Goal: Ask a question

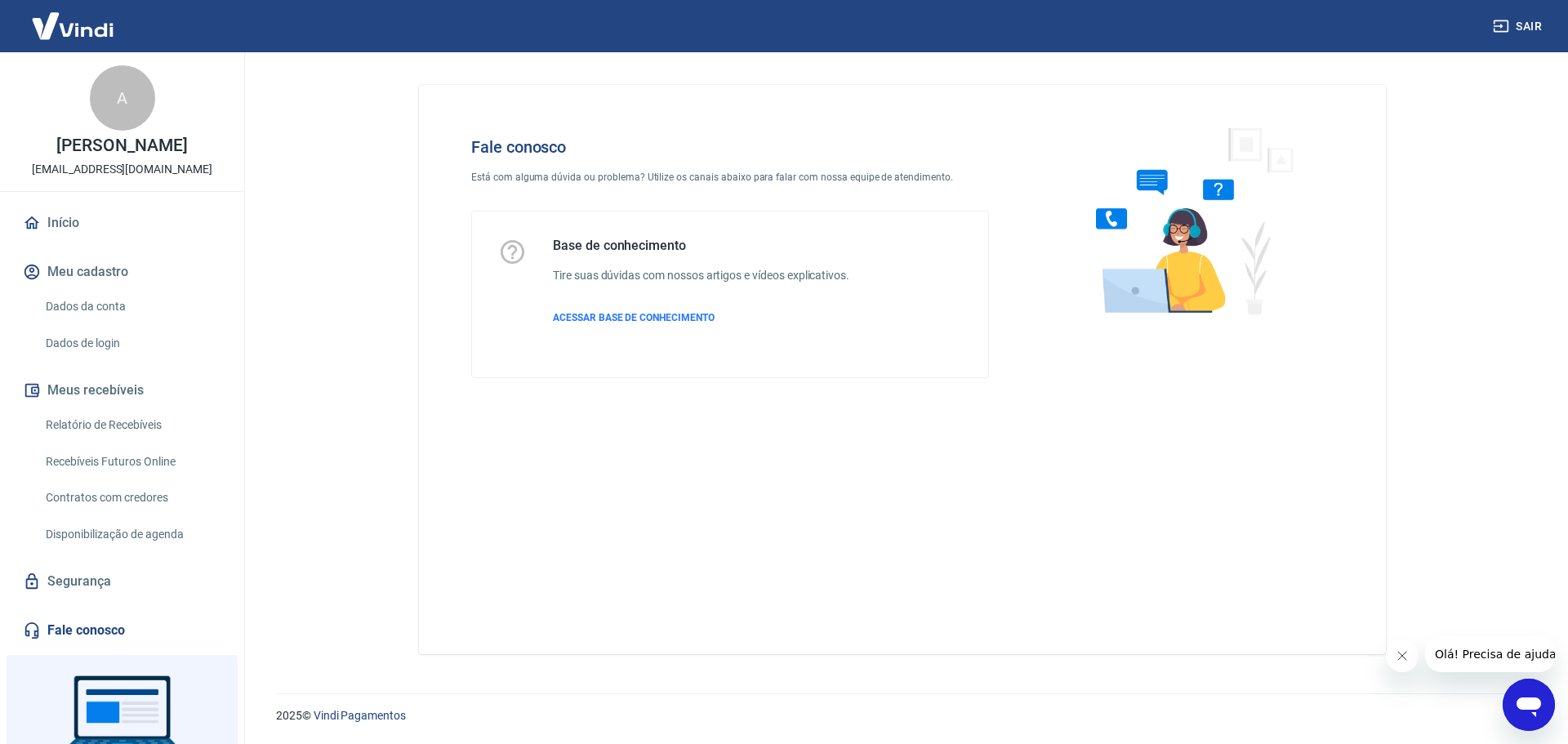
click at [1531, 699] on icon "Abrir janela de mensagens" at bounding box center [1529, 707] width 24 height 19
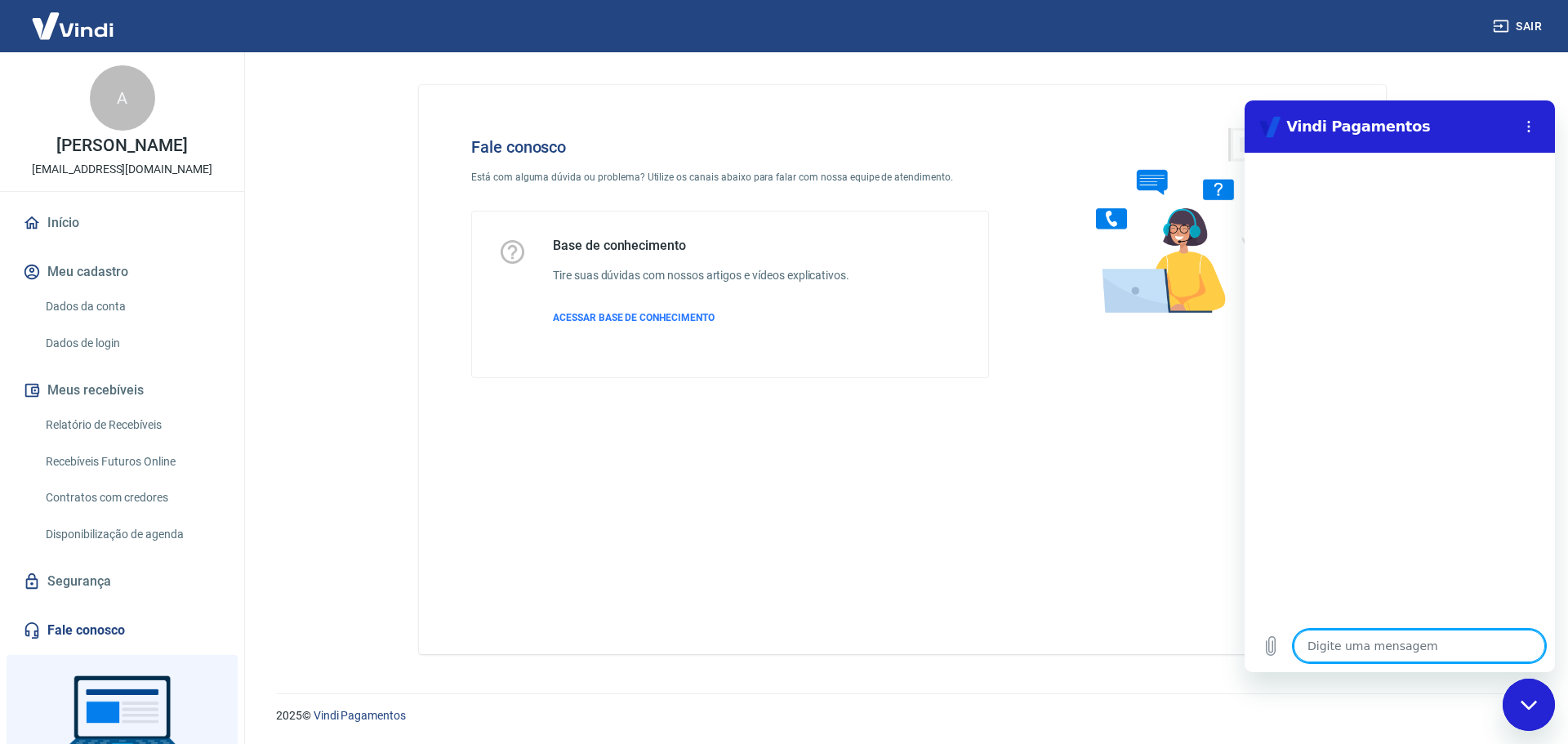
type textarea "b"
type textarea "x"
type textarea "bo"
type textarea "x"
type textarea "bom"
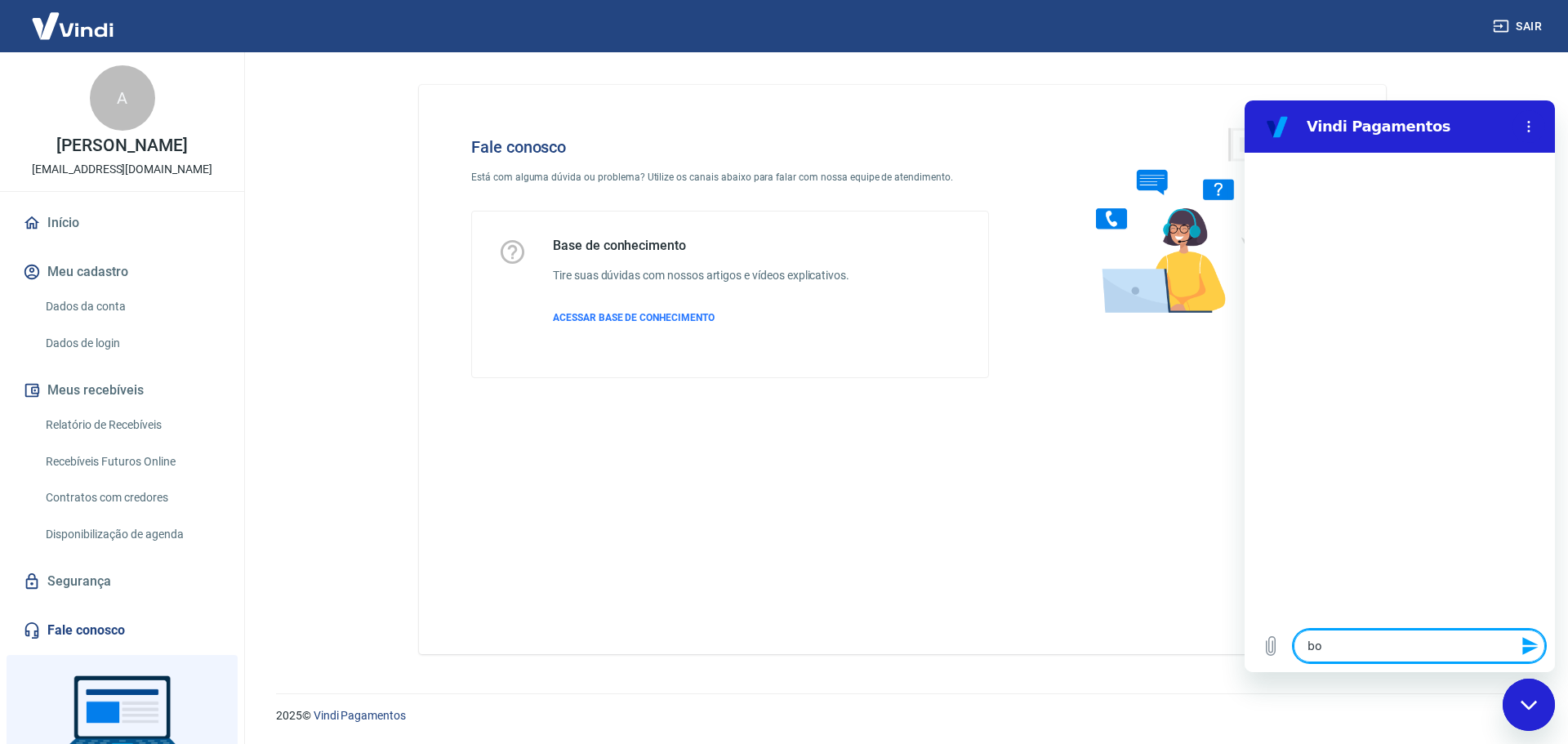
type textarea "x"
type textarea "bom"
type textarea "x"
type textarea "bom d"
type textarea "x"
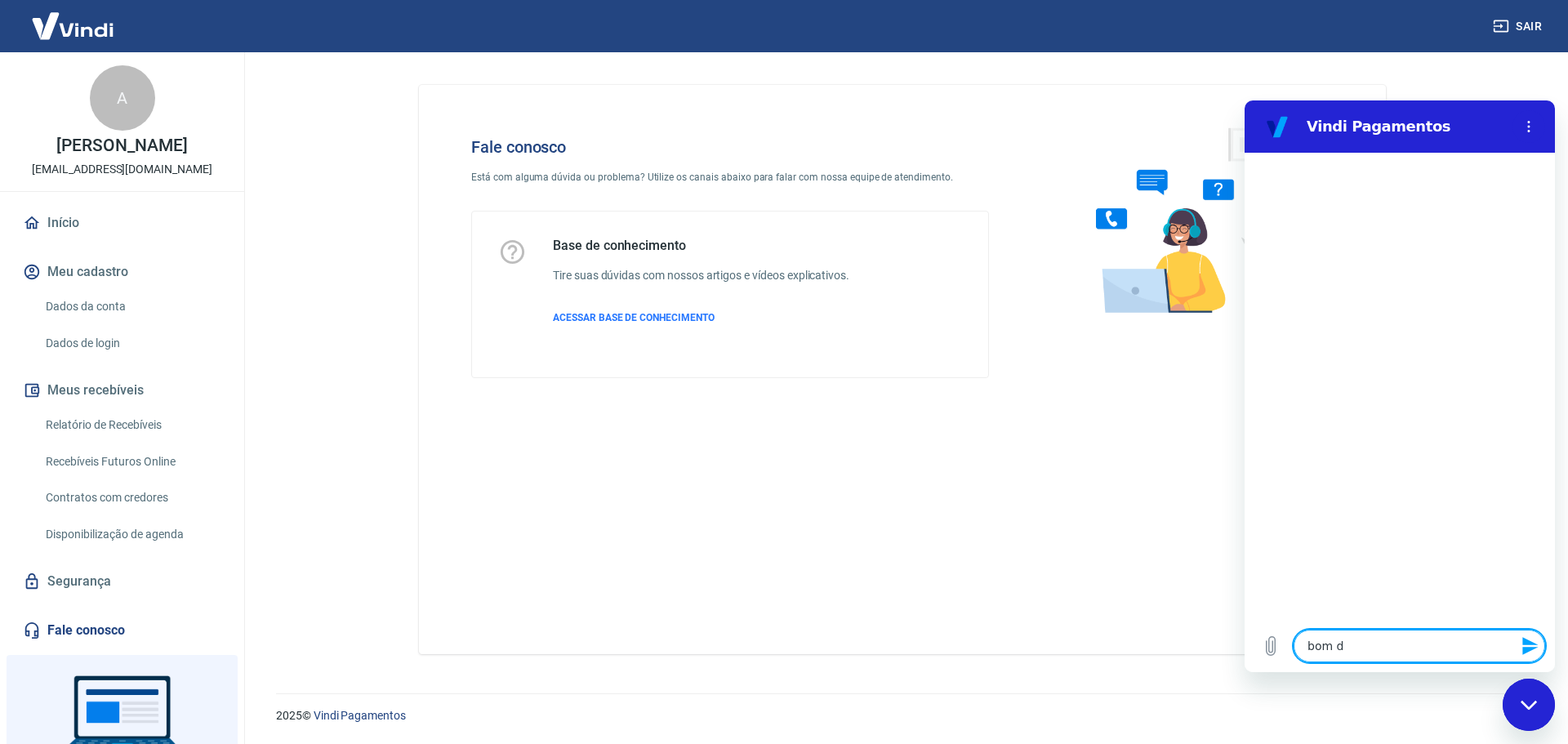
type textarea "bom di"
type textarea "x"
type textarea "bom dia"
type textarea "x"
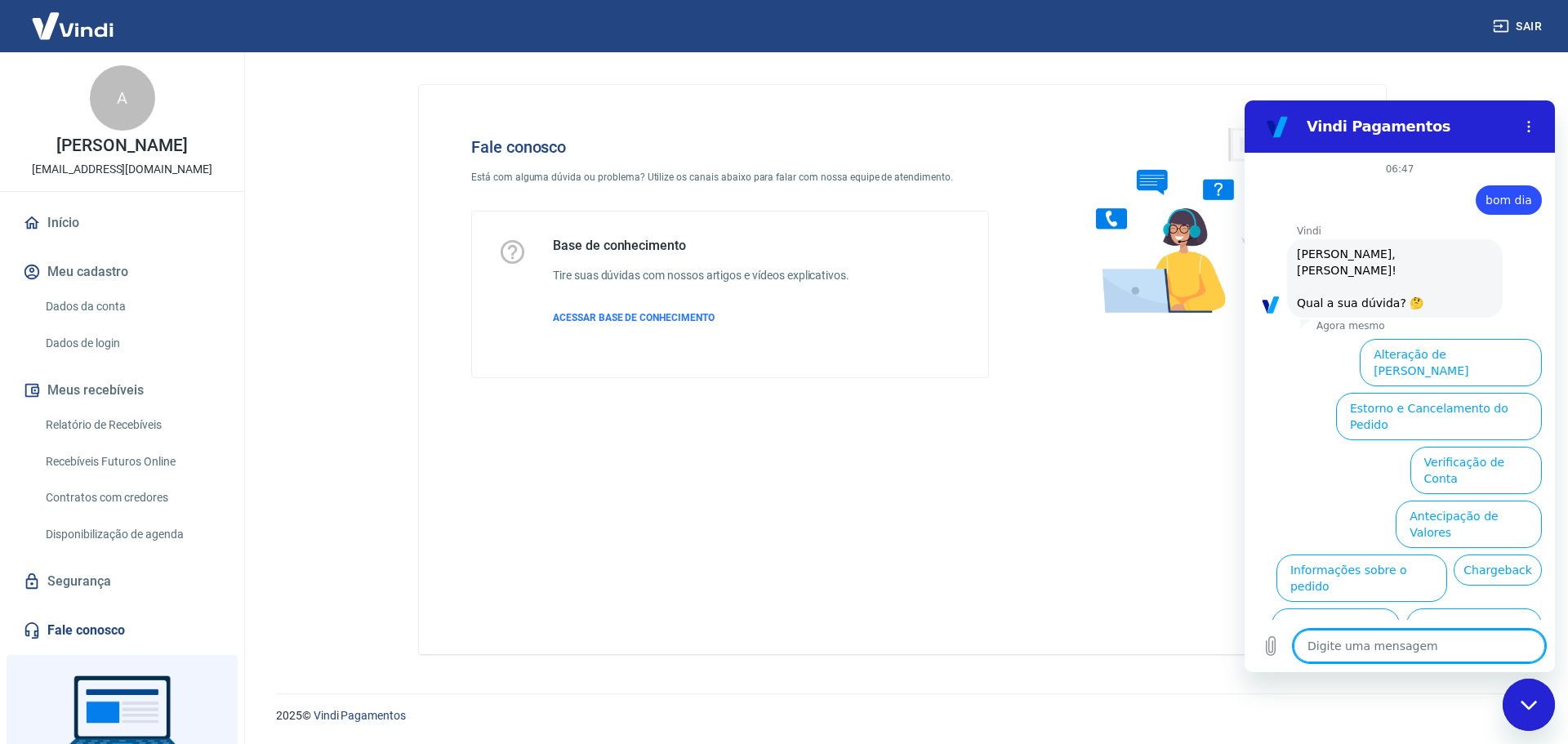
scroll to position [38, 0]
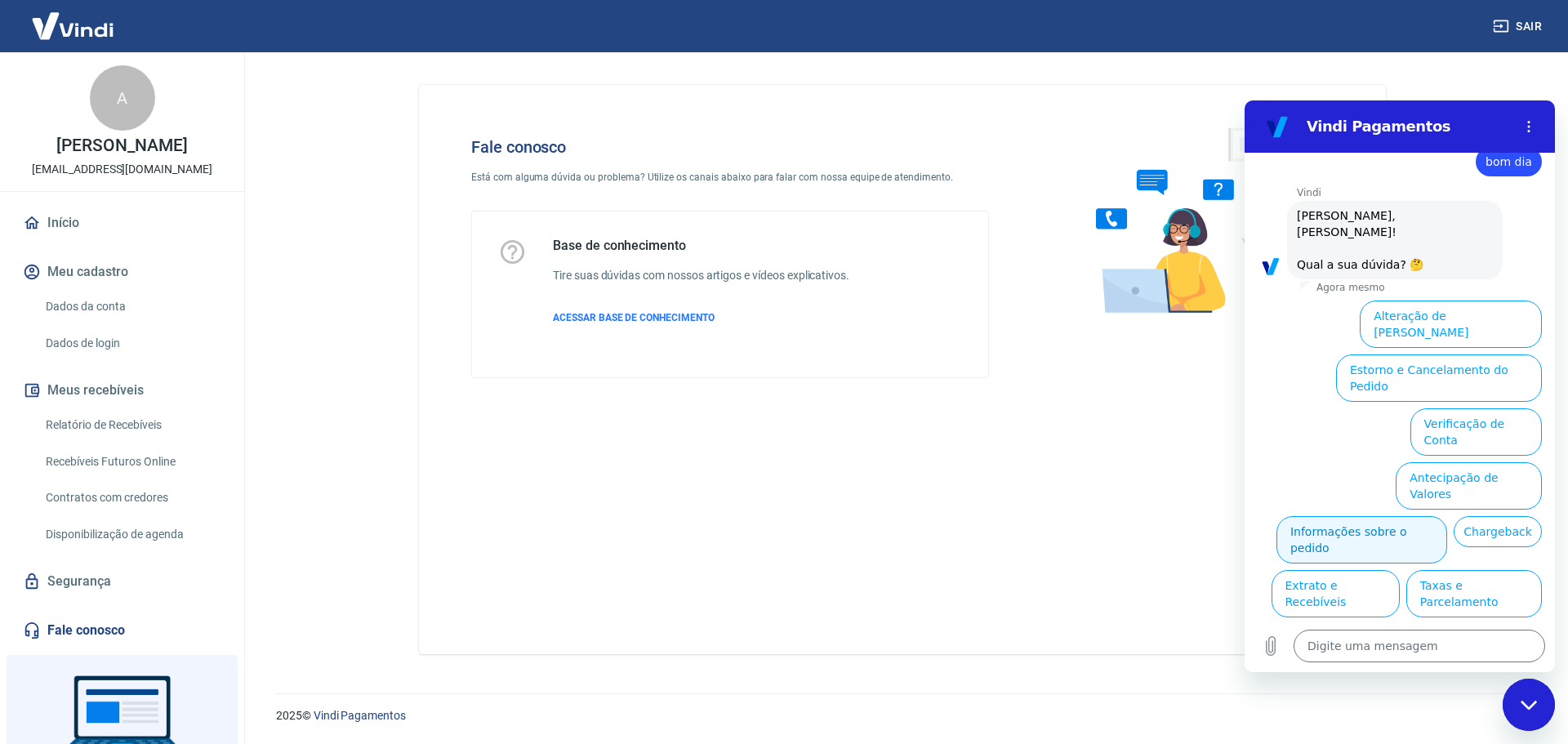
click at [1412, 516] on button "Informações sobre o pedido" at bounding box center [1362, 539] width 171 height 47
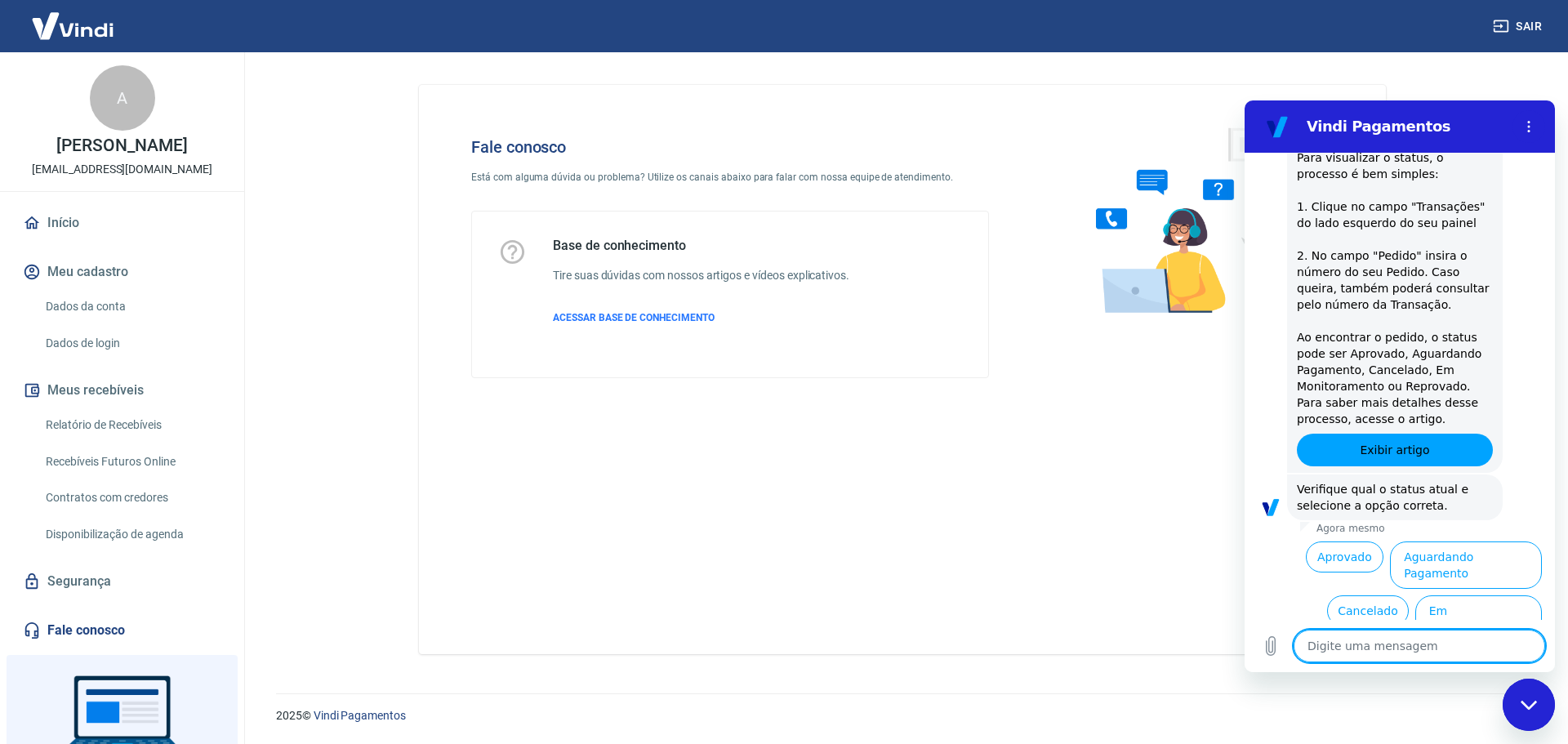
scroll to position [319, 0]
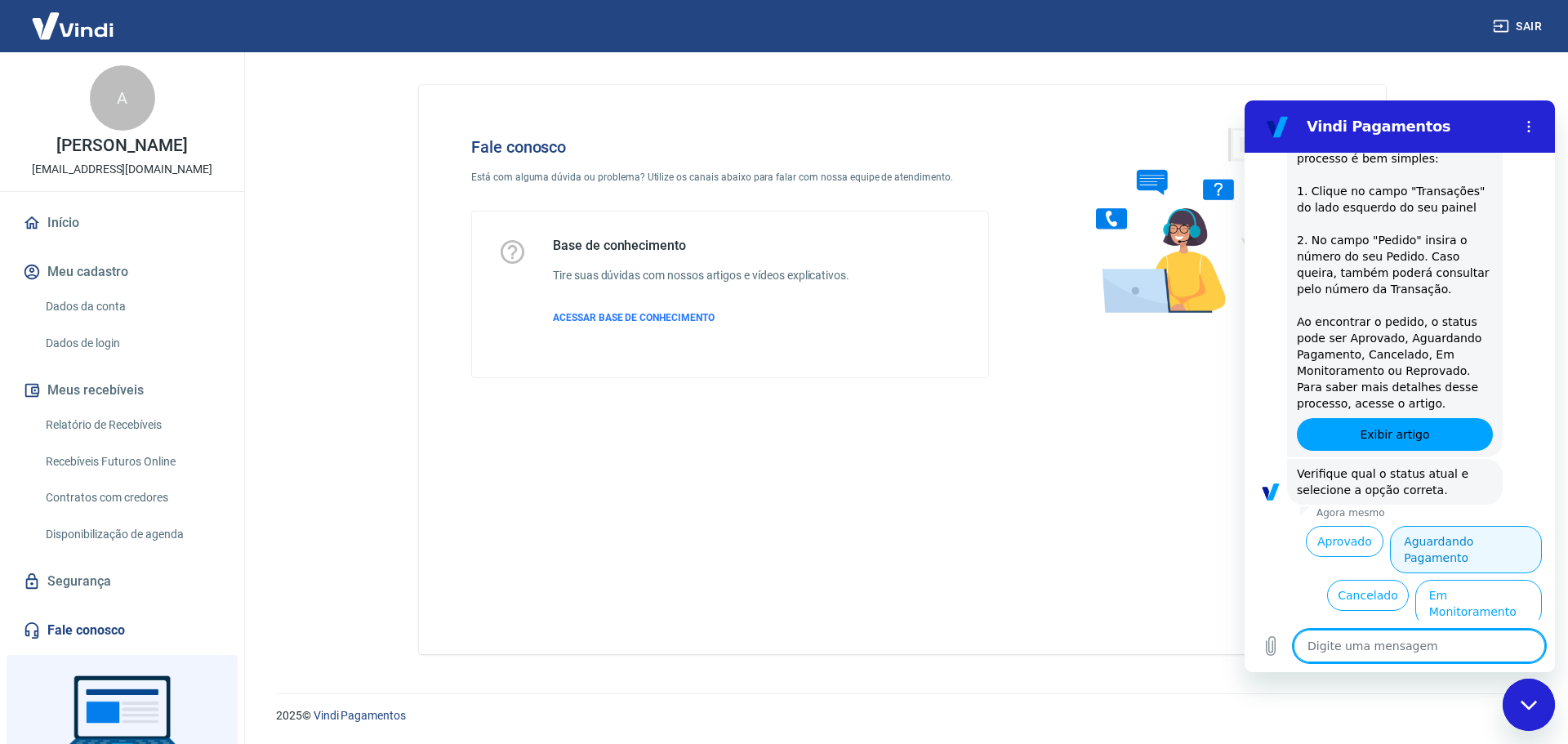
click at [1426, 530] on button "Aguardando Pagamento" at bounding box center [1466, 549] width 152 height 47
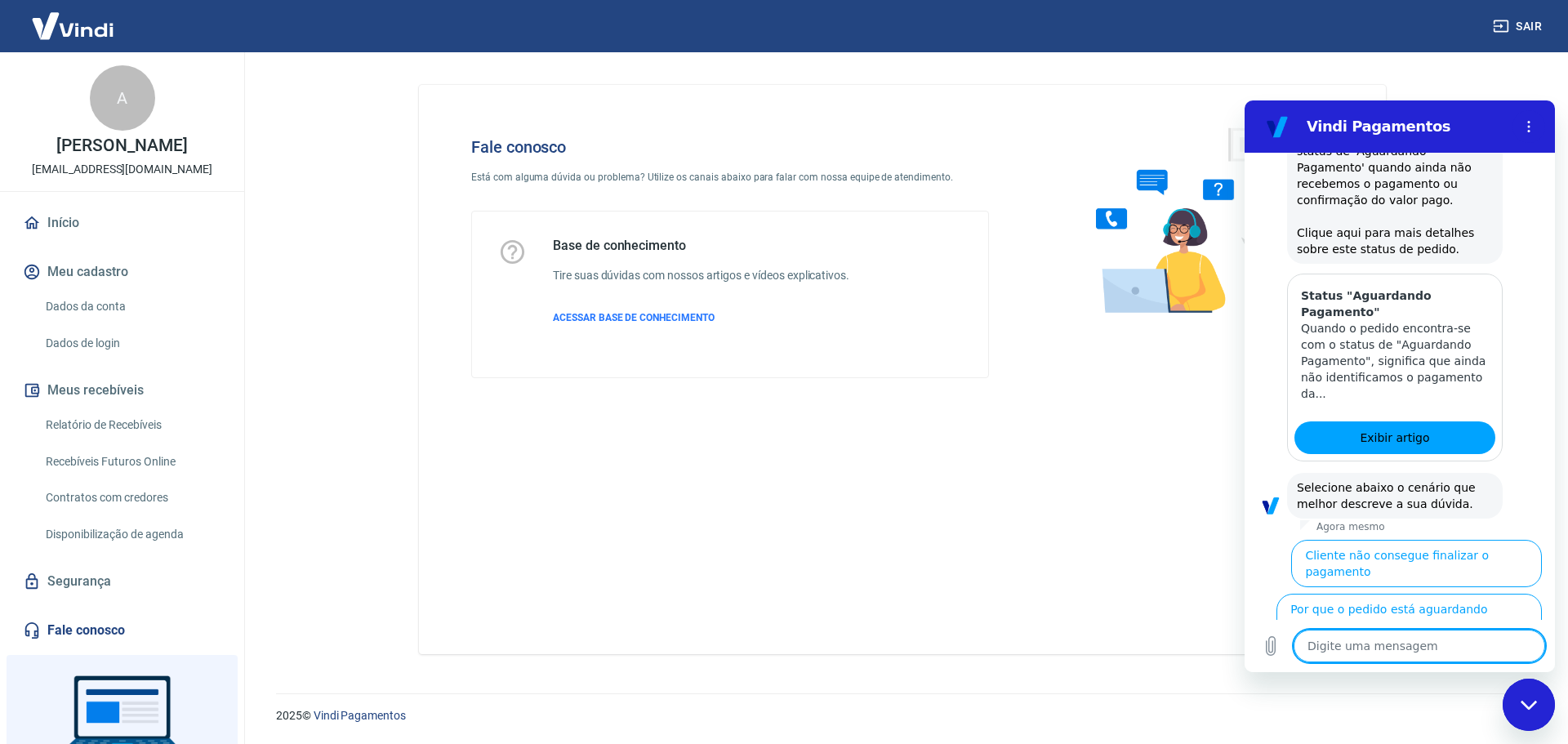
scroll to position [782, 0]
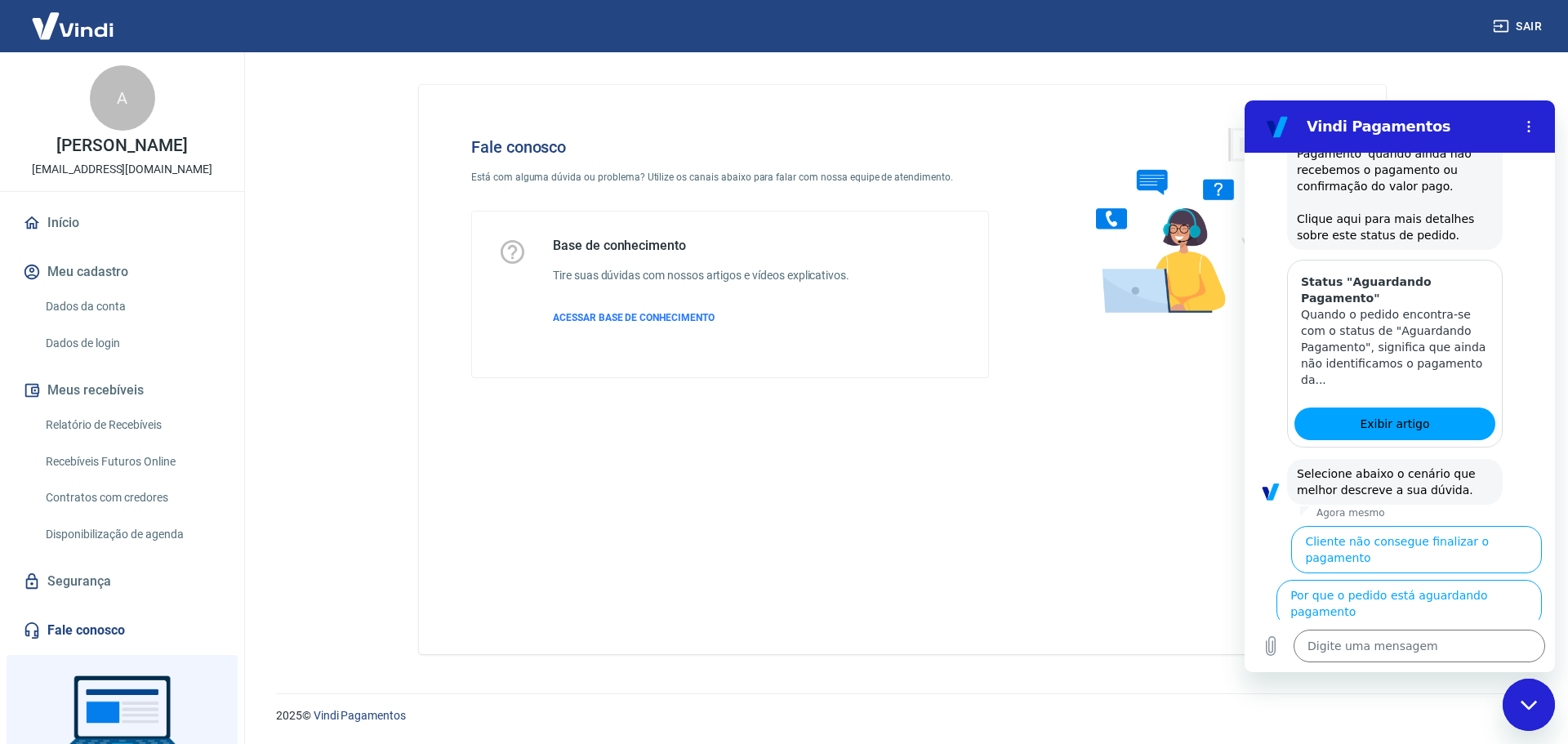
click at [1407, 634] on button "Cliente pagou, mas pedido consta 'Aguardando Pagamento'" at bounding box center [1442, 665] width 200 height 64
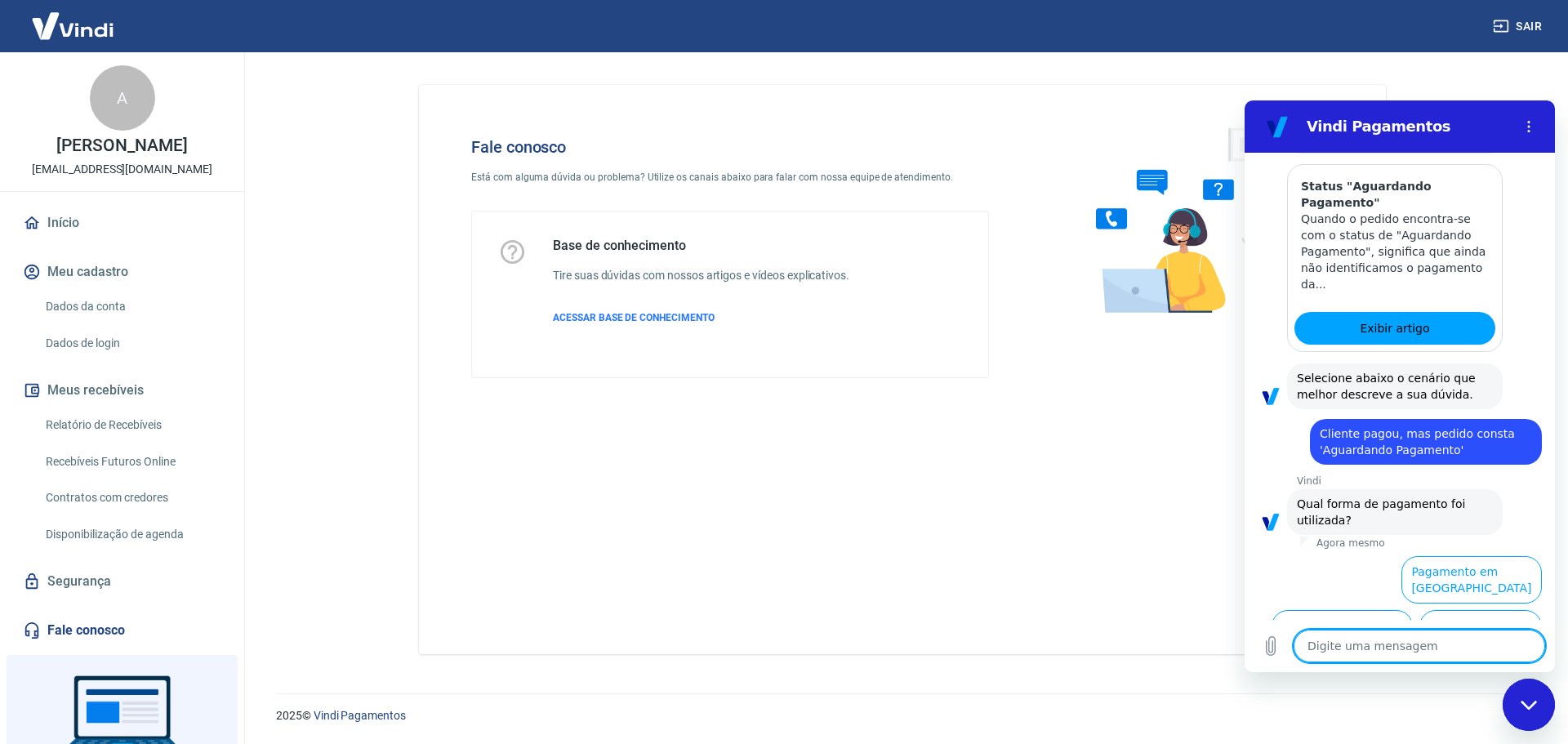
scroll to position [891, 0]
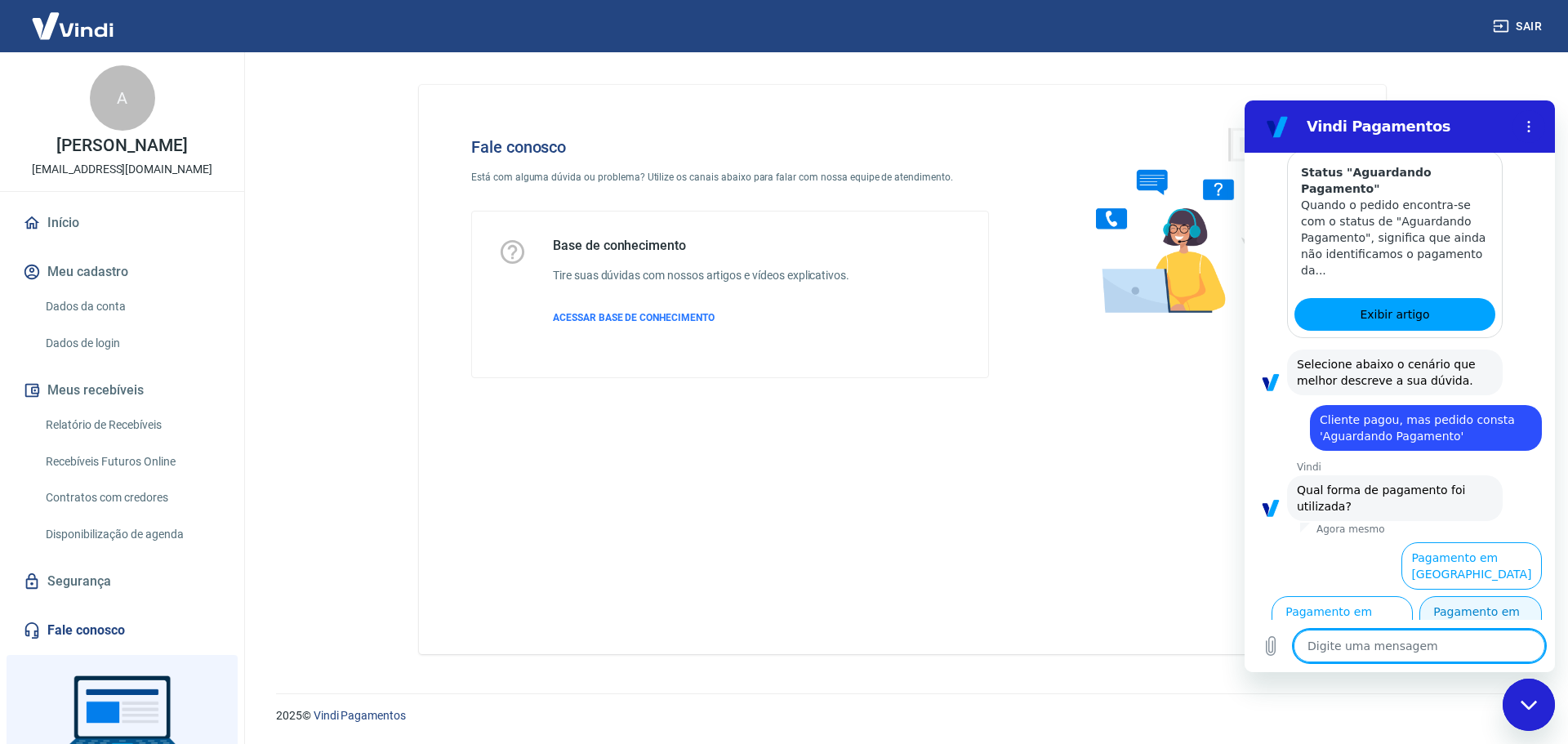
click at [1432, 597] on button "Pagamento em Pix" at bounding box center [1481, 620] width 122 height 47
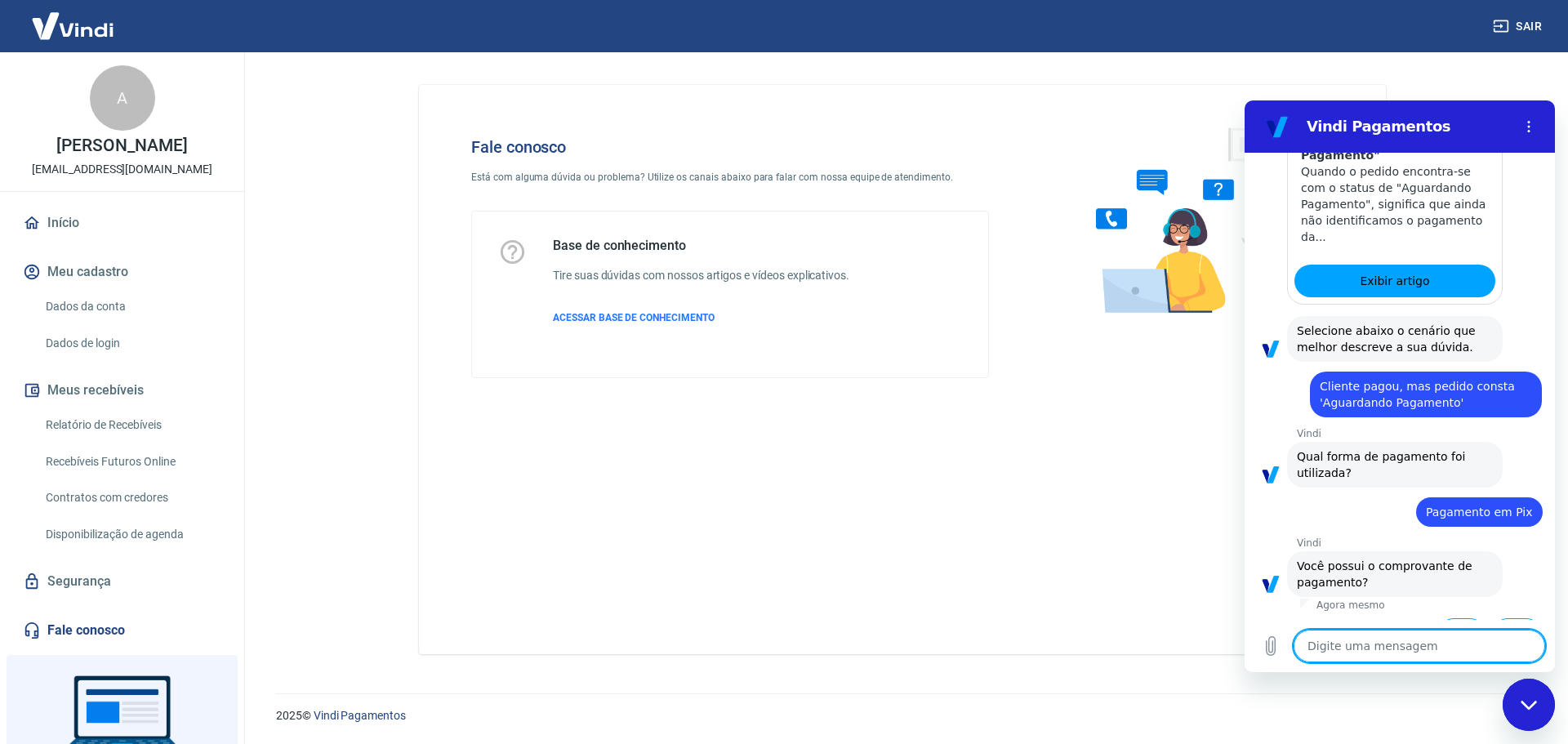
scroll to position [925, 0]
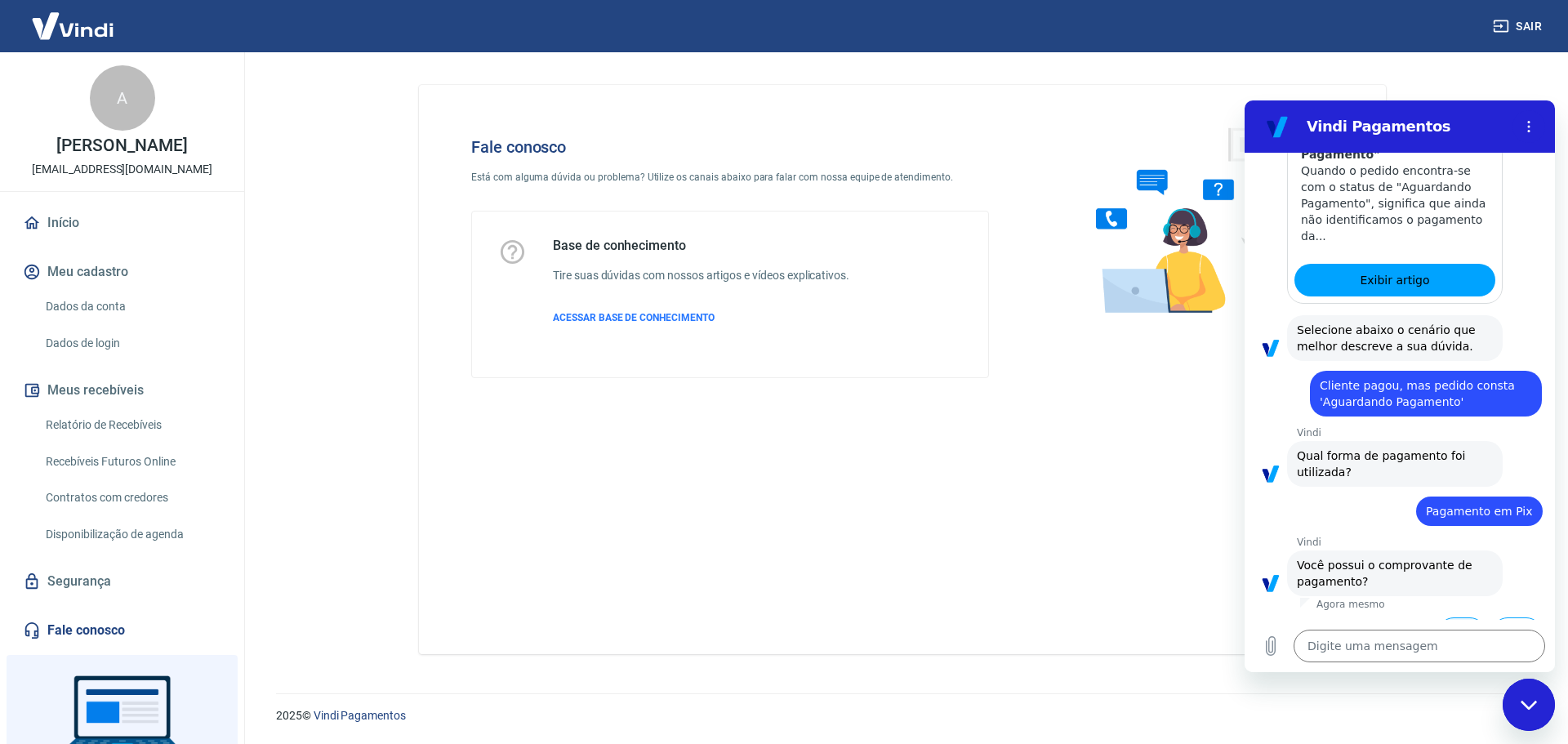
click at [1449, 618] on button "Sim" at bounding box center [1461, 633] width 47 height 31
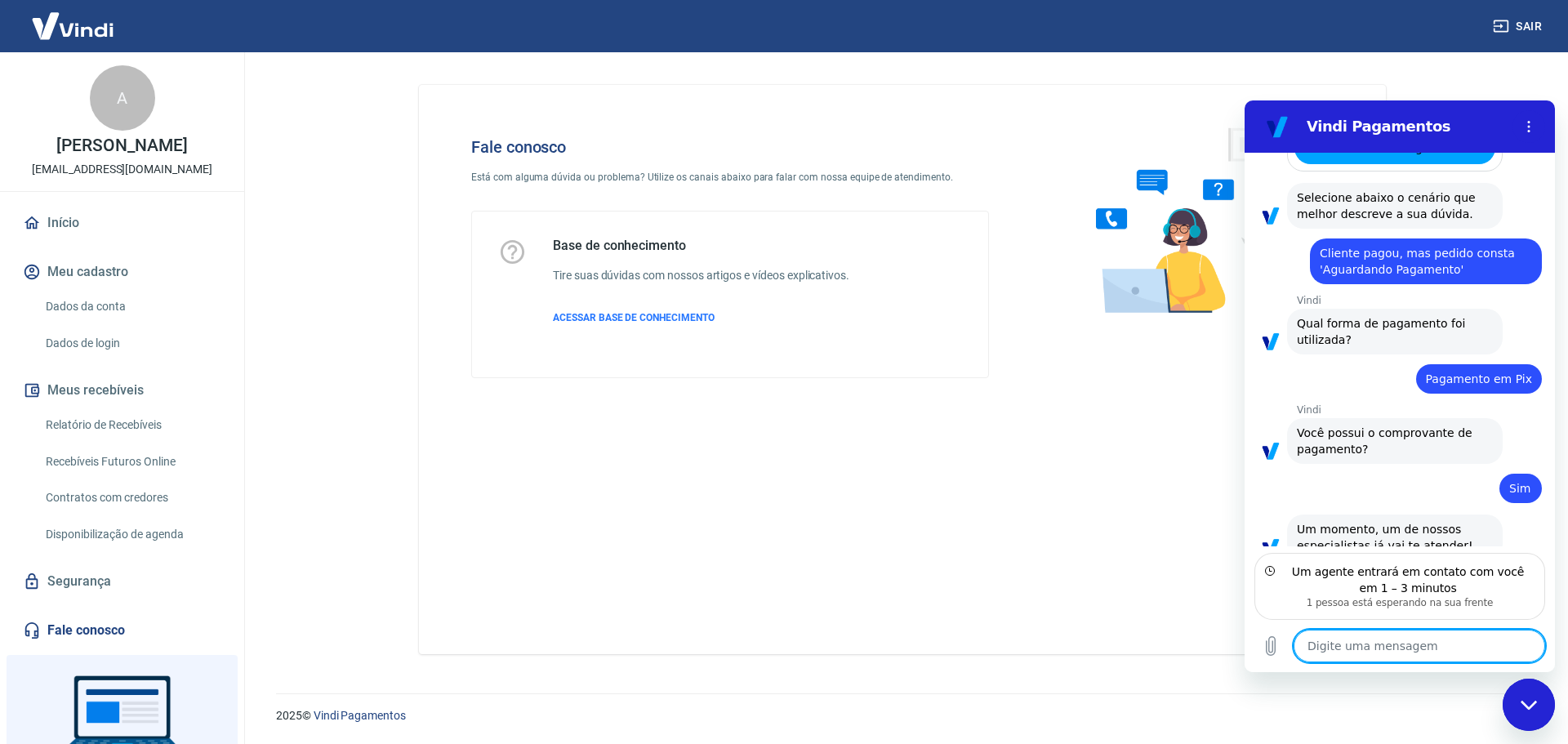
scroll to position [1041, 0]
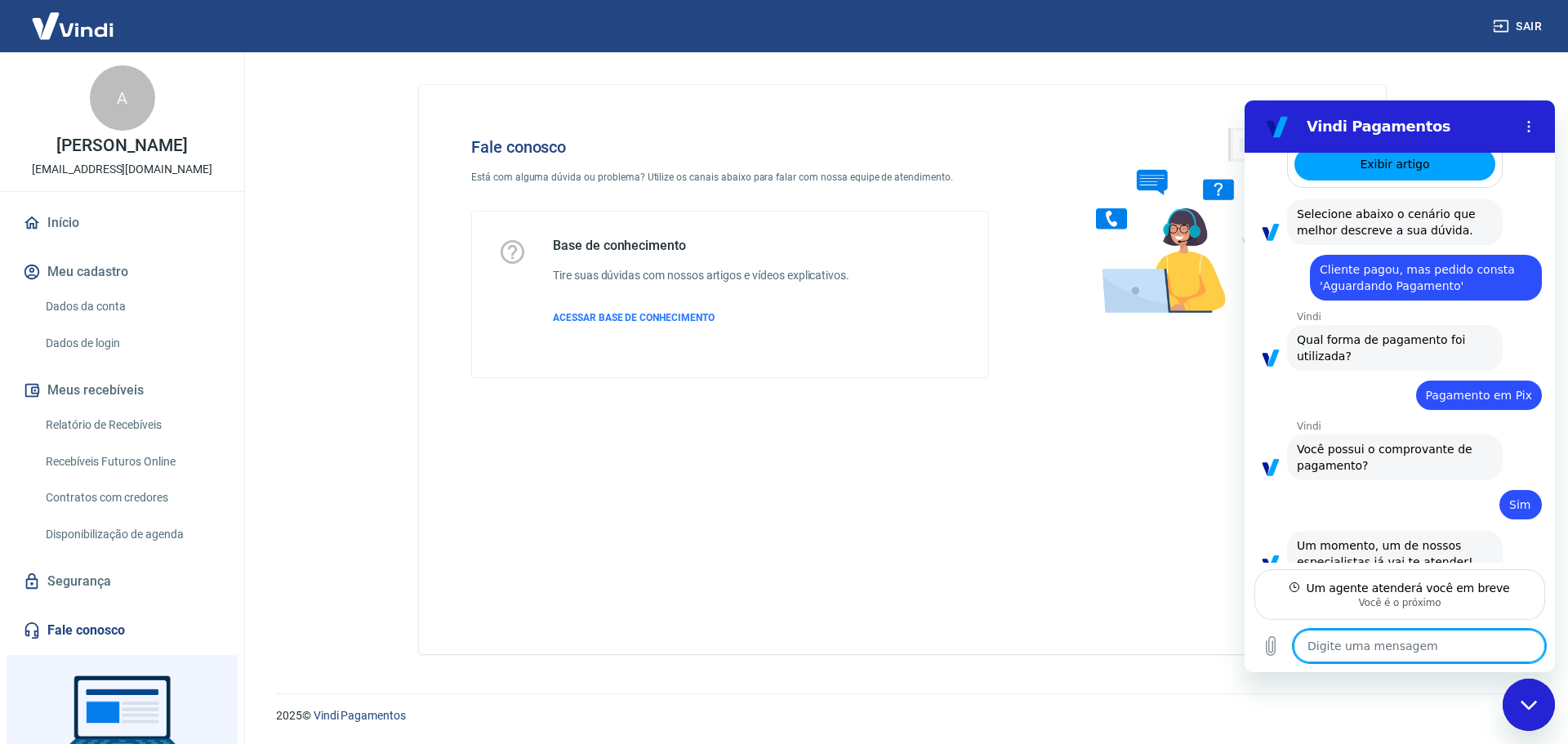
type textarea "x"
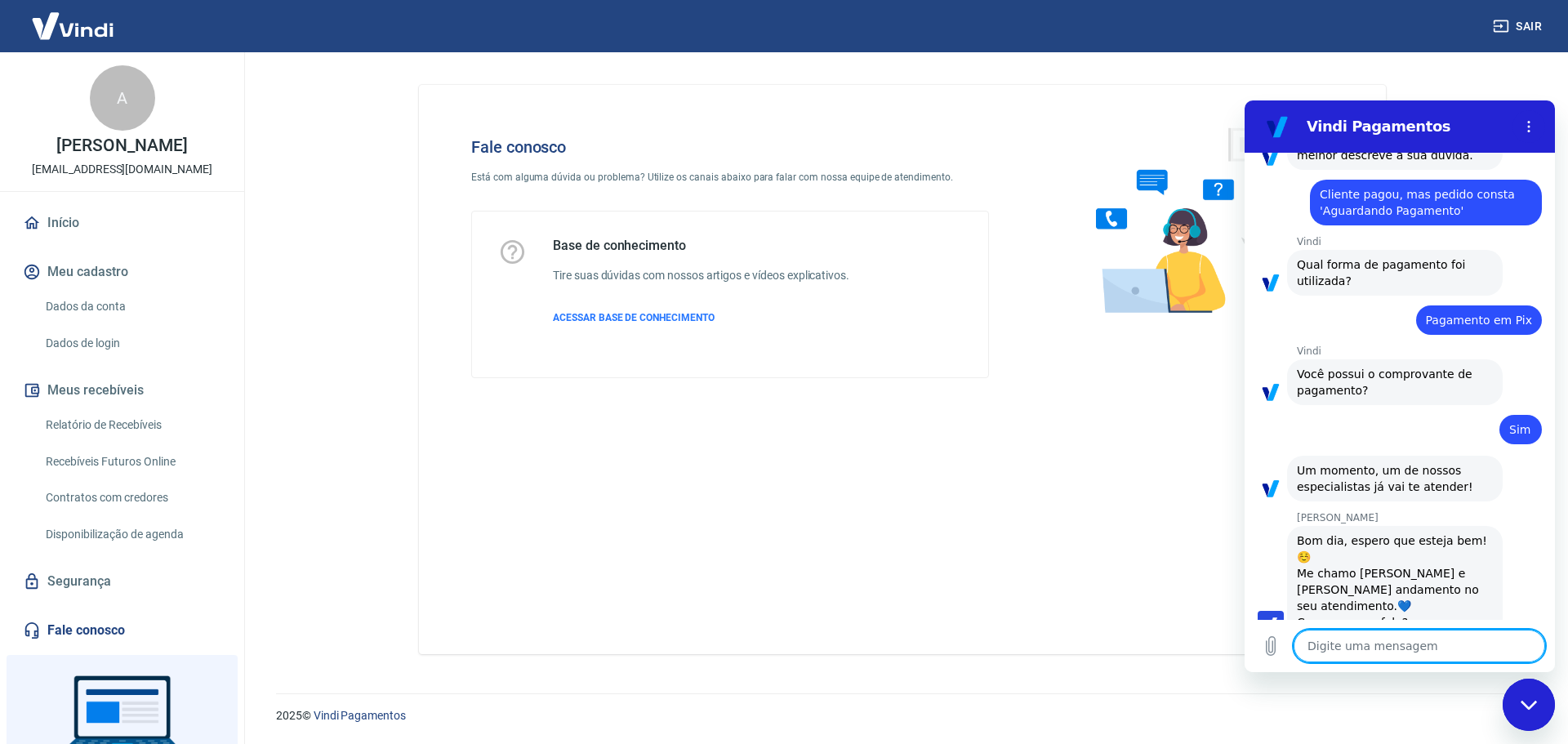
scroll to position [1120, 0]
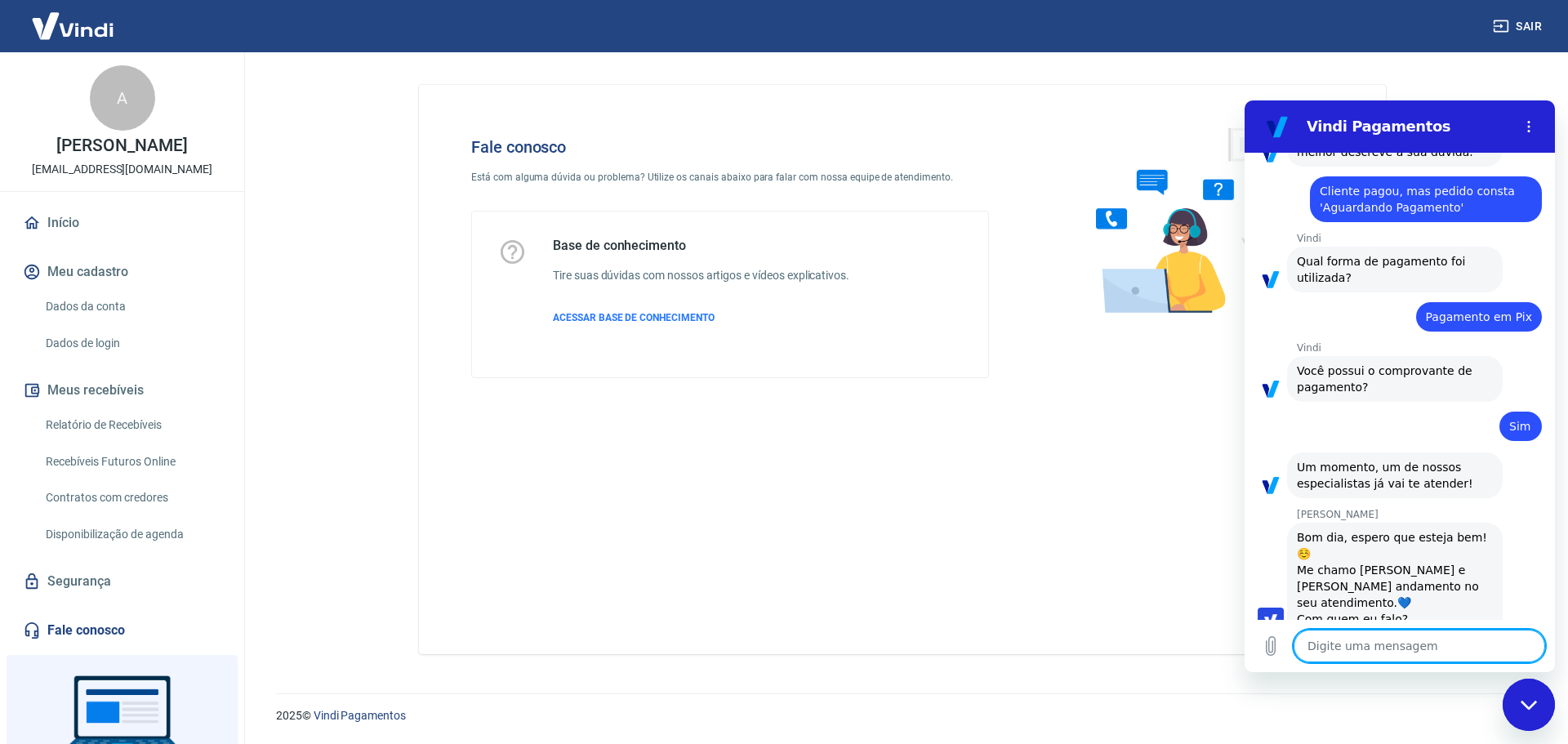
type textarea "b"
type textarea "x"
type textarea "bo"
type textarea "x"
type textarea "bom"
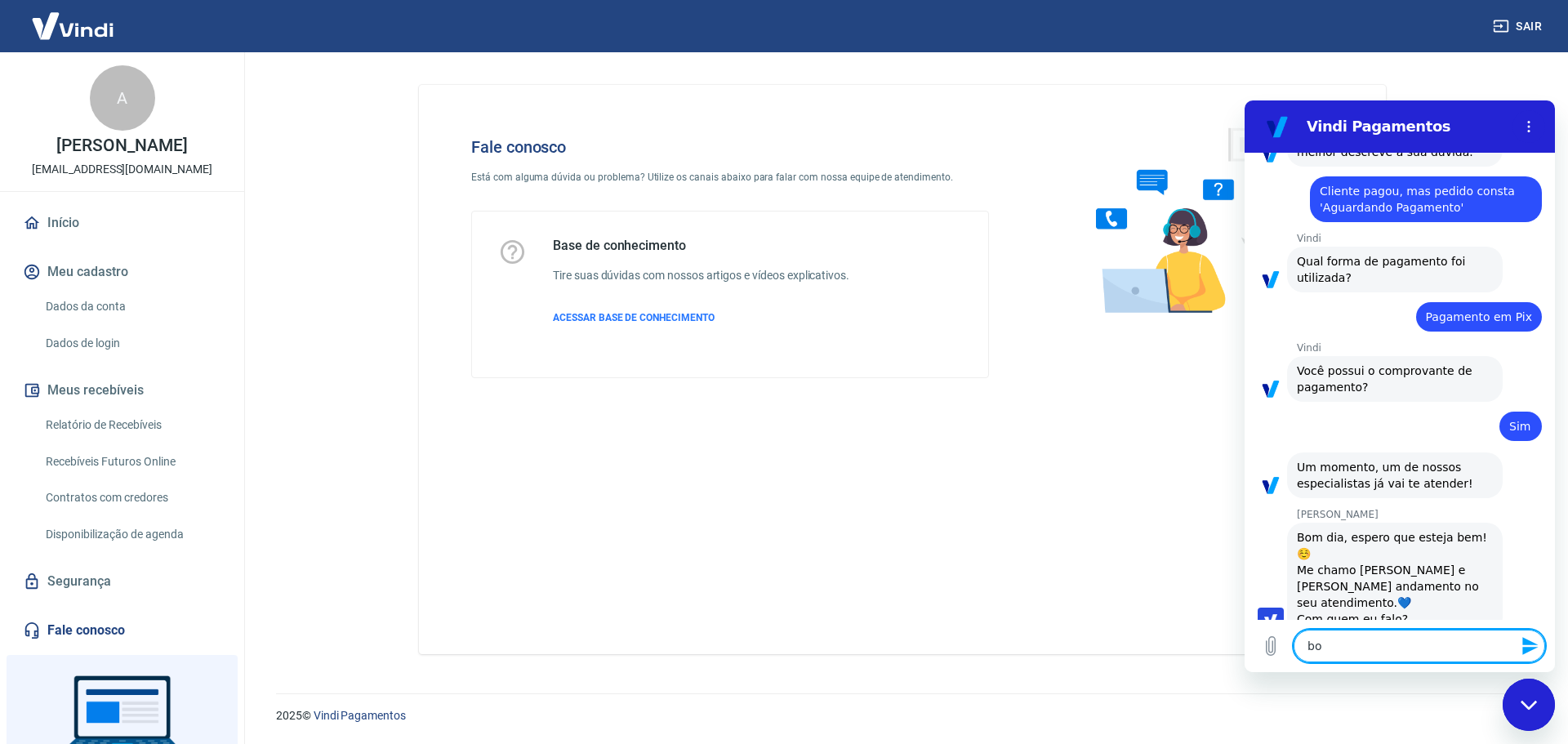
type textarea "x"
type textarea "bom"
type textarea "x"
type textarea "bom d"
type textarea "x"
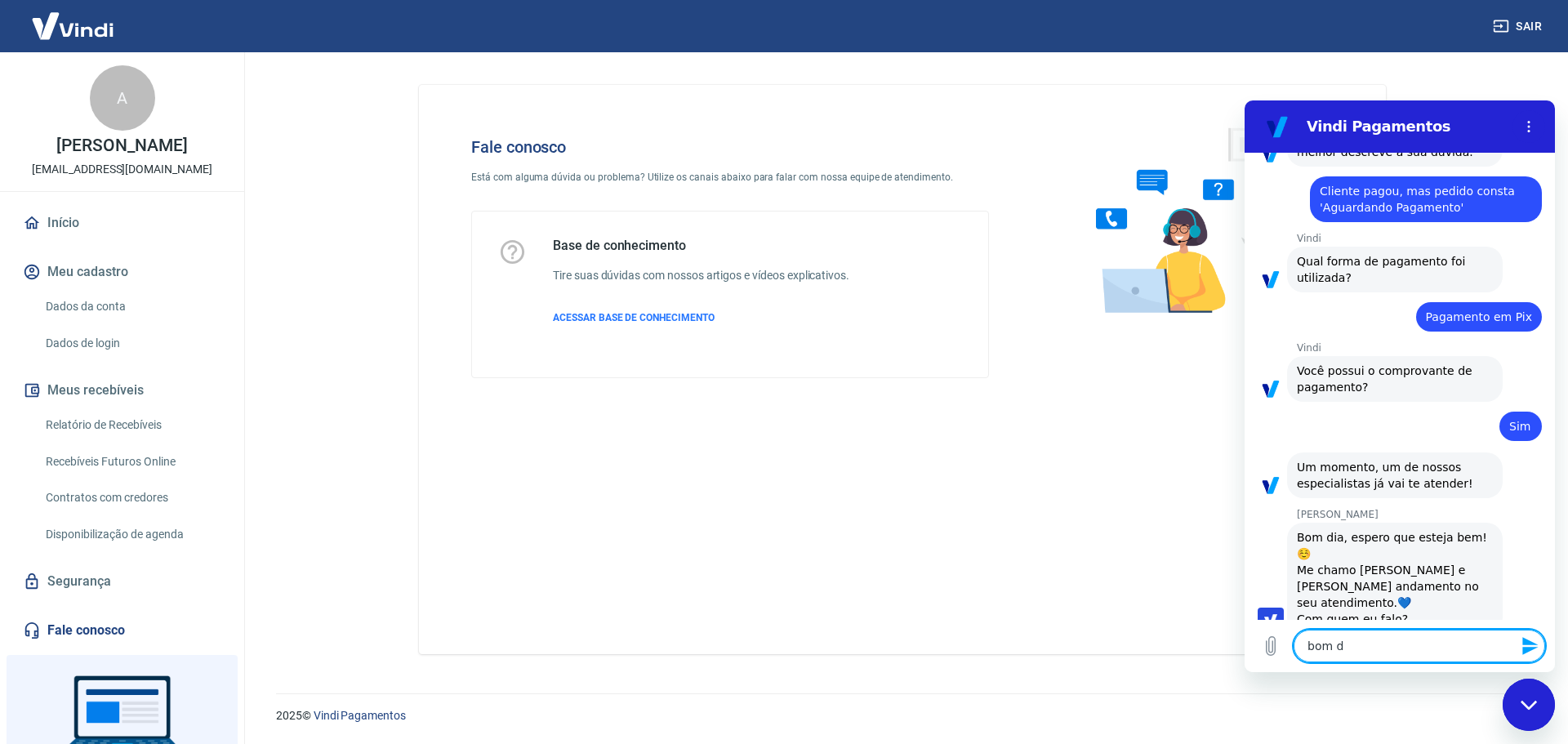
type textarea "bom di"
type textarea "x"
type textarea "bom dia"
type textarea "x"
type textarea "bom dia"
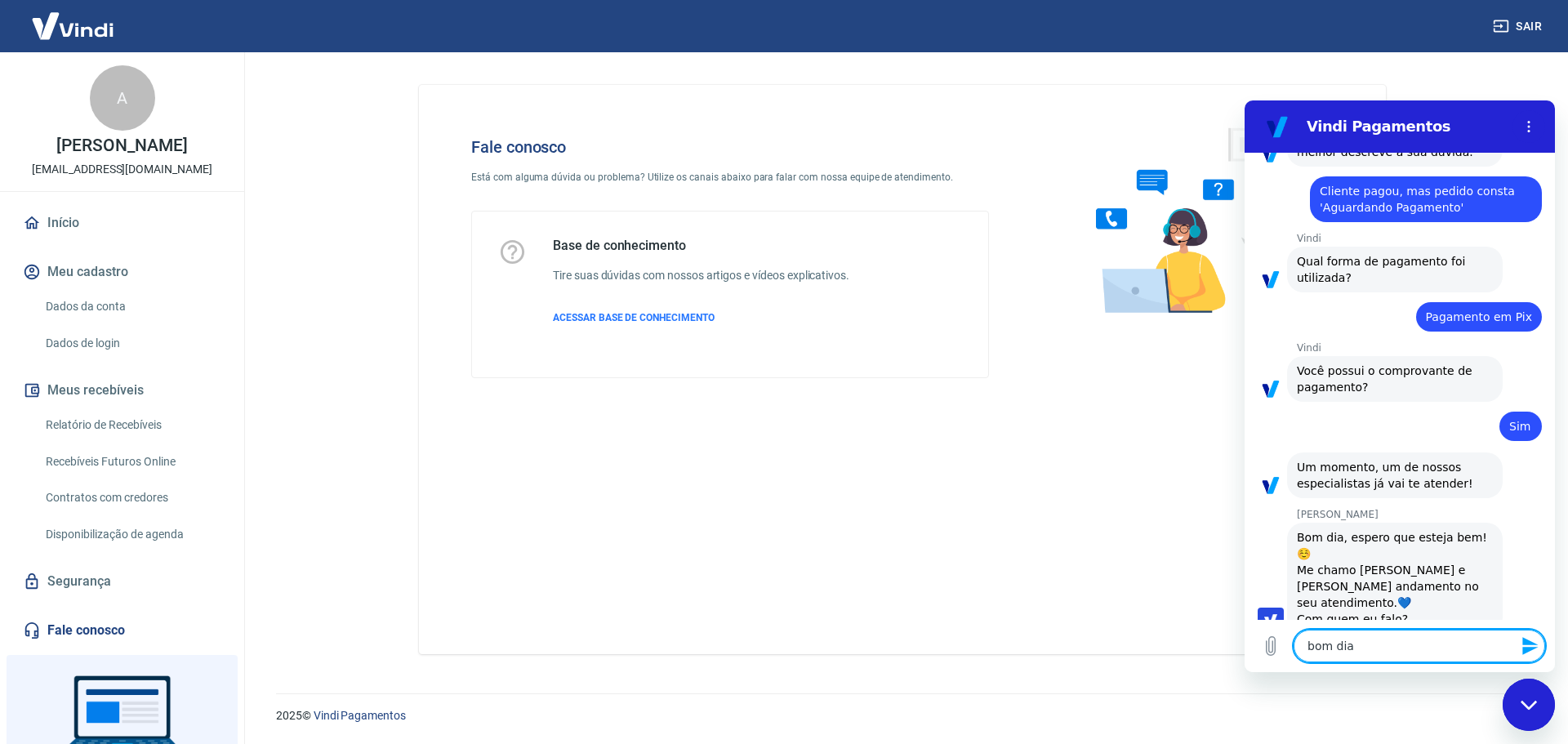
type textarea "x"
type textarea "bom dia G"
type textarea "x"
type textarea "bom dia Ga"
type textarea "x"
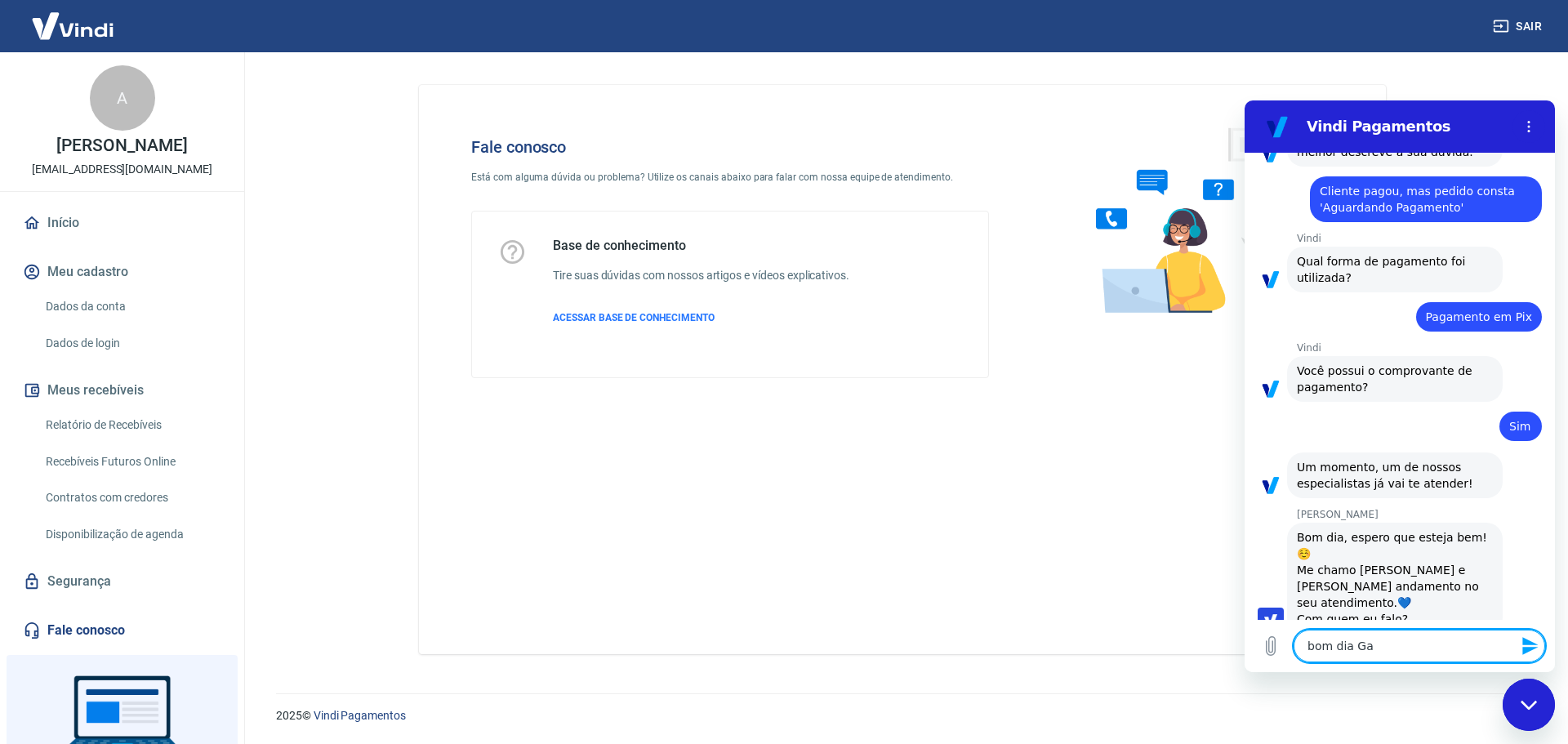
type textarea "bom dia Gab"
type textarea "x"
type textarea "bom dia Gabr"
type textarea "x"
type textarea "bom dia Gabri"
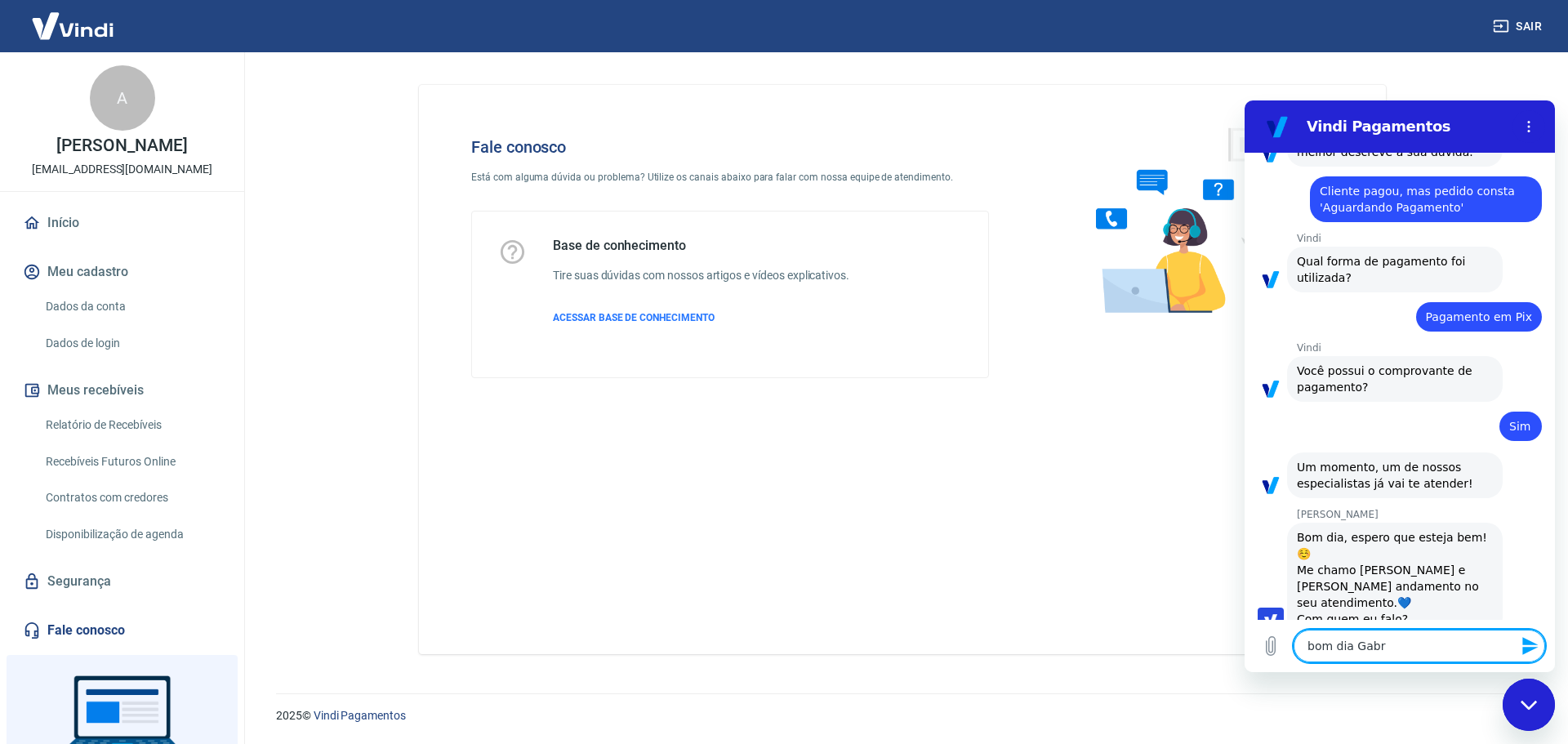
type textarea "x"
type textarea "bom dia Gabrie"
type textarea "x"
type textarea "bom dia Gabriee"
type textarea "x"
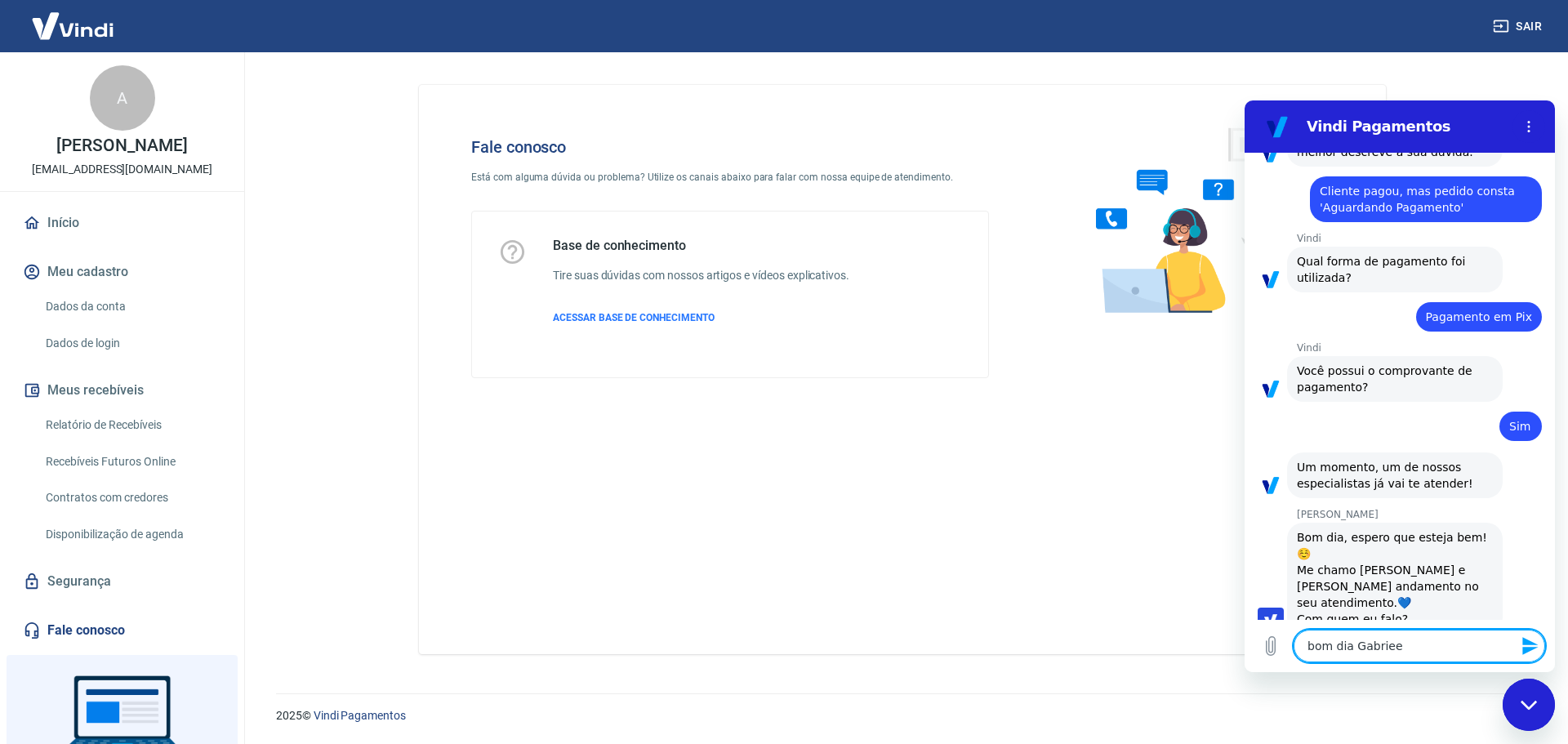
type textarea "bom dia Gabrie"
type textarea "x"
type textarea "bom dia [PERSON_NAME]"
type textarea "x"
type textarea "bom dia Gabriell"
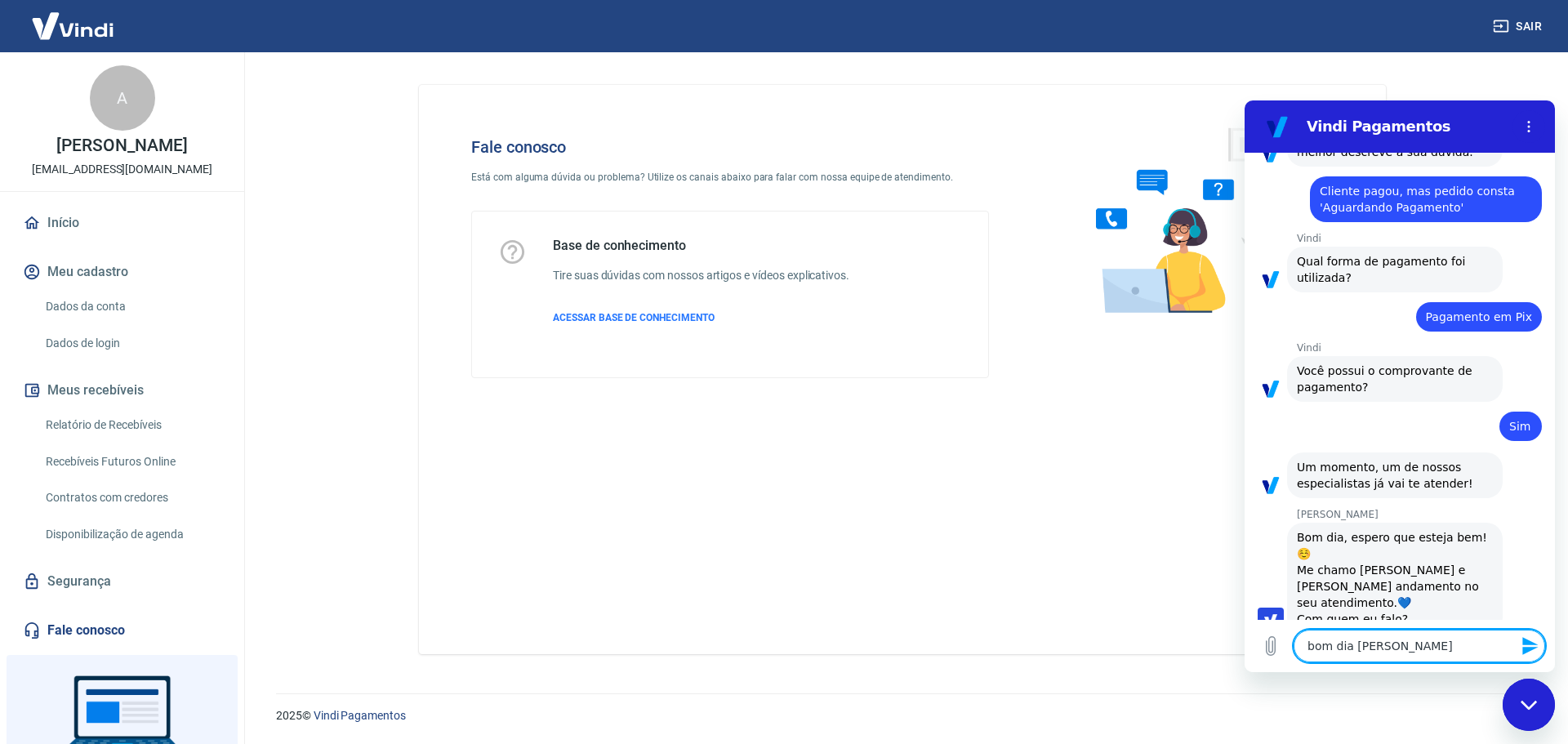
type textarea "x"
type textarea "bom dia [PERSON_NAME]"
type textarea "x"
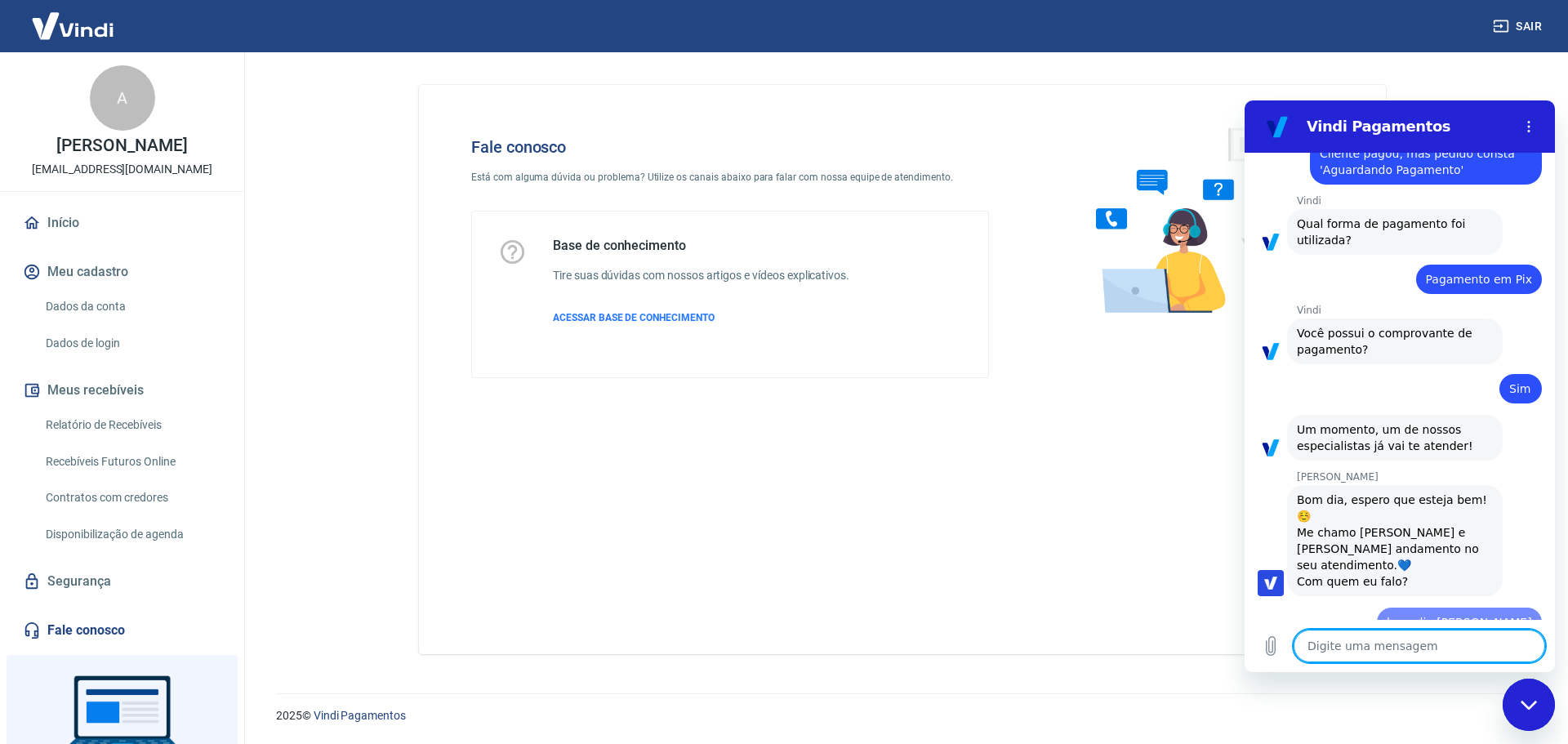
type textarea "x"
type textarea "S"
type textarea "x"
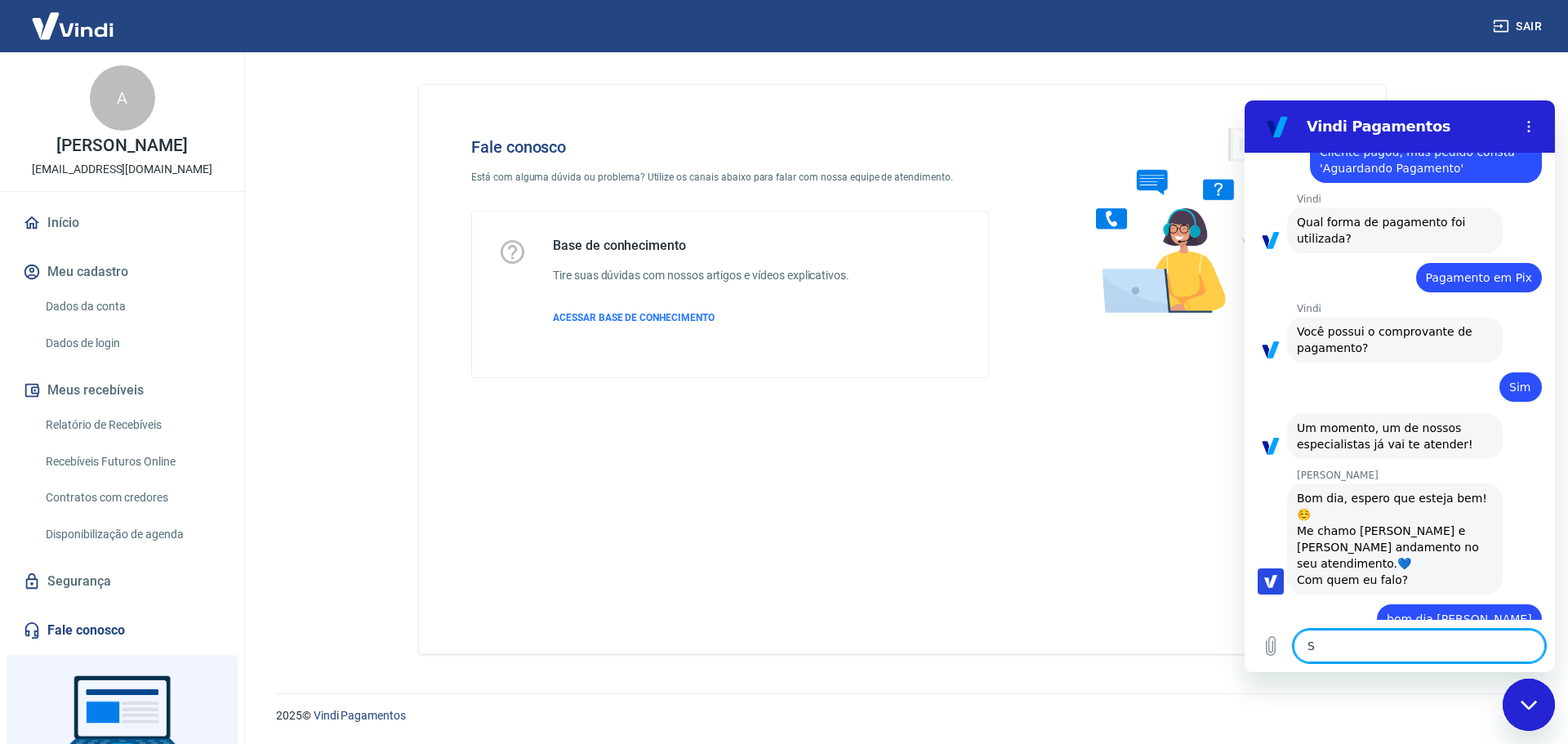
type textarea "So"
type textarea "x"
type textarea "Sou"
type textarea "x"
type textarea "Sou"
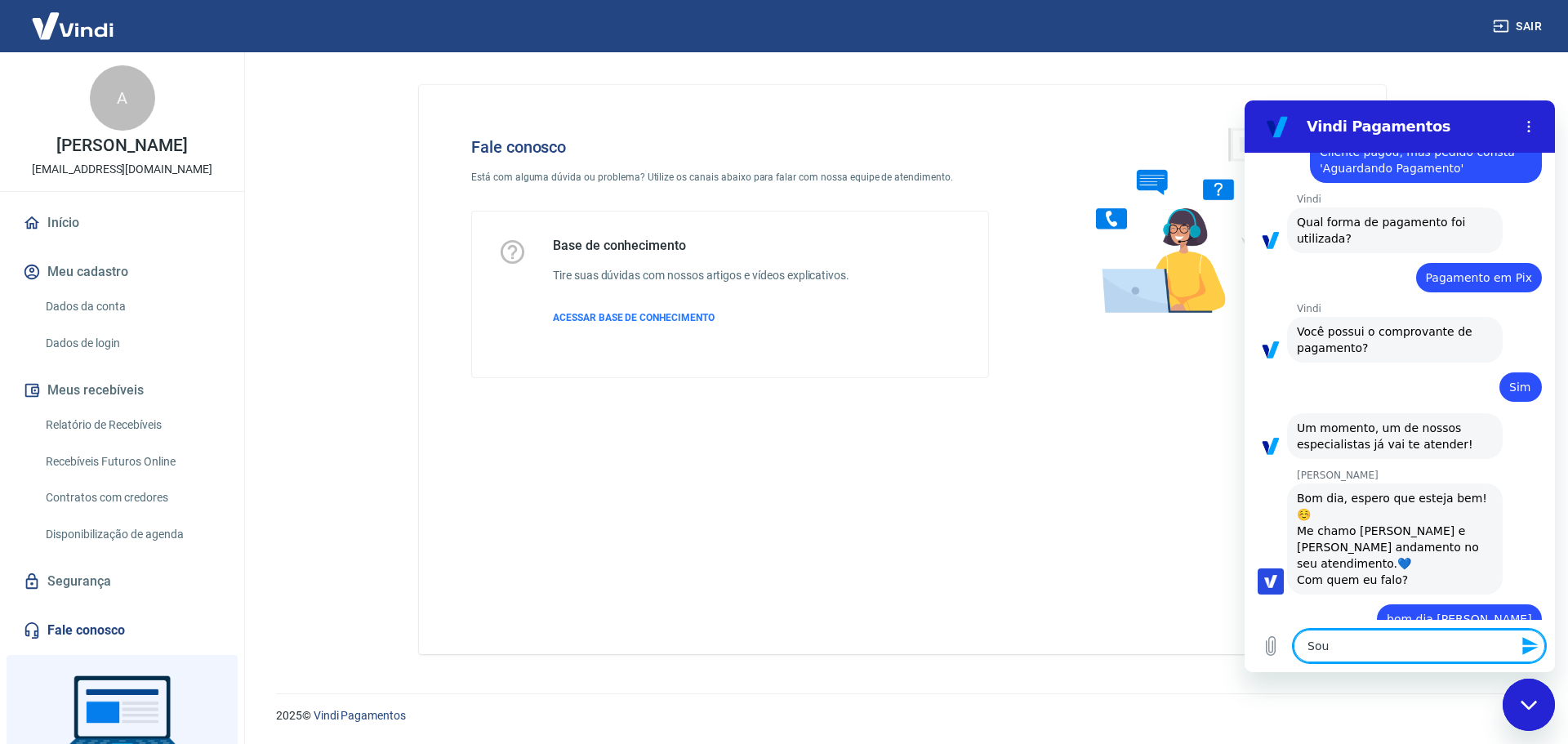
type textarea "x"
type textarea "Sou o"
type textarea "x"
type textarea "Sou o"
type textarea "x"
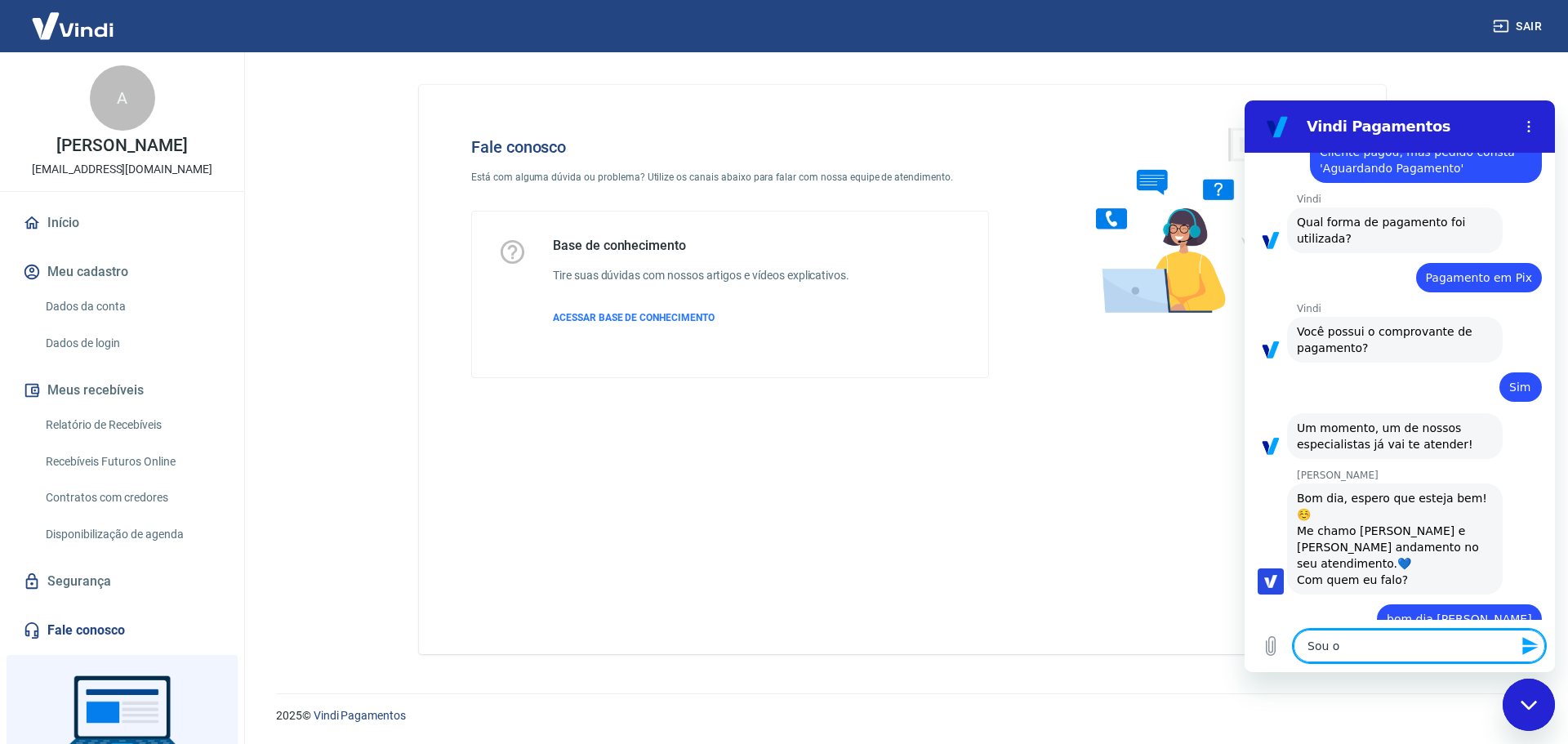
type textarea "Sou o A"
type textarea "x"
type textarea "Sou o An"
type textarea "x"
type textarea "Sou o Ant"
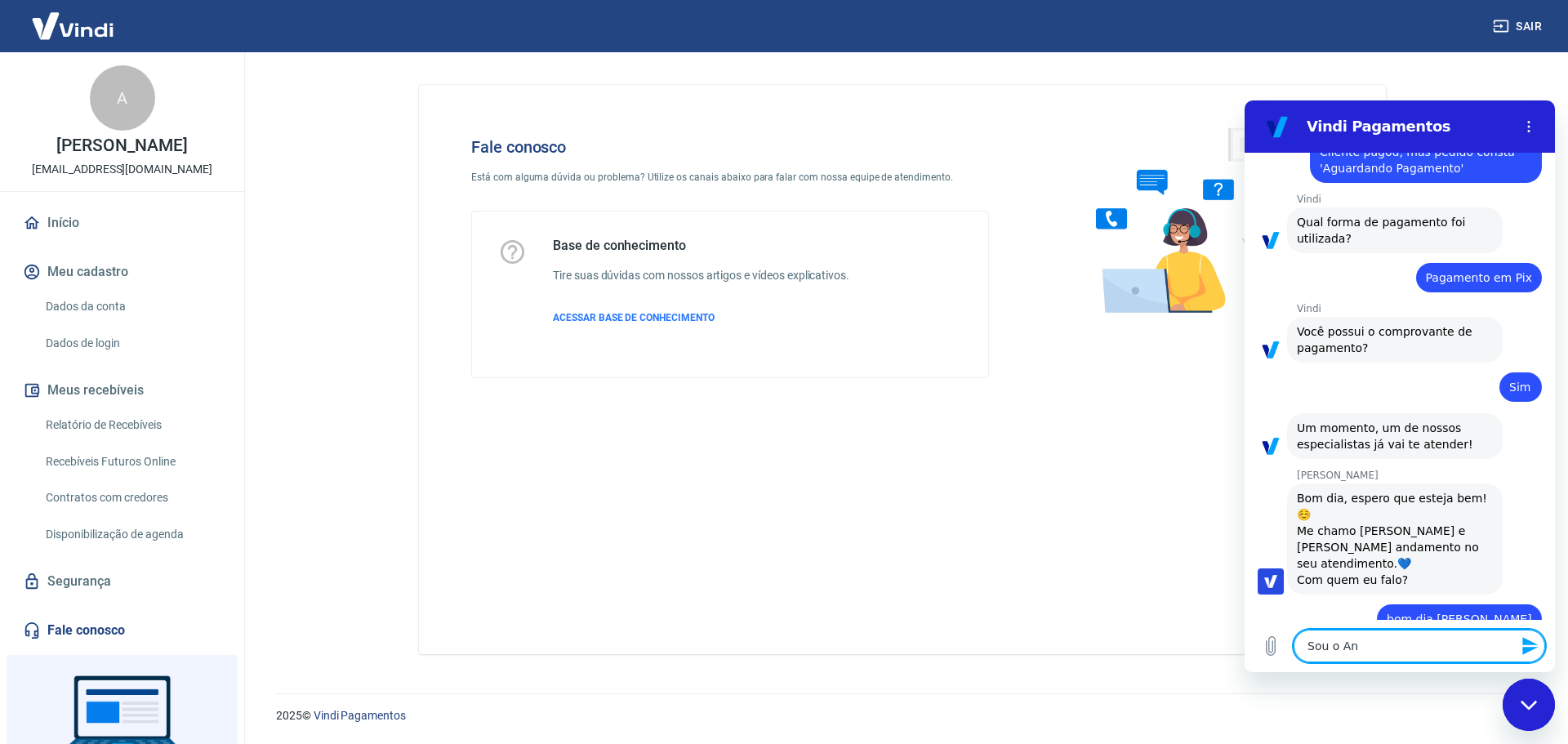
type textarea "x"
type textarea "Sou o Antô"
type textarea "x"
type textarea "Sou o Antôn"
type textarea "x"
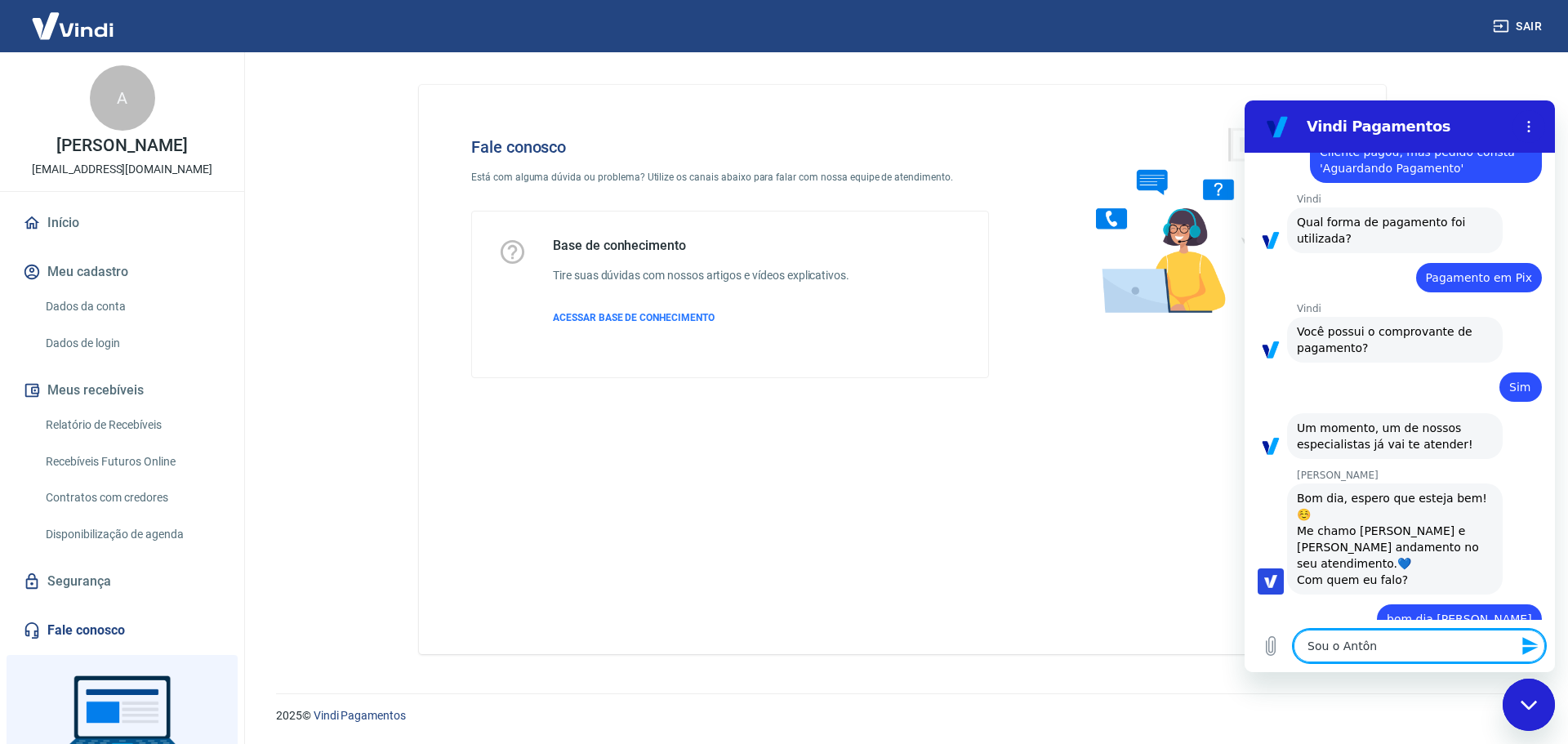
type textarea "Sou o Antôni"
type textarea "x"
type textarea "Sou o Antônio"
type textarea "x"
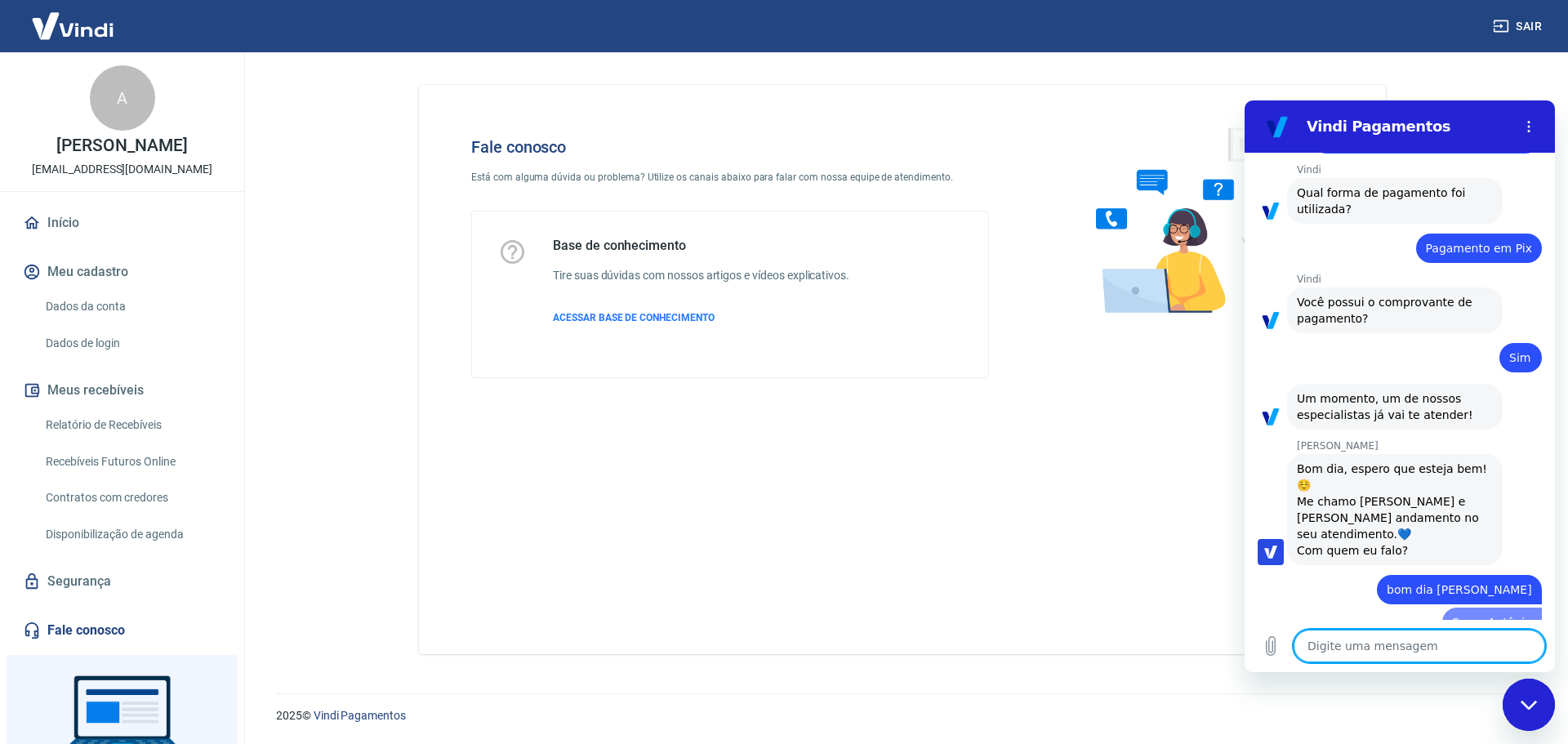
type textarea "x"
type textarea "u"
type textarea "x"
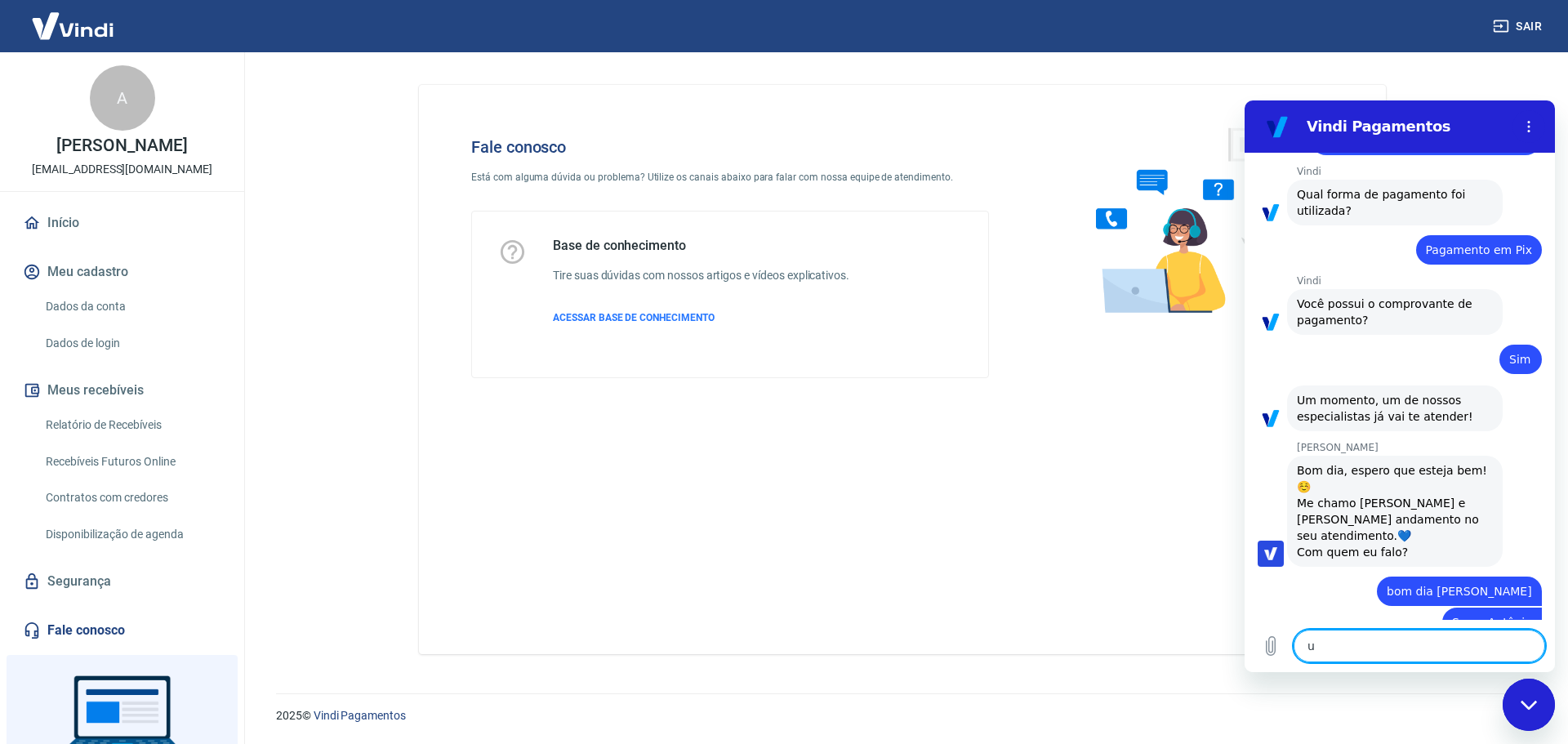
scroll to position [1190, 0]
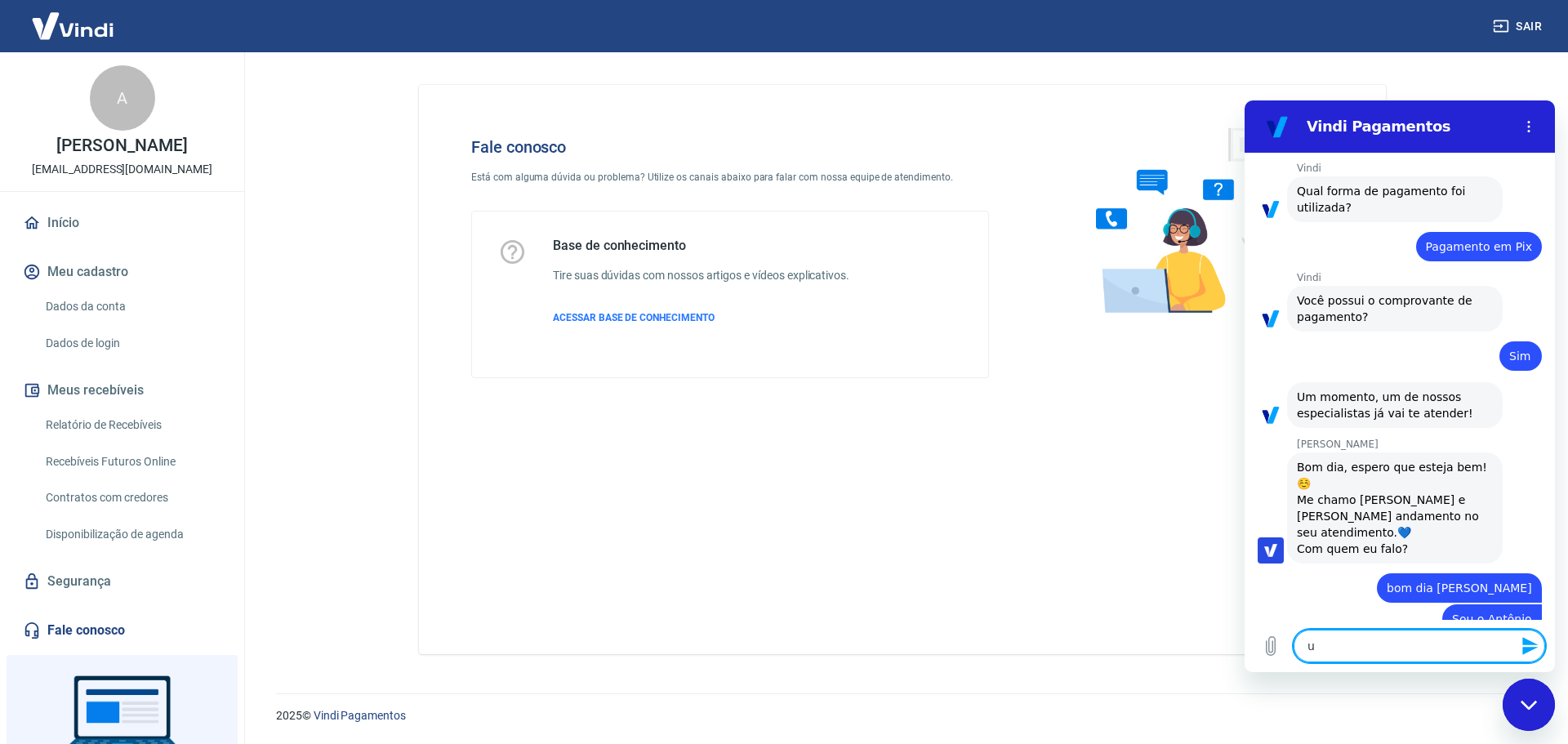
type textarea "um"
type textarea "x"
type textarea "um"
type textarea "x"
type textarea "um a"
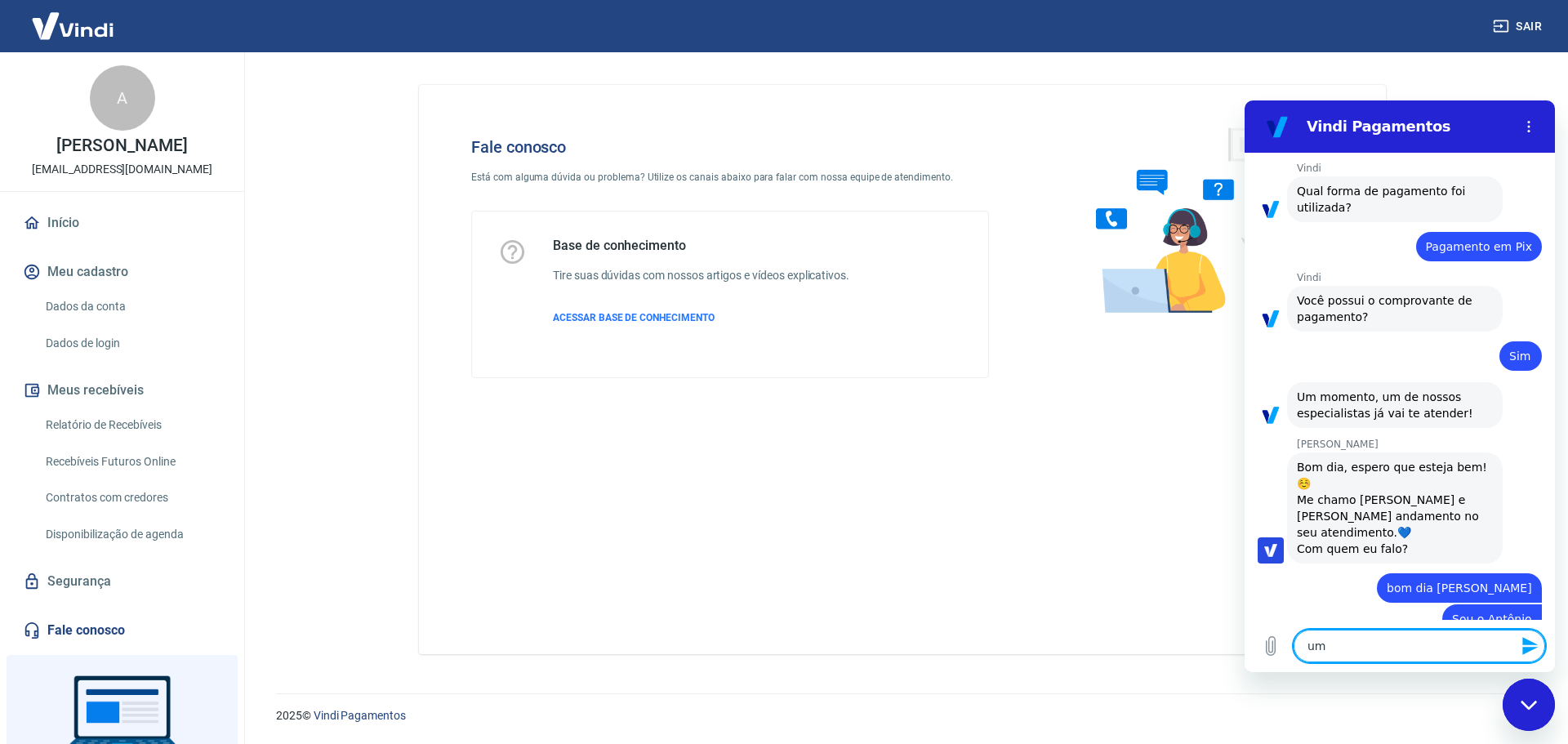
type textarea "x"
type textarea "um ac"
type textarea "x"
type textarea "um acl"
type textarea "x"
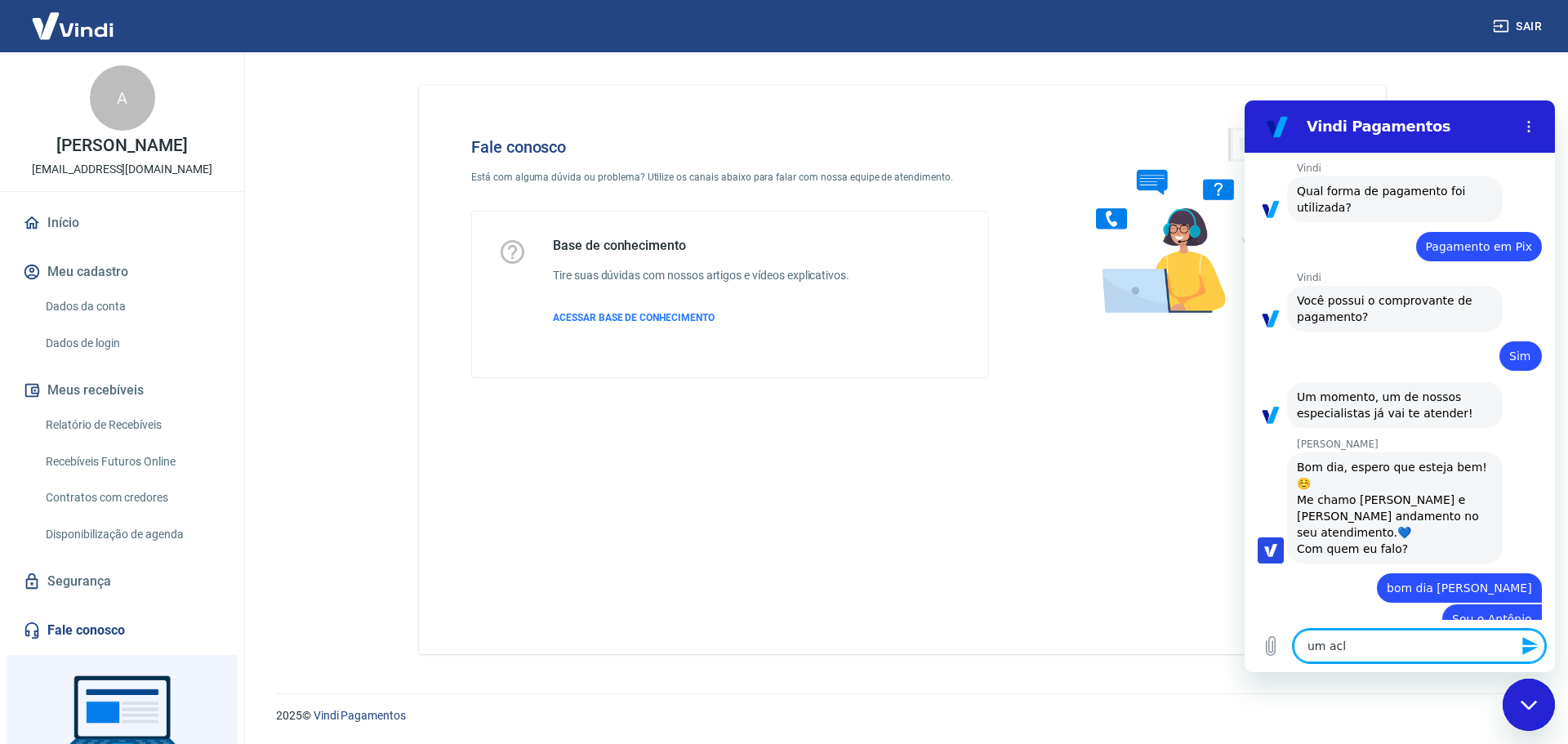
type textarea "um acli"
type textarea "x"
type textarea "um aclie"
type textarea "x"
type textarea "um aclien"
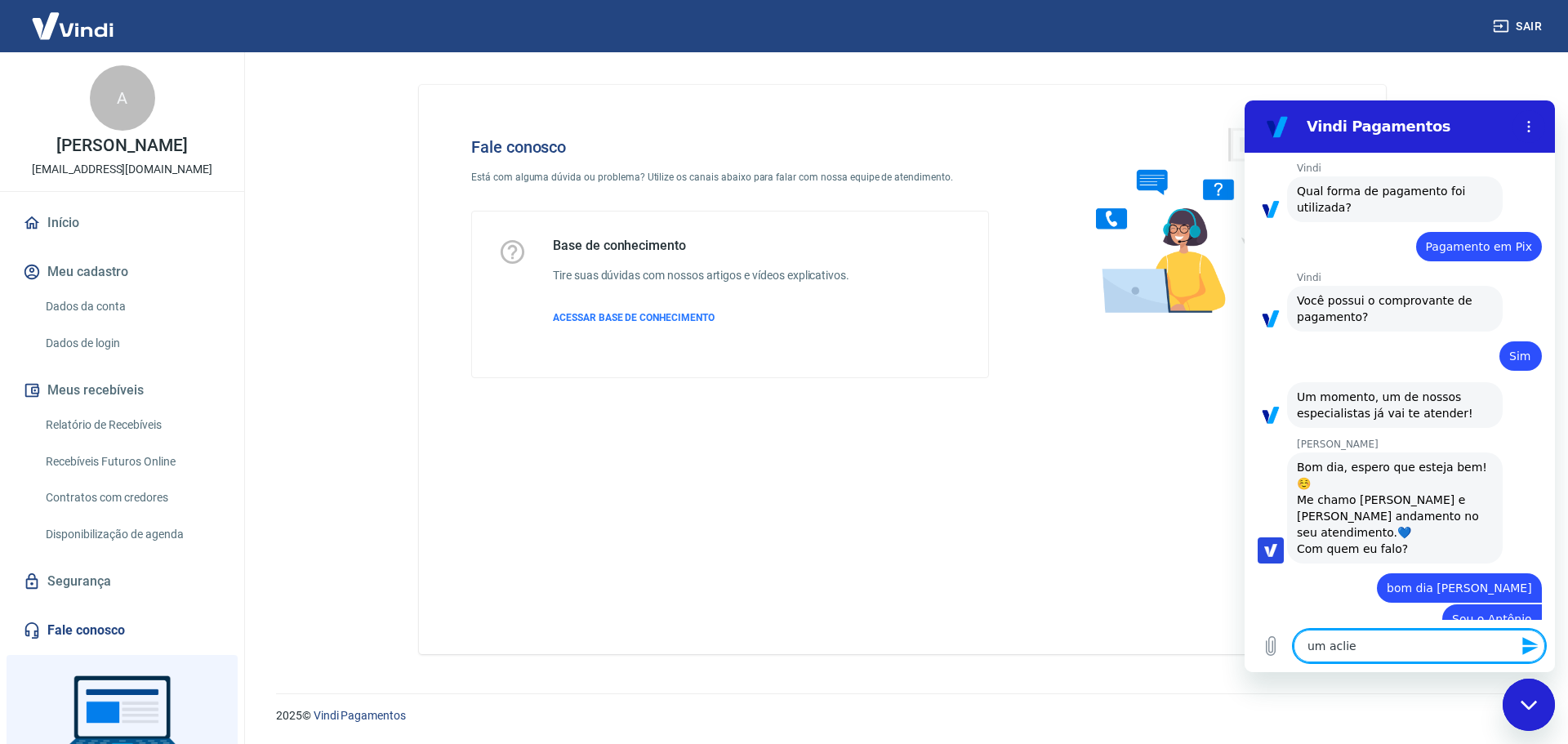
type textarea "x"
type textarea "um aclient"
type textarea "x"
type textarea "um acliente"
type textarea "x"
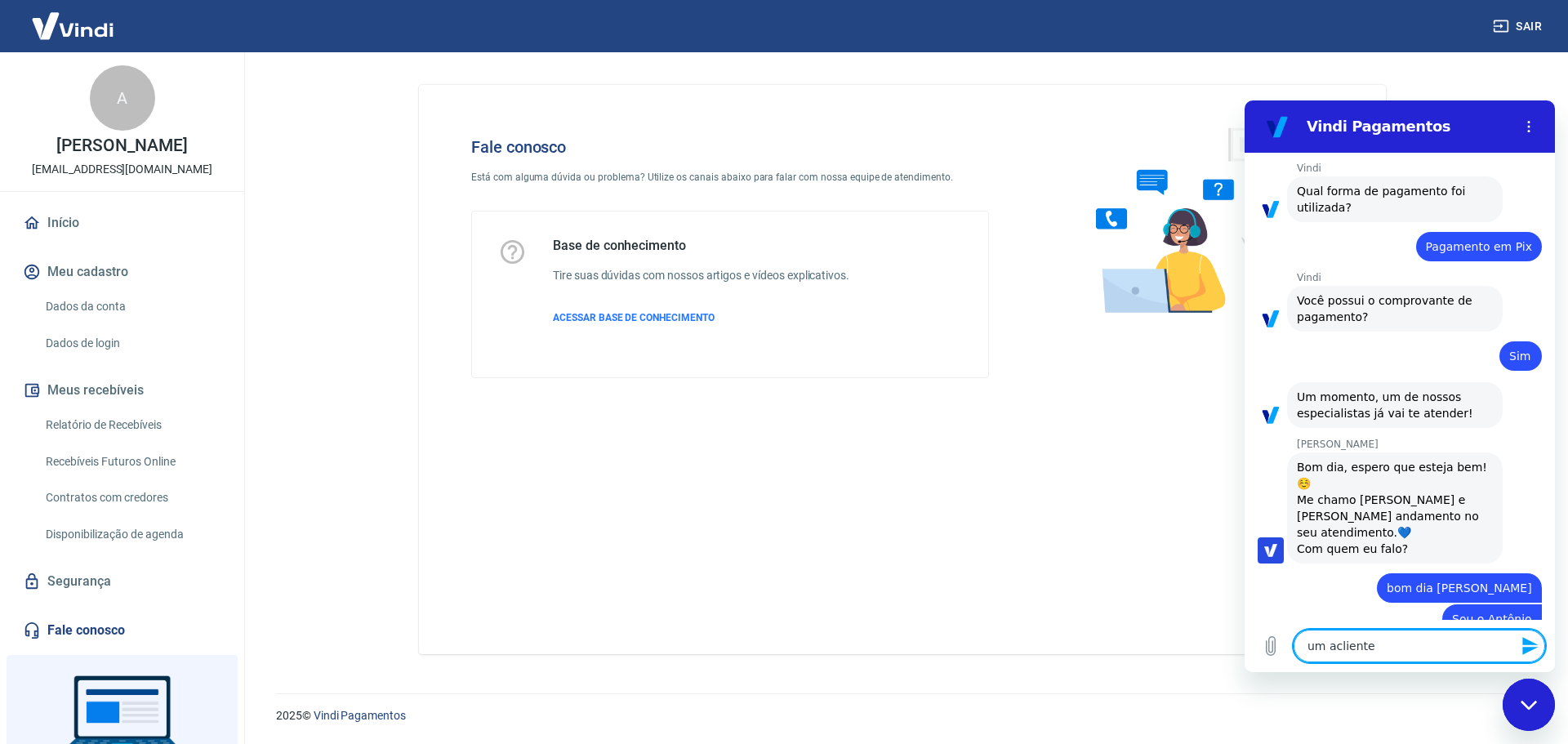
type textarea "um acliente"
type textarea "x"
type textarea "um acliente"
type textarea "x"
type textarea "um aclient"
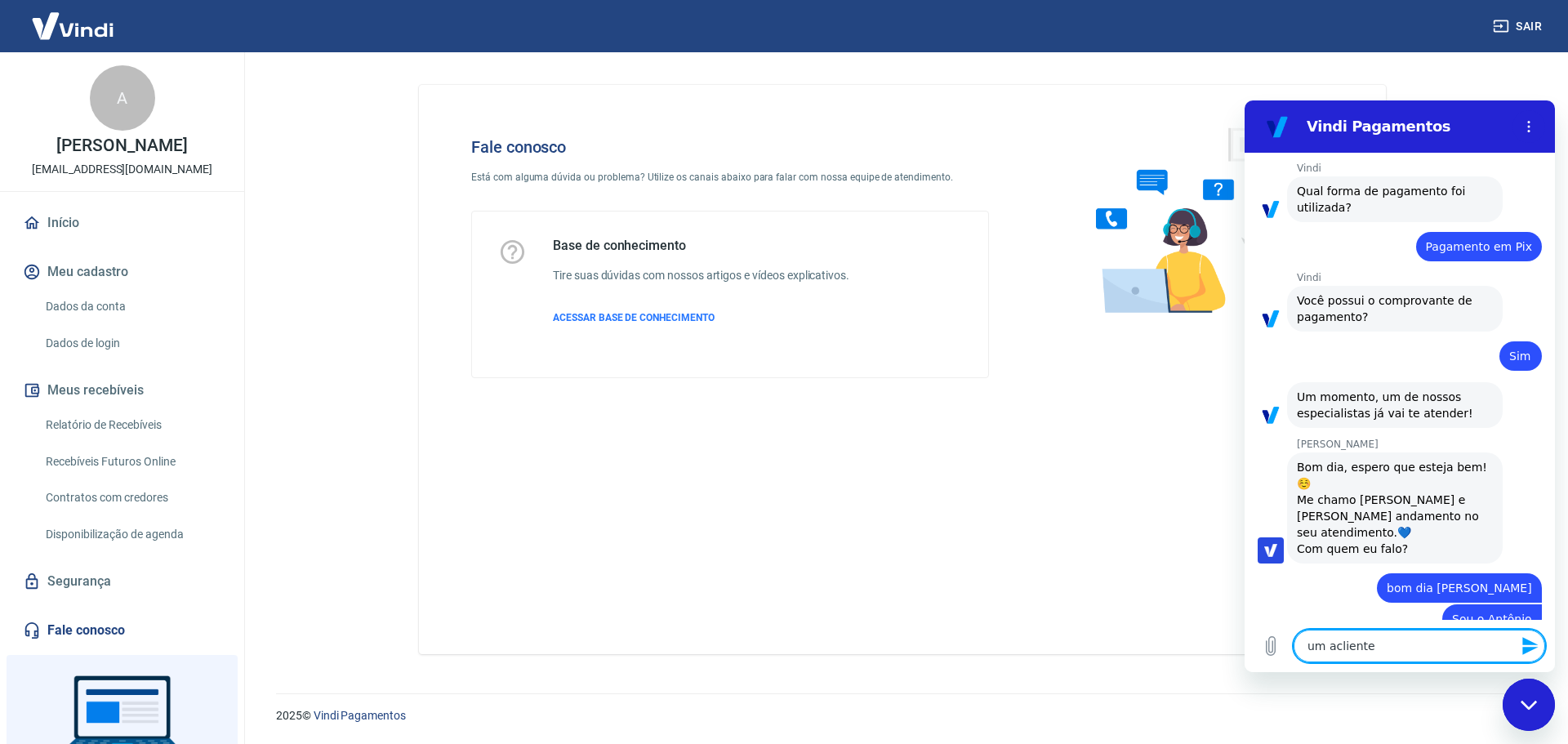
type textarea "x"
type textarea "um aclien"
type textarea "x"
type textarea "um aclie"
type textarea "x"
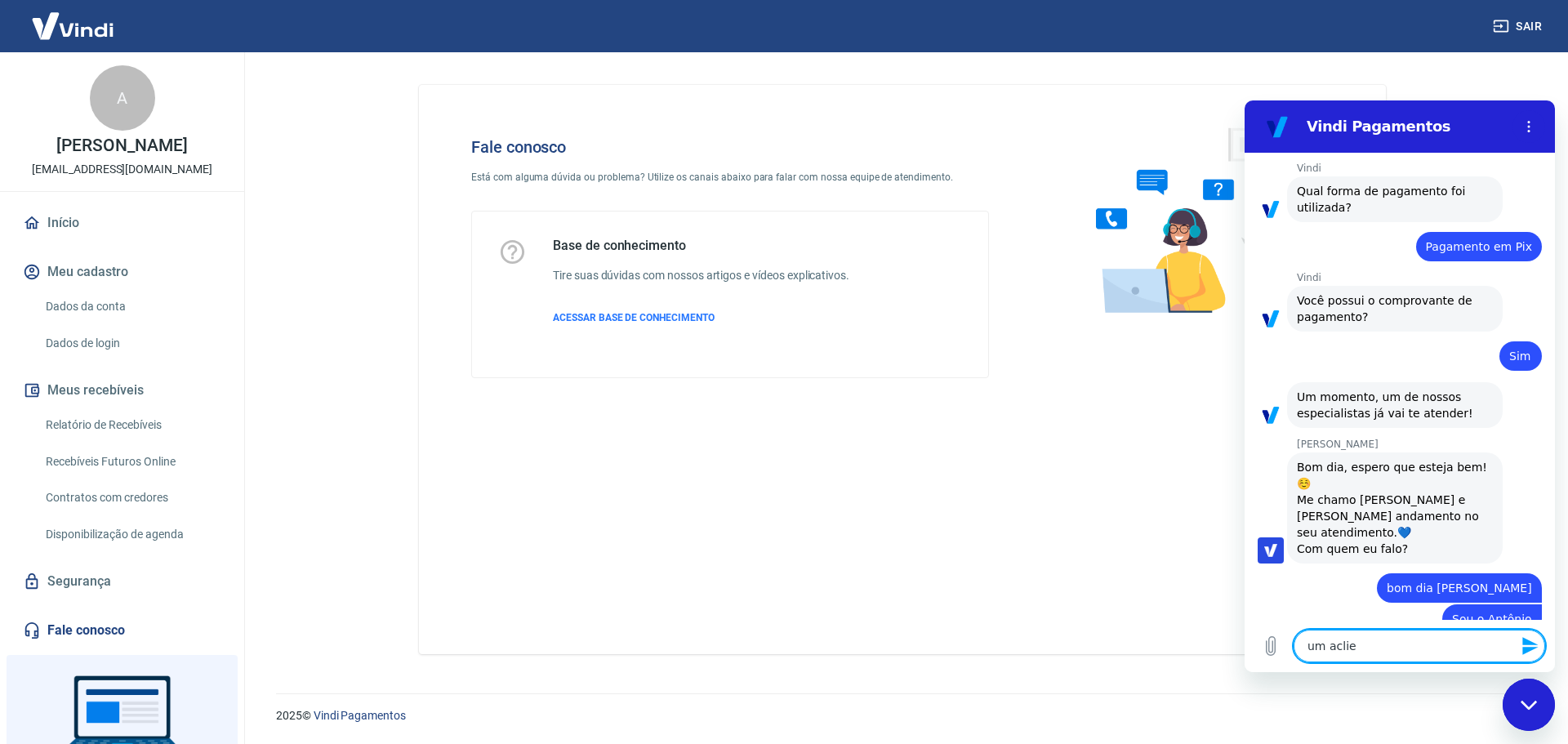
type textarea "um acli"
type textarea "x"
type textarea "um acl"
type textarea "x"
type textarea "um ac"
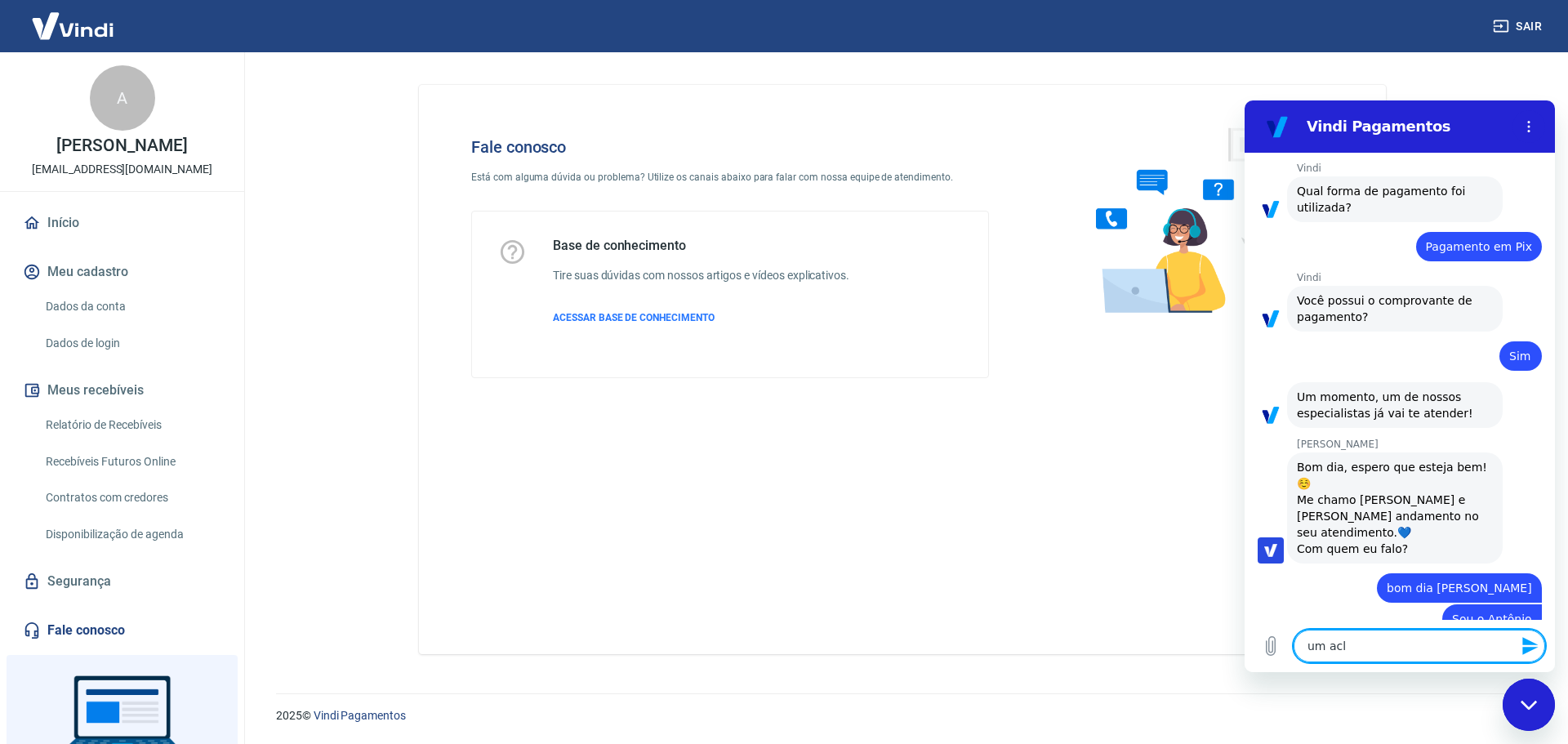
type textarea "x"
type textarea "um a"
type textarea "x"
type textarea "um"
type textarea "x"
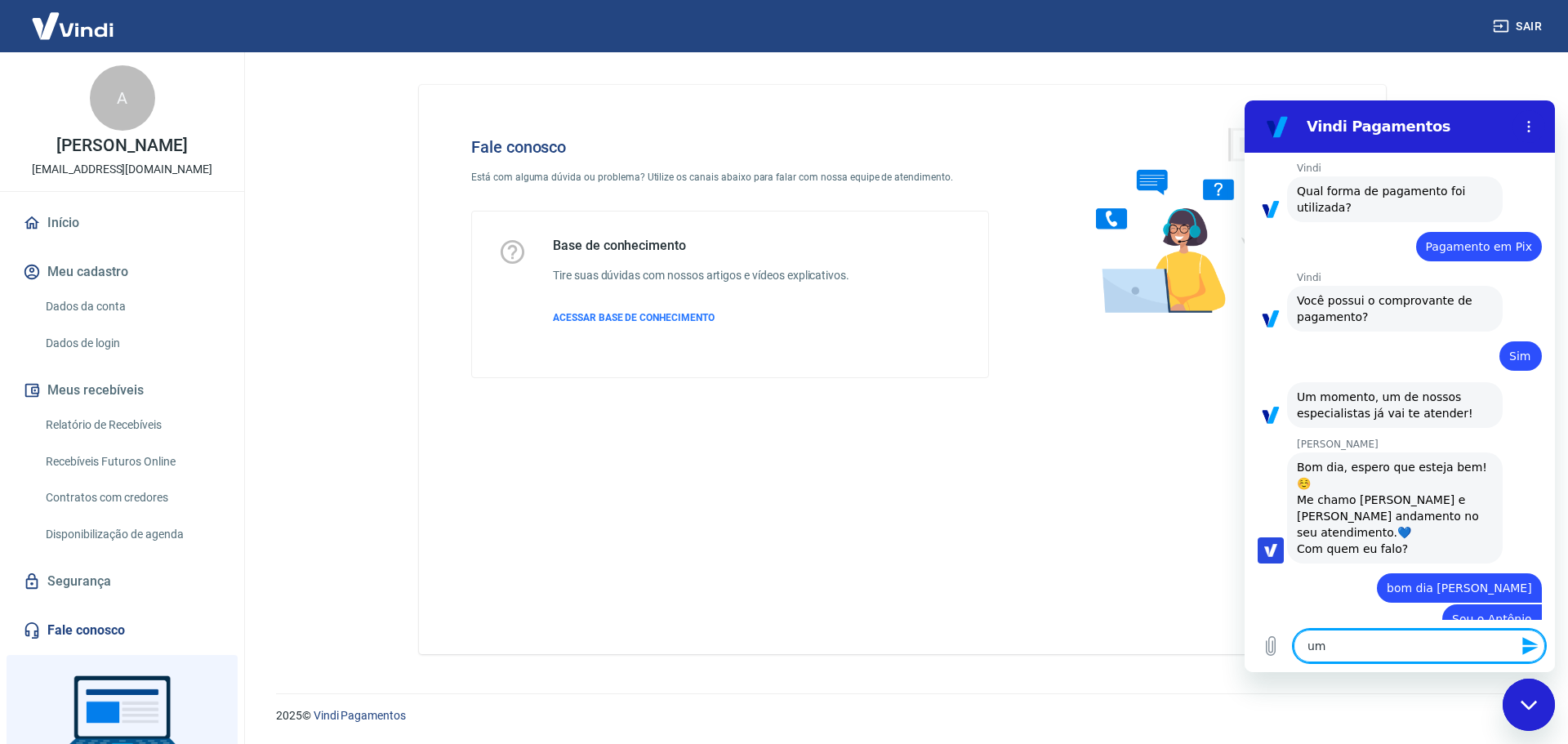
type textarea "um"
type textarea "x"
type textarea "uma"
type textarea "x"
type textarea "uma"
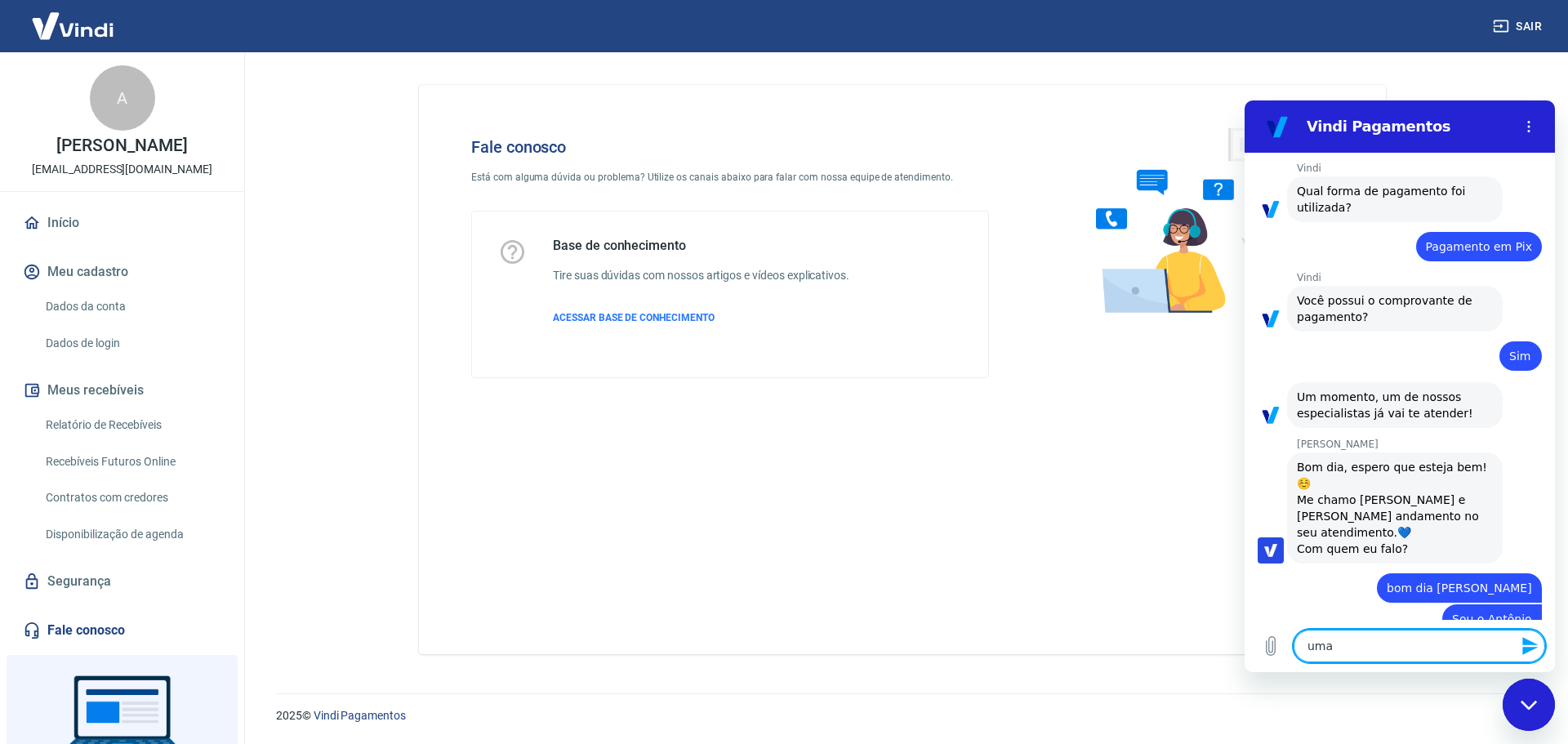
type textarea "x"
type textarea "uma c"
type textarea "x"
type textarea "uma cl"
type textarea "x"
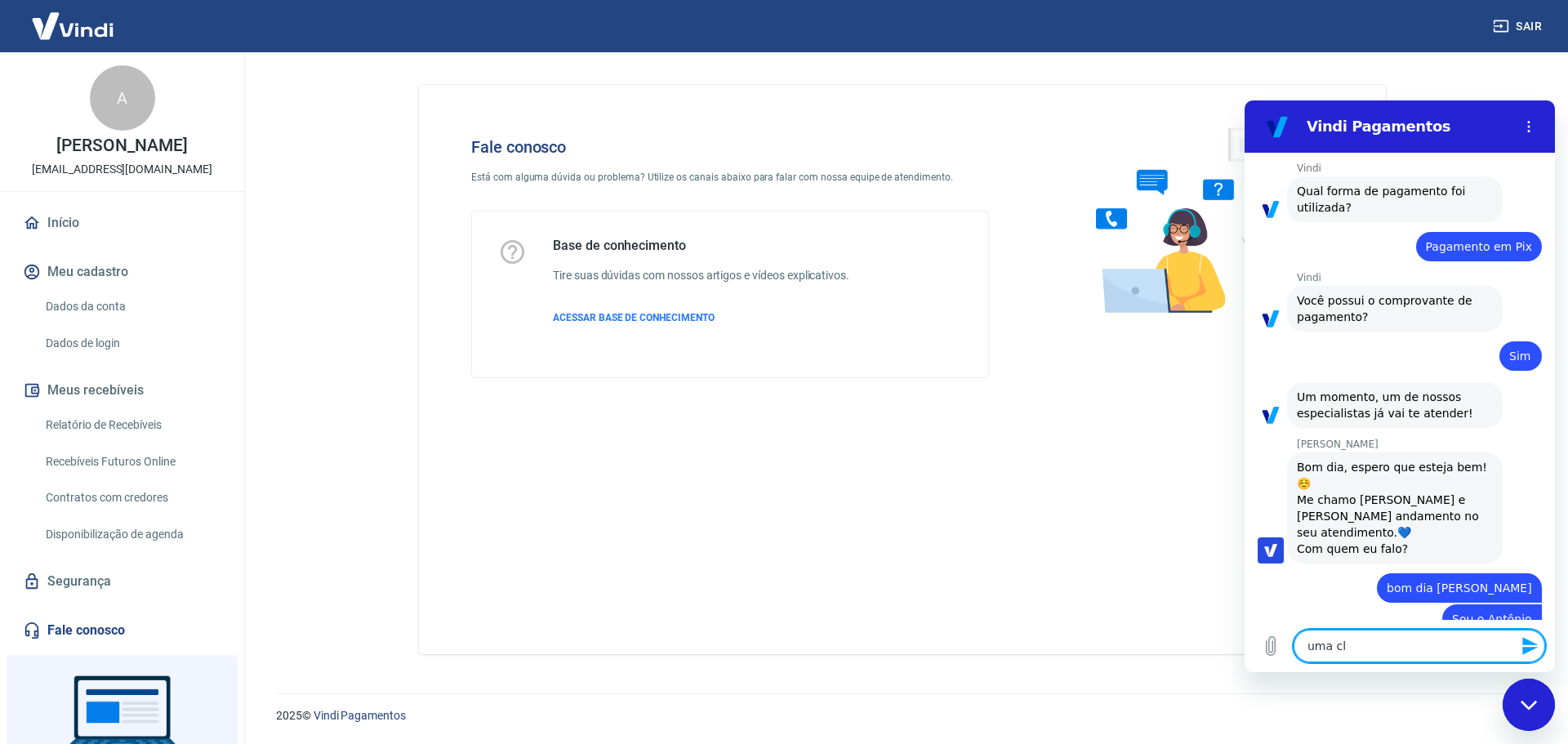
type textarea "uma cli"
type textarea "x"
type textarea "uma clie"
type textarea "x"
type textarea "uma clien"
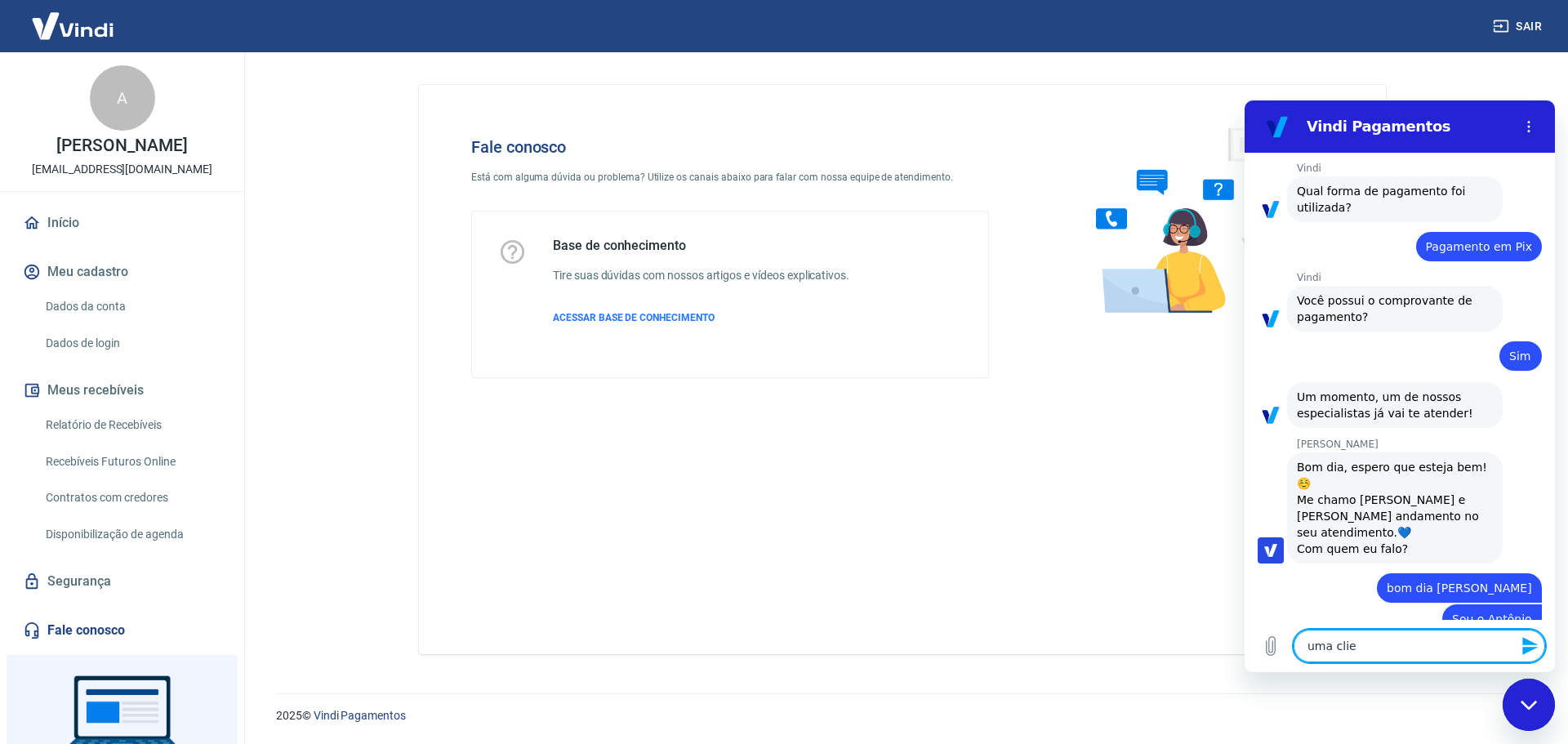
type textarea "x"
type textarea "uma client"
type textarea "x"
type textarea "uma cliente"
type textarea "x"
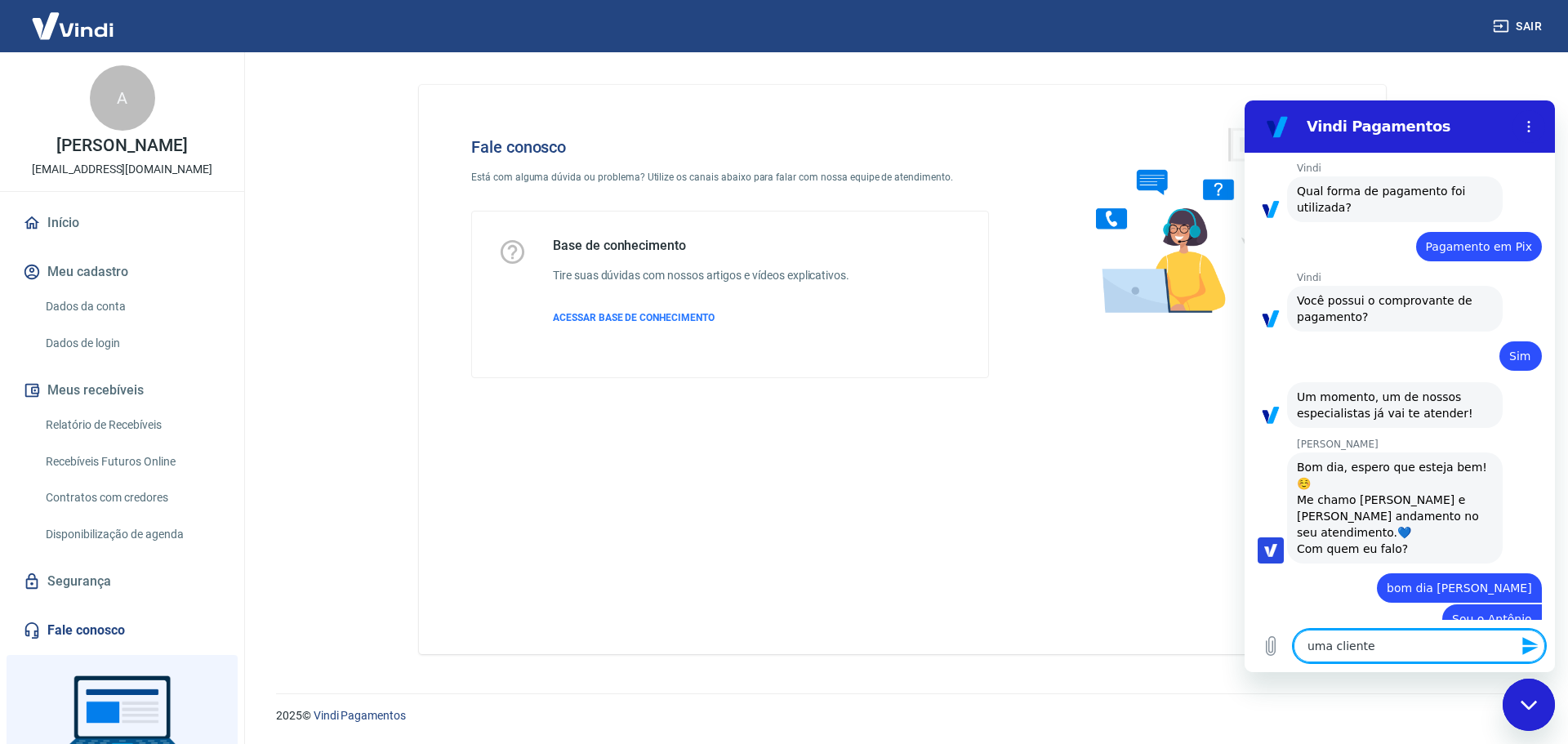
type textarea "uma cliente"
type textarea "x"
type textarea "uma cliente n"
type textarea "x"
type textarea "uma cliente no"
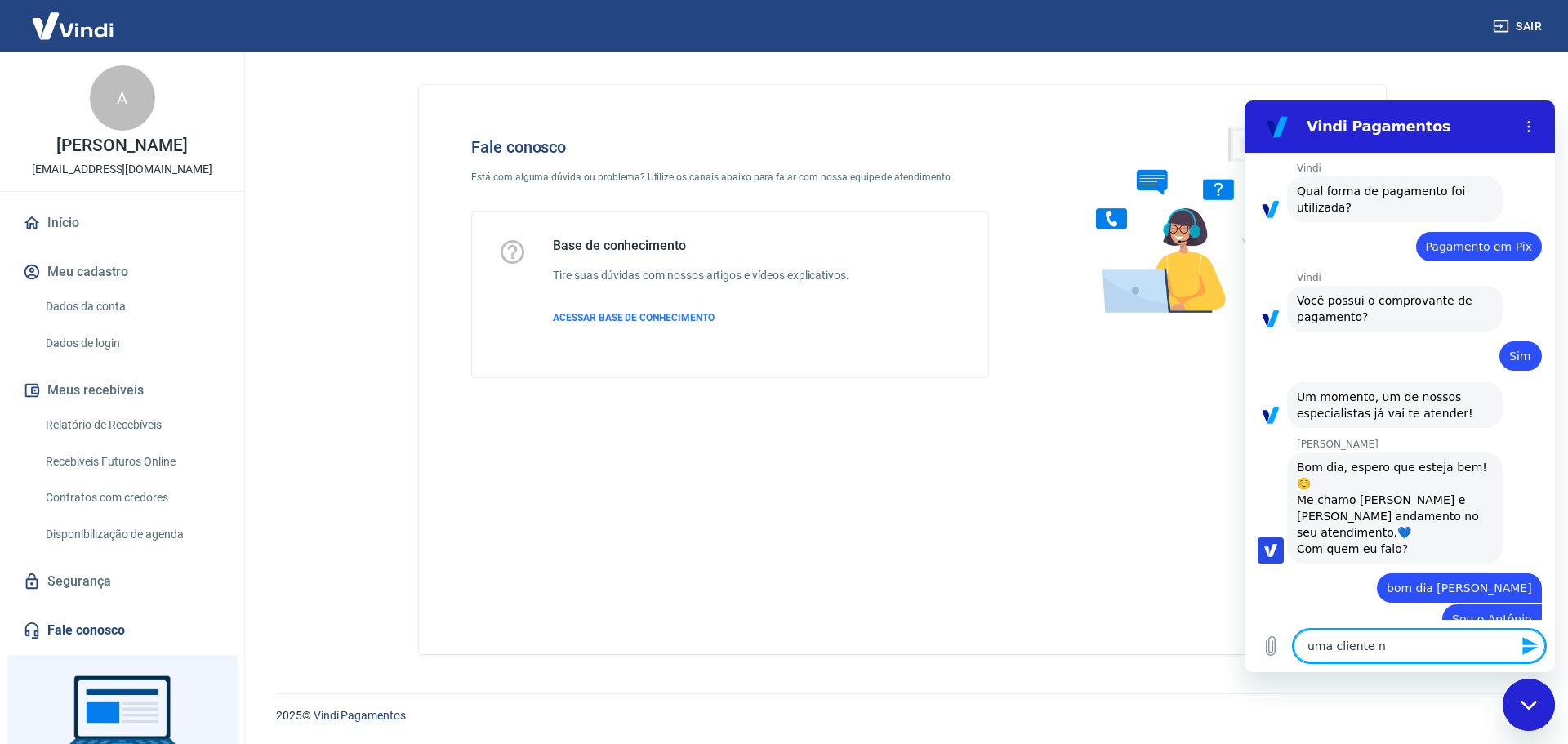
type textarea "x"
type textarea "uma cliente nos"
type textarea "x"
type textarea "uma cliente nos"
type textarea "x"
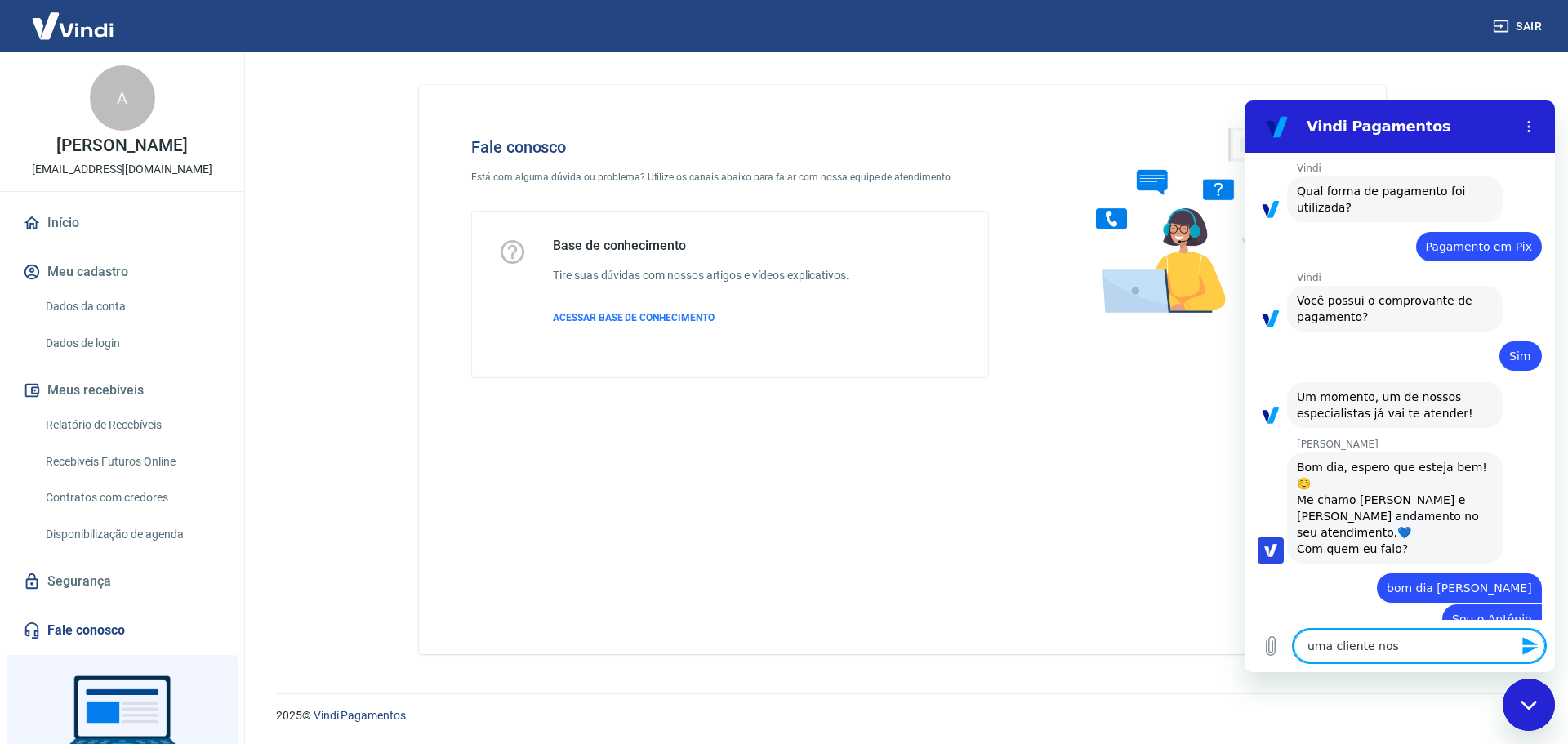
type textarea "uma cliente nos e"
type textarea "x"
type textarea "uma cliente nos en"
type textarea "x"
type textarea "uma cliente nos enc"
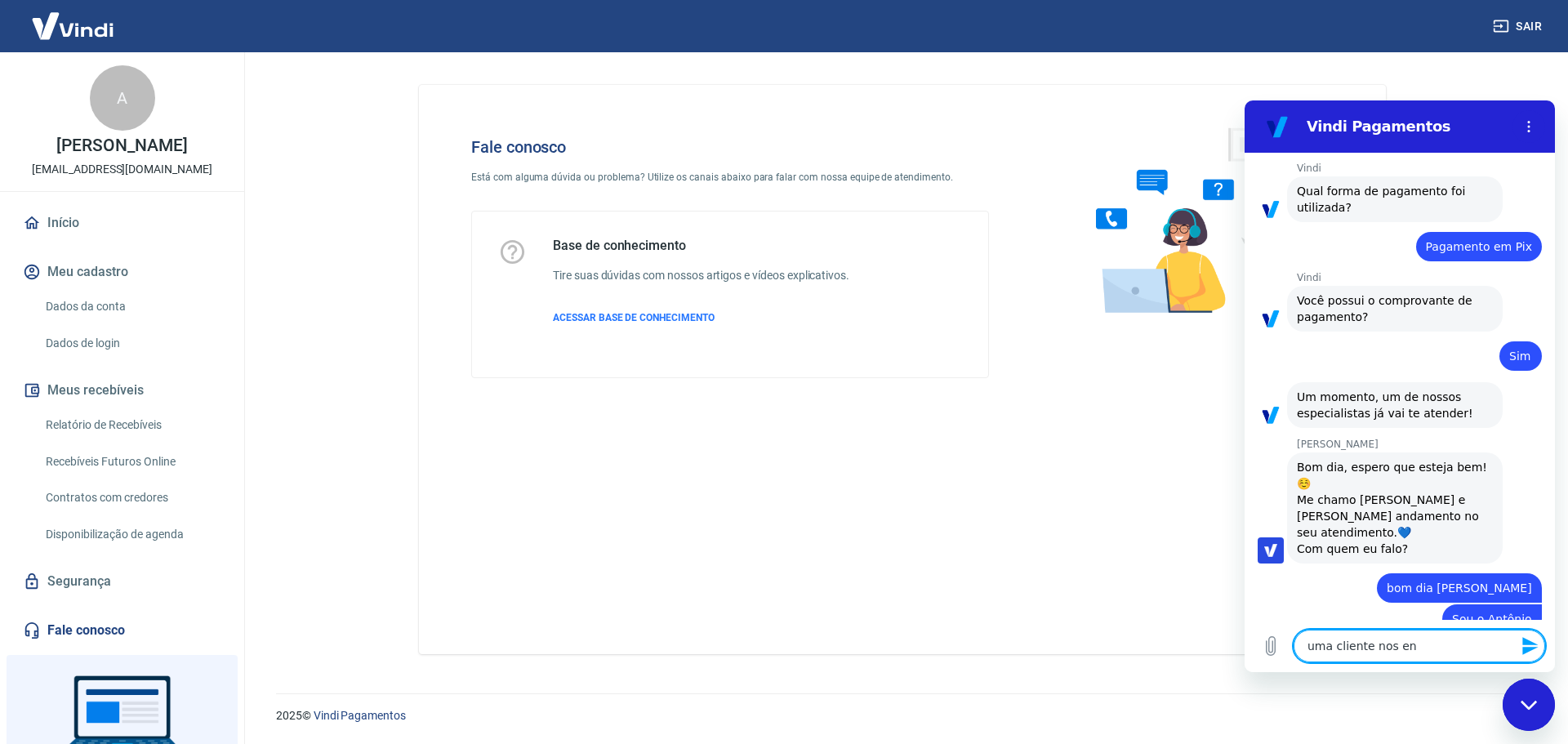
type textarea "x"
type textarea "uma cliente nos enca"
type textarea "x"
type textarea "uma cliente nos encam"
type textarea "x"
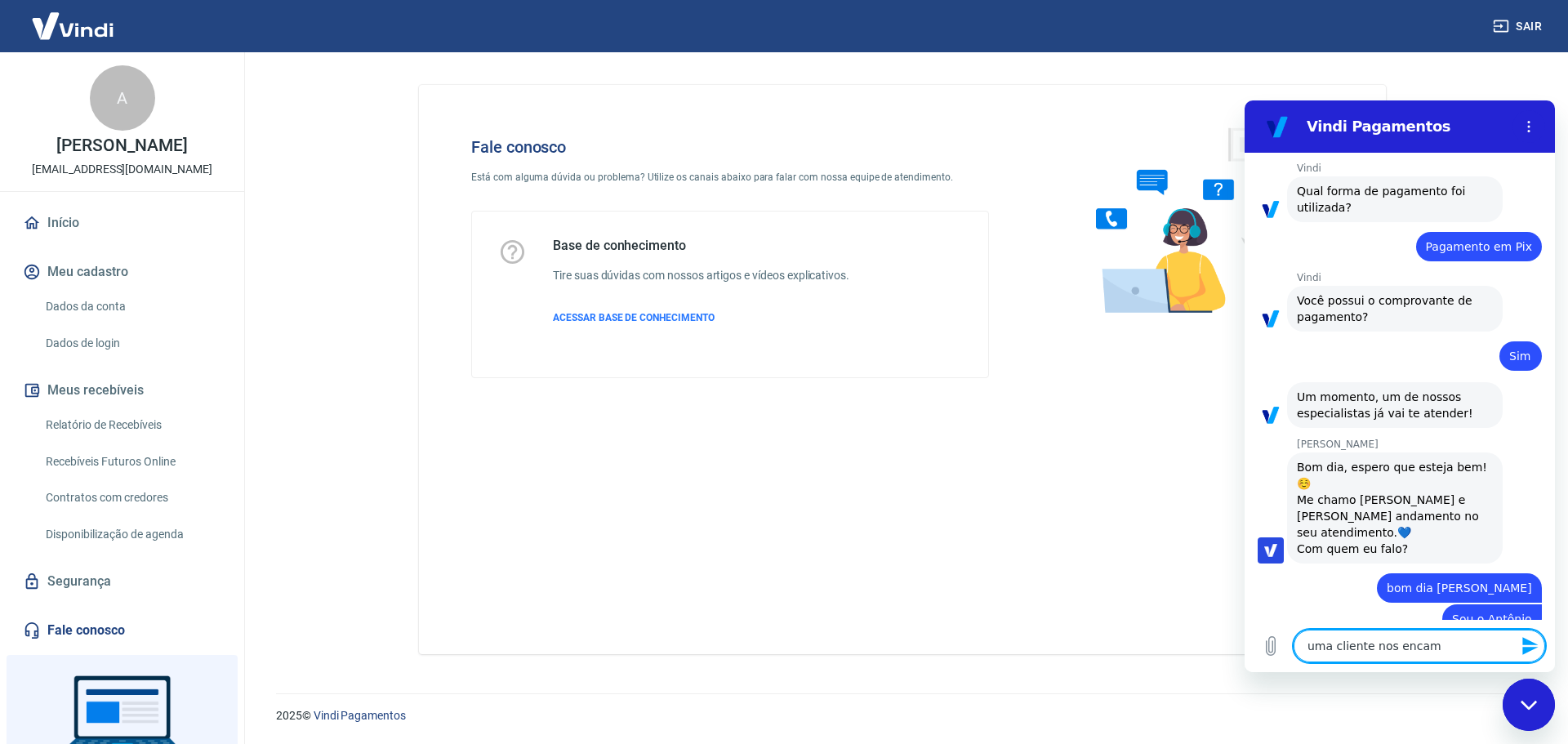
type textarea "uma cliente nos encami"
type textarea "x"
type textarea "uma cliente nos encamin"
type textarea "x"
type textarea "uma cliente nos encaminh"
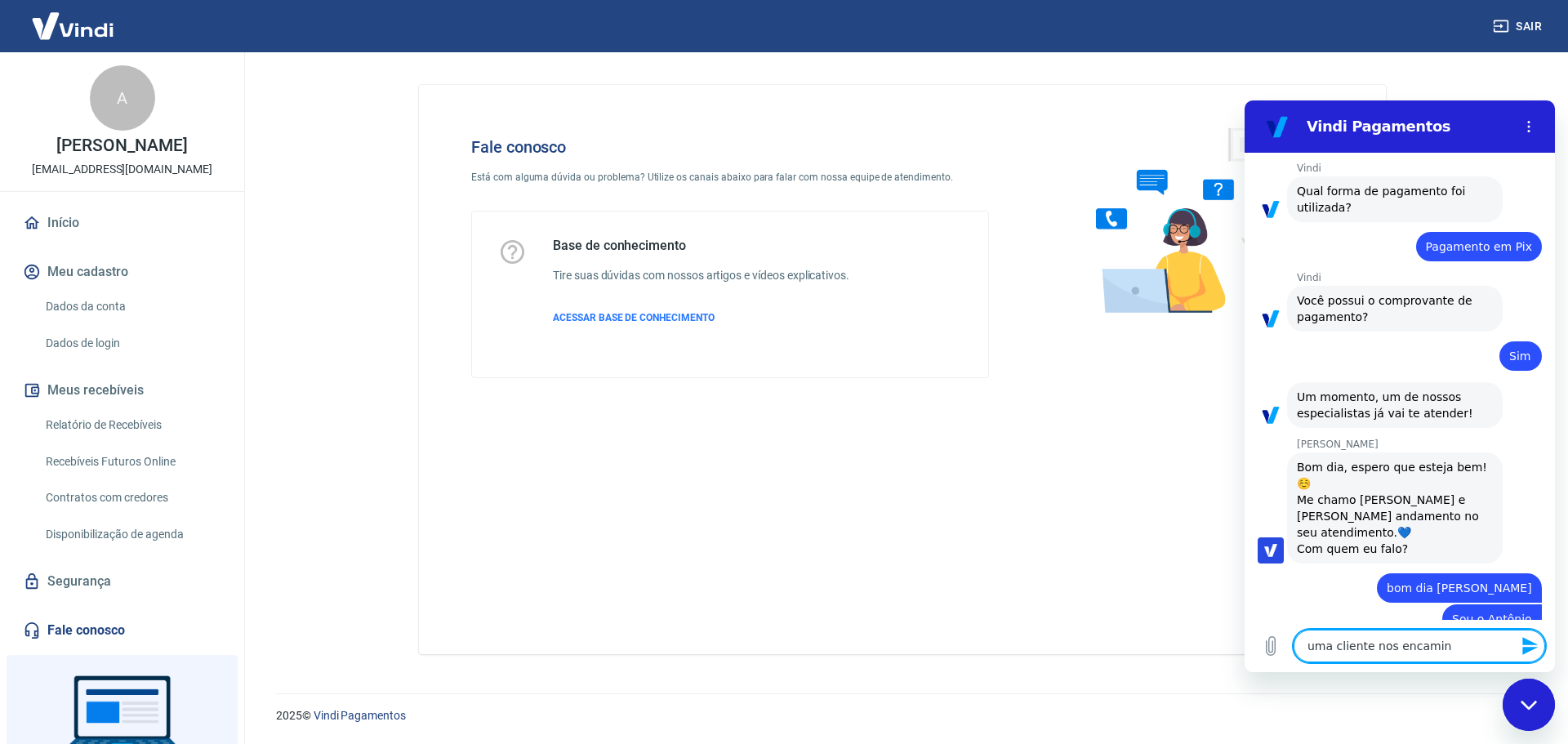
type textarea "x"
type textarea "uma cliente nos encaminhi"
type textarea "x"
type textarea "uma cliente nos encaminh"
type textarea "x"
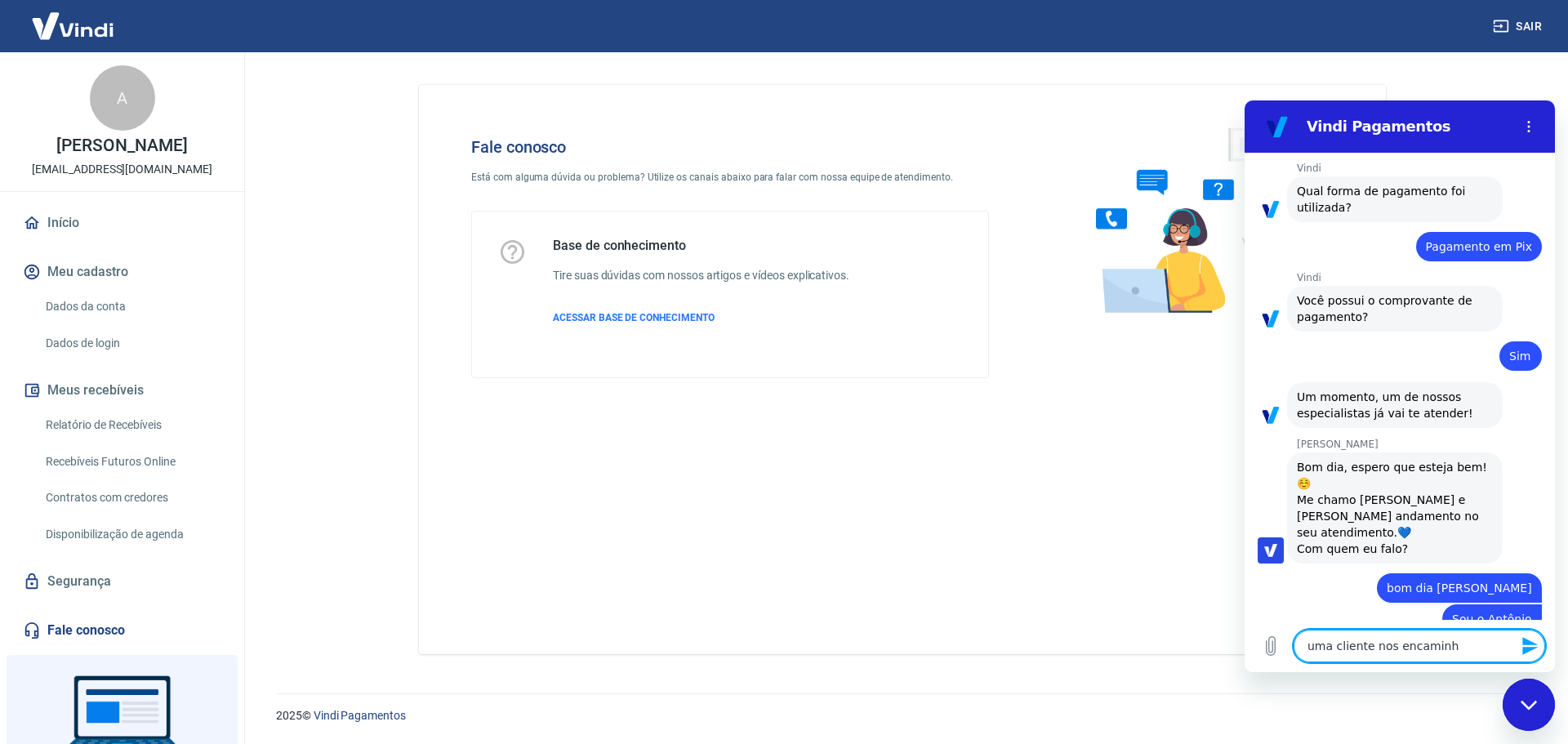
type textarea "uma cliente nos encaminho"
type textarea "x"
type textarea "uma cliente nos encaminhoi"
type textarea "x"
type textarea "uma cliente nos encaminho"
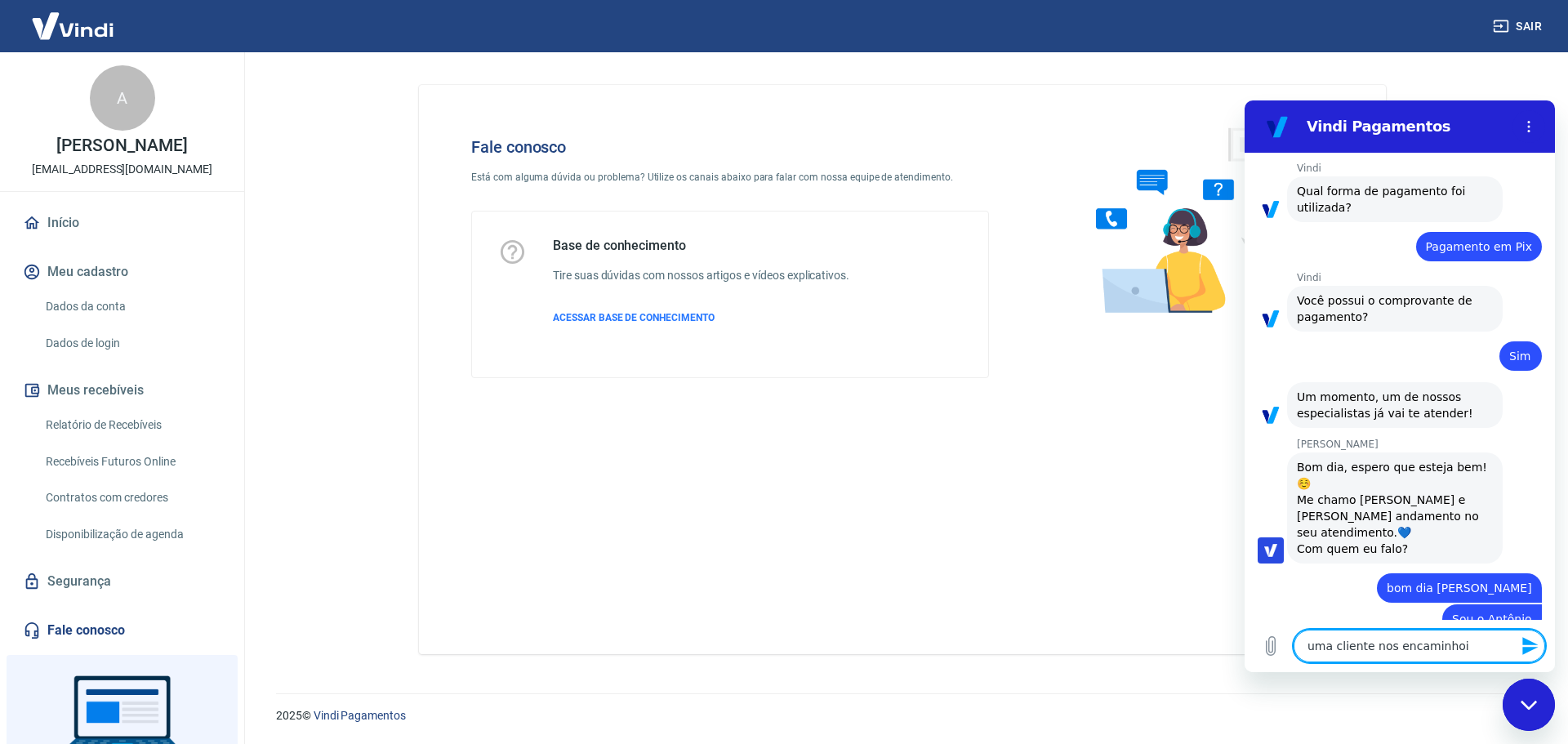
type textarea "x"
type textarea "uma cliente nos encaminhou"
type textarea "x"
type textarea "uma cliente nos encaminhou"
type textarea "x"
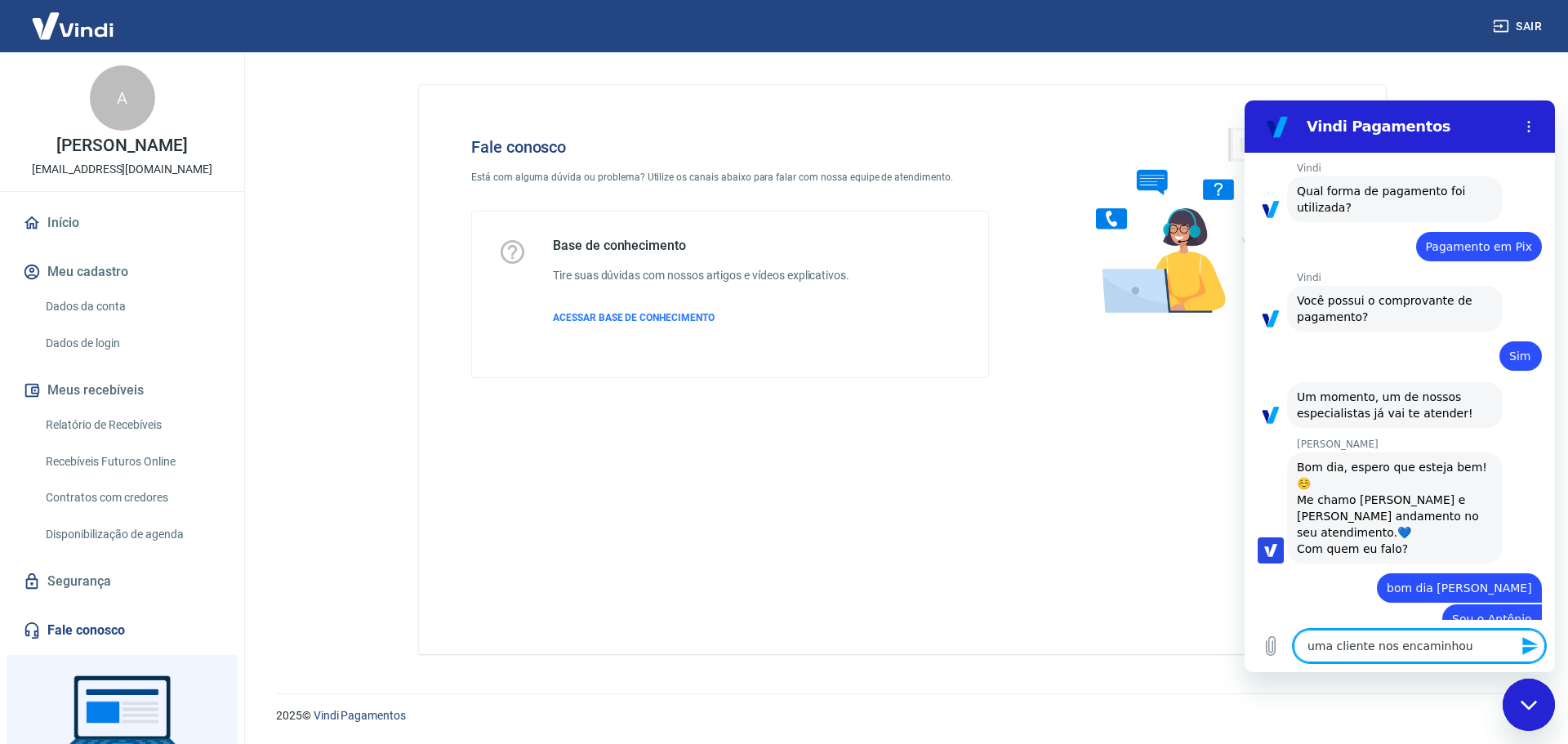
type textarea "uma cliente nos encaminhou o"
type textarea "x"
type textarea "uma cliente nos encaminhou o"
type textarea "x"
type textarea "uma cliente nos encaminhou o c"
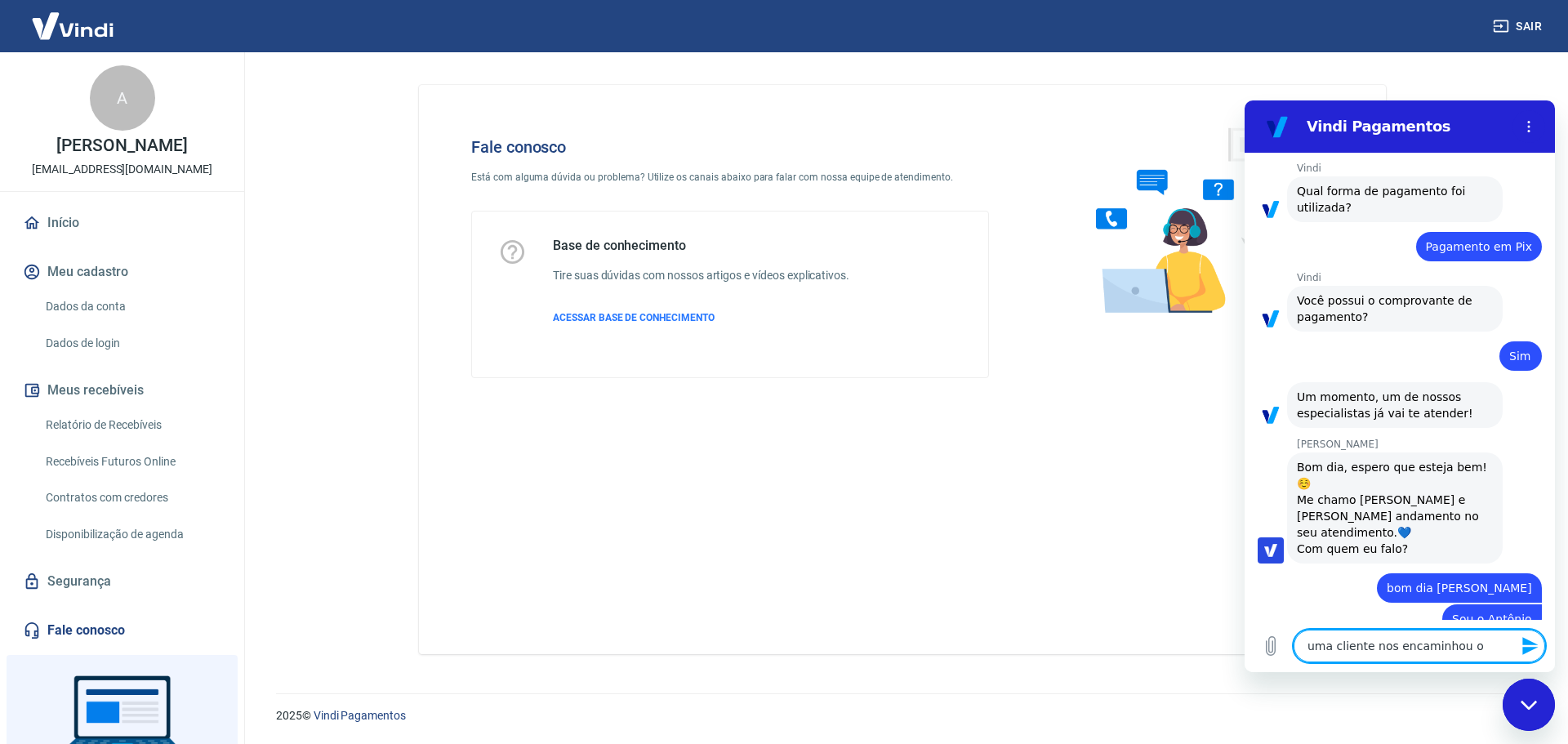
type textarea "x"
type textarea "uma cliente nos encaminhou o co"
type textarea "x"
type textarea "uma cliente nos encaminhou o com"
type textarea "x"
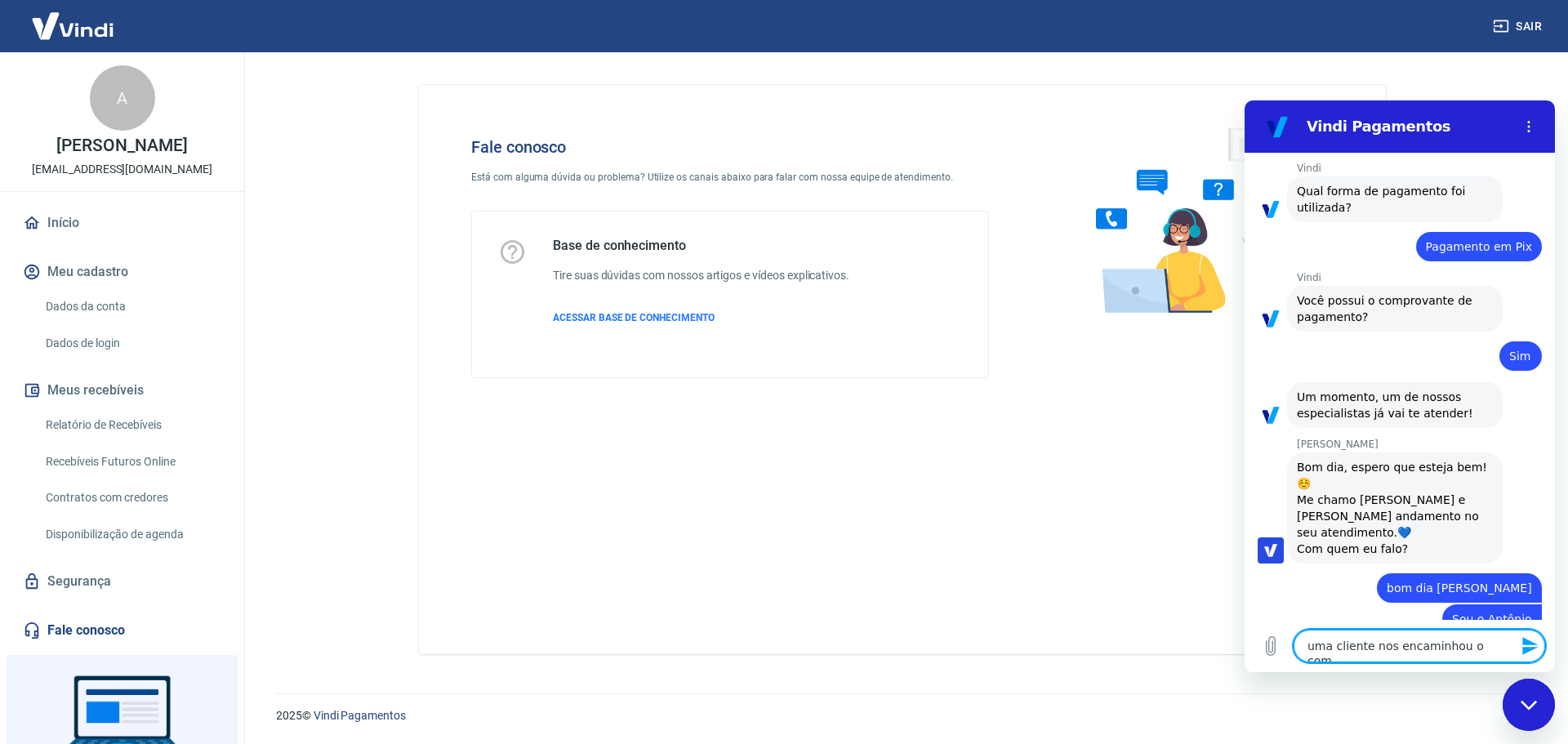
type textarea "uma cliente nos encaminhou o comp"
type textarea "x"
type textarea "uma cliente nos encaminhou o compr"
type textarea "x"
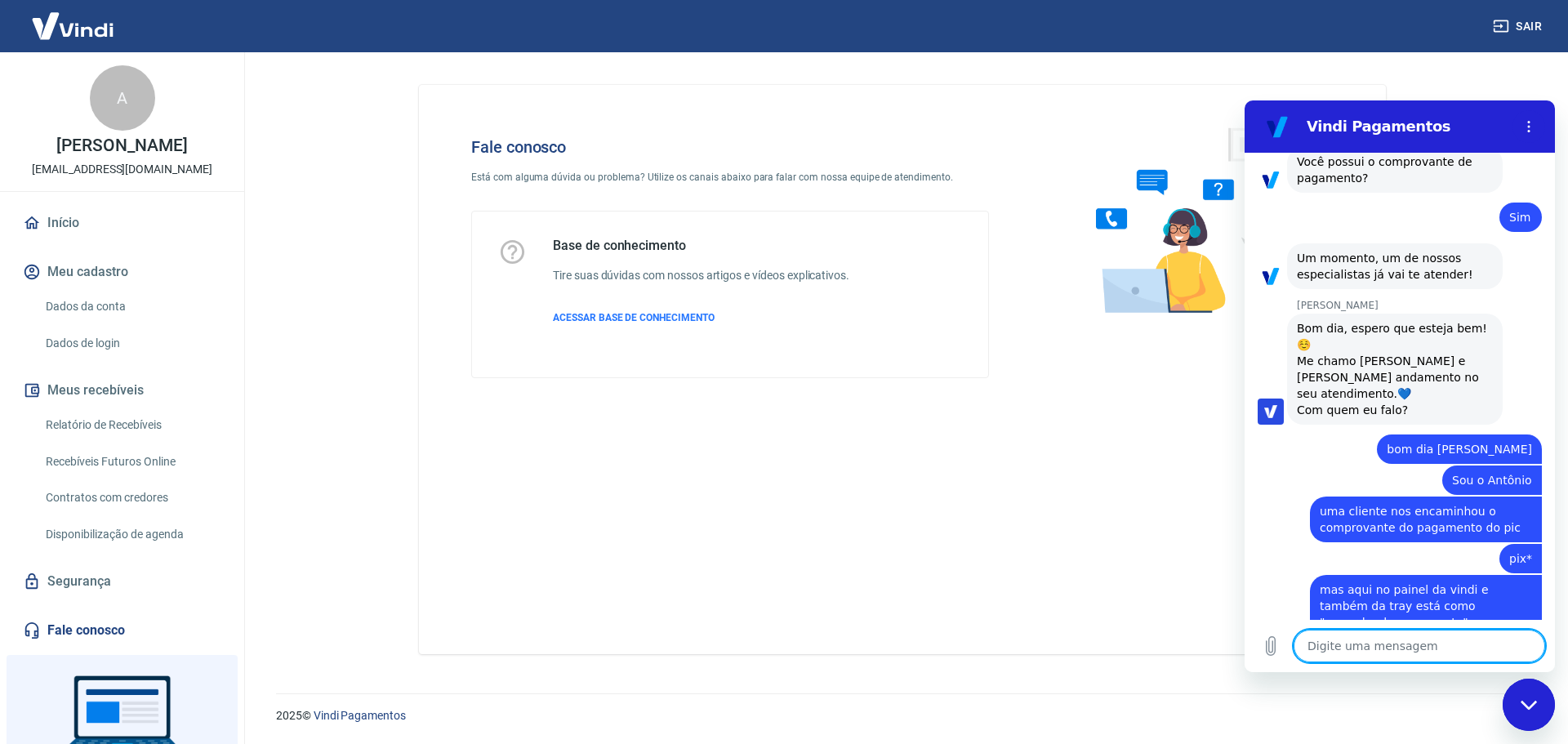
scroll to position [1332, 0]
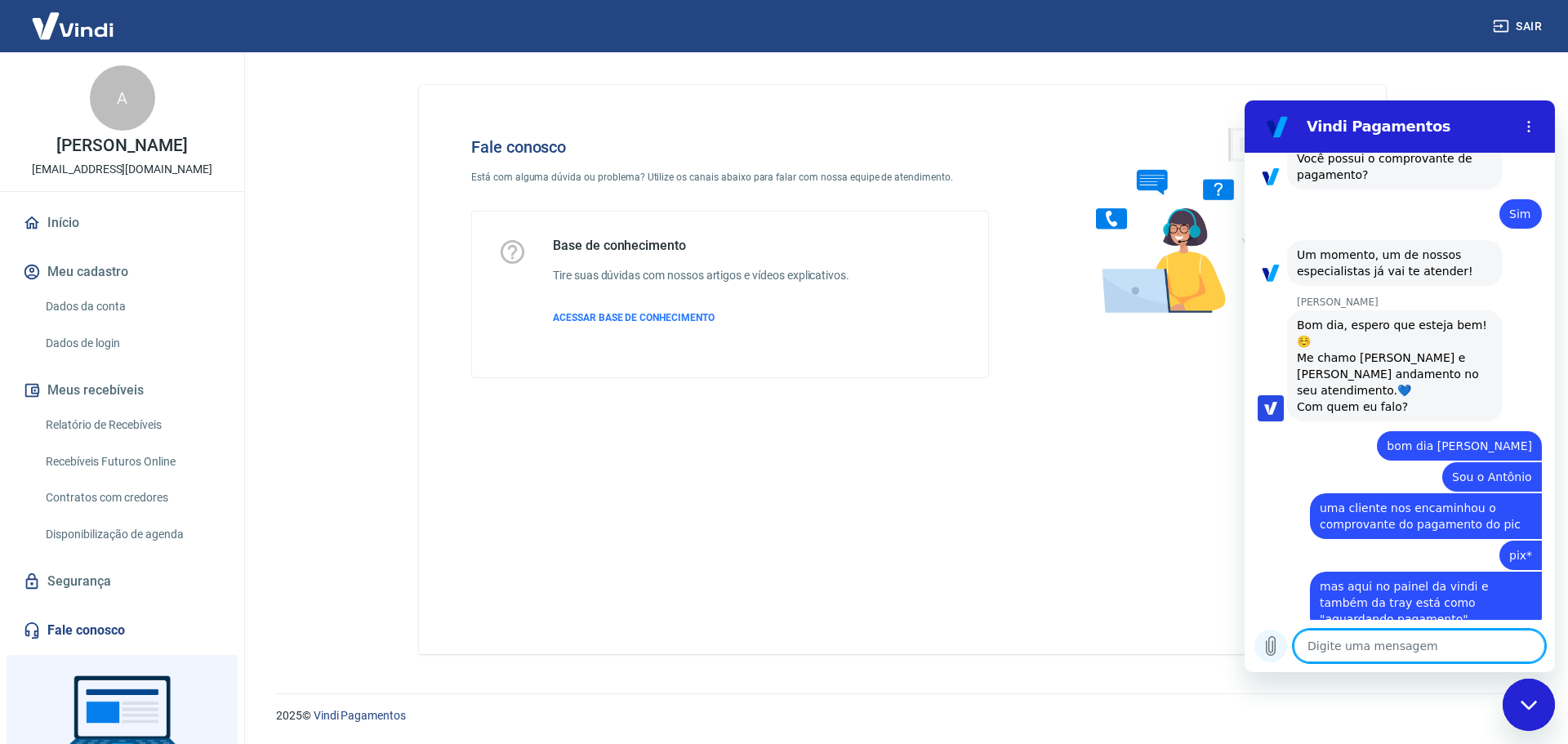
click at [1278, 644] on icon "Carregar arquivo" at bounding box center [1270, 646] width 19 height 19
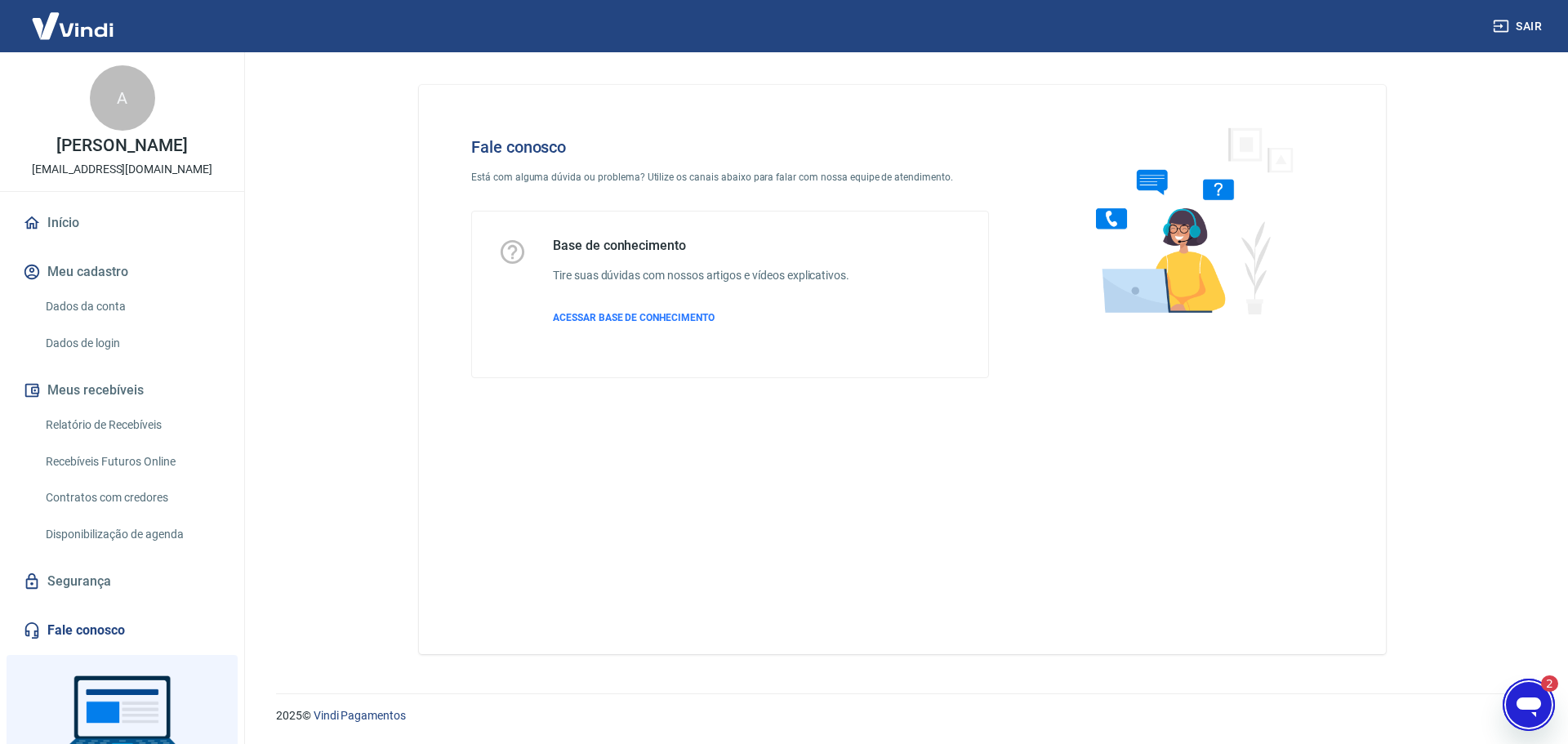
scroll to position [0, 0]
click at [1543, 703] on div "Abrir janela de mensagens, 2 mensagens não lidas" at bounding box center [1529, 704] width 49 height 49
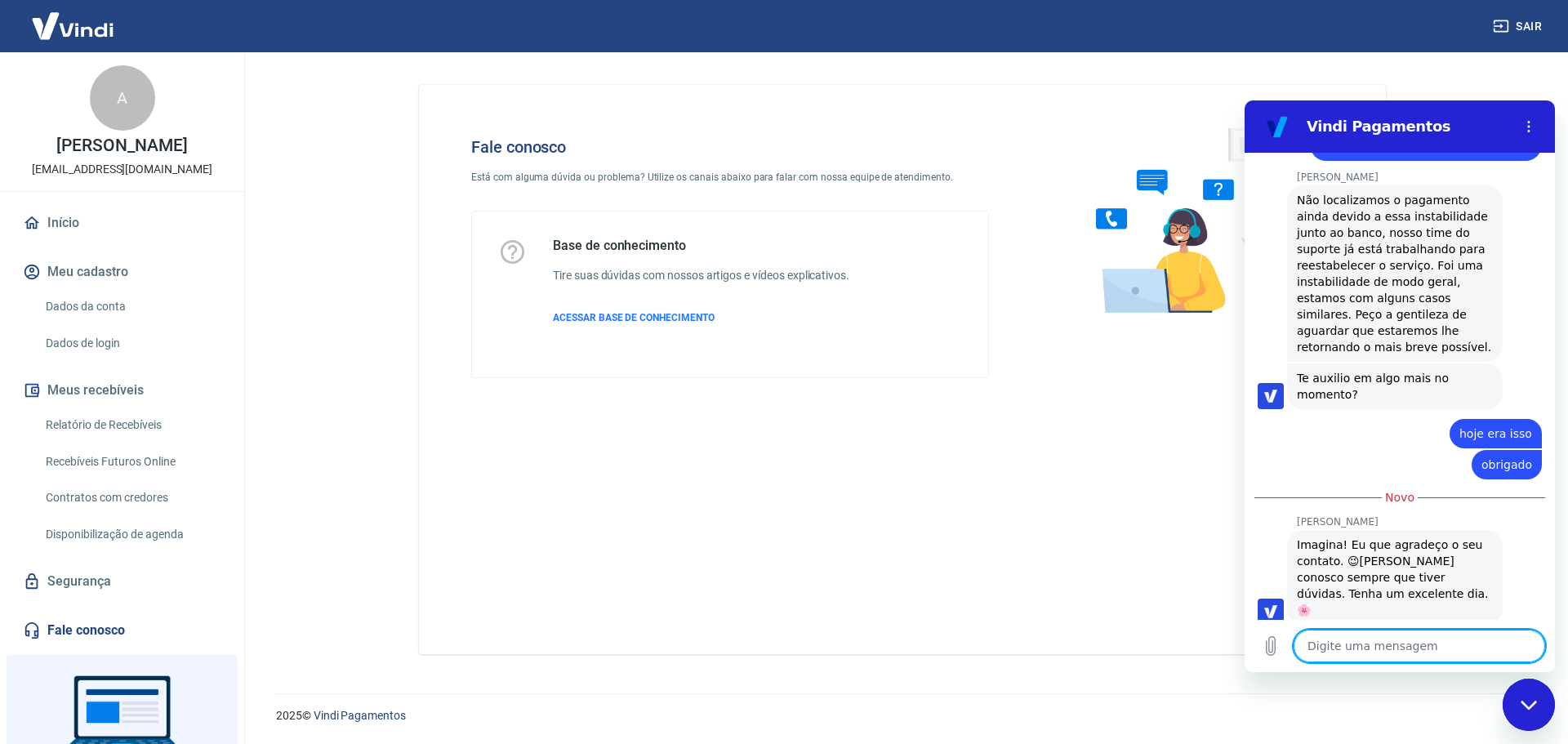
scroll to position [2470, 0]
click at [1397, 715] on button "Boa 👍" at bounding box center [1429, 738] width 66 height 47
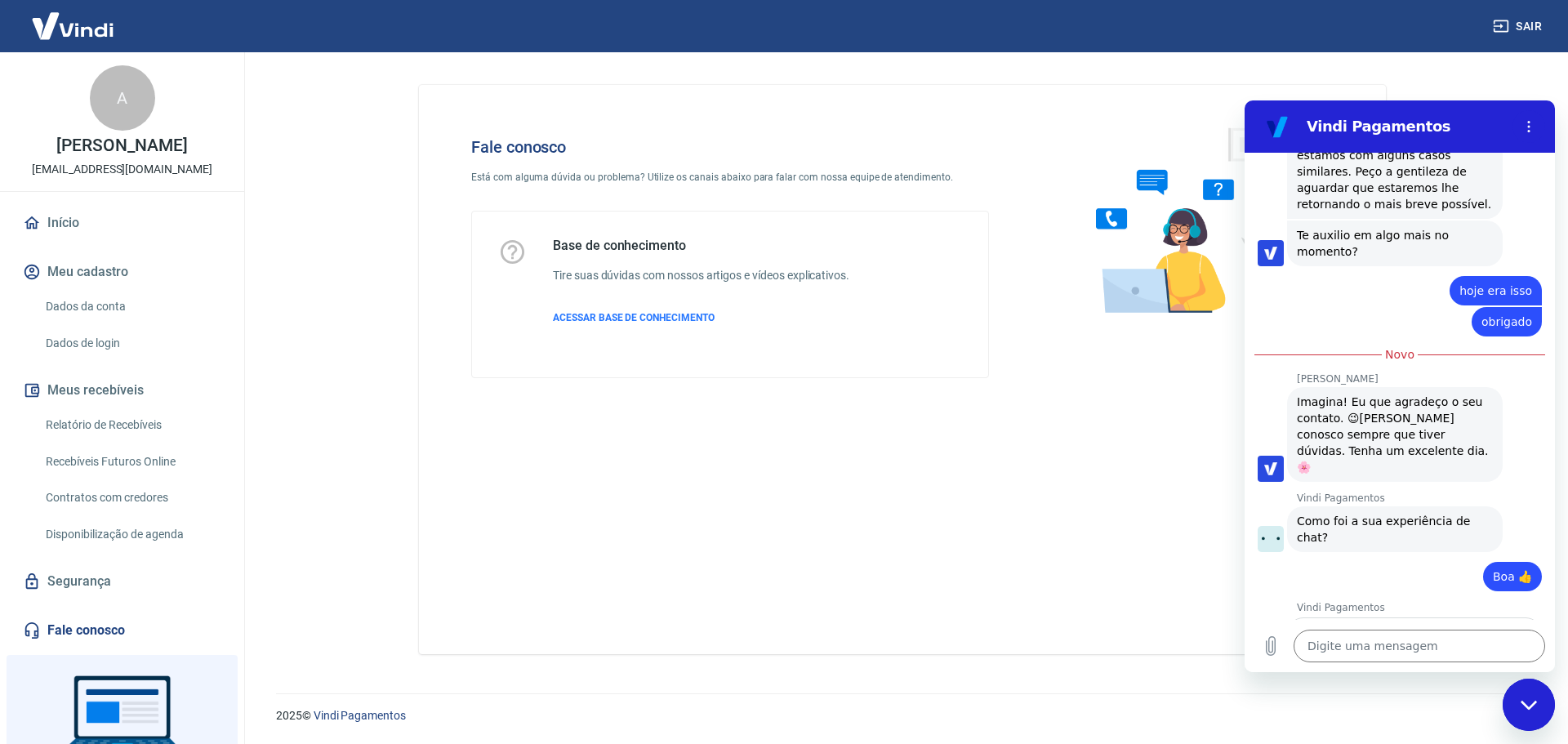
scroll to position [2611, 0]
